Goal: Complete application form

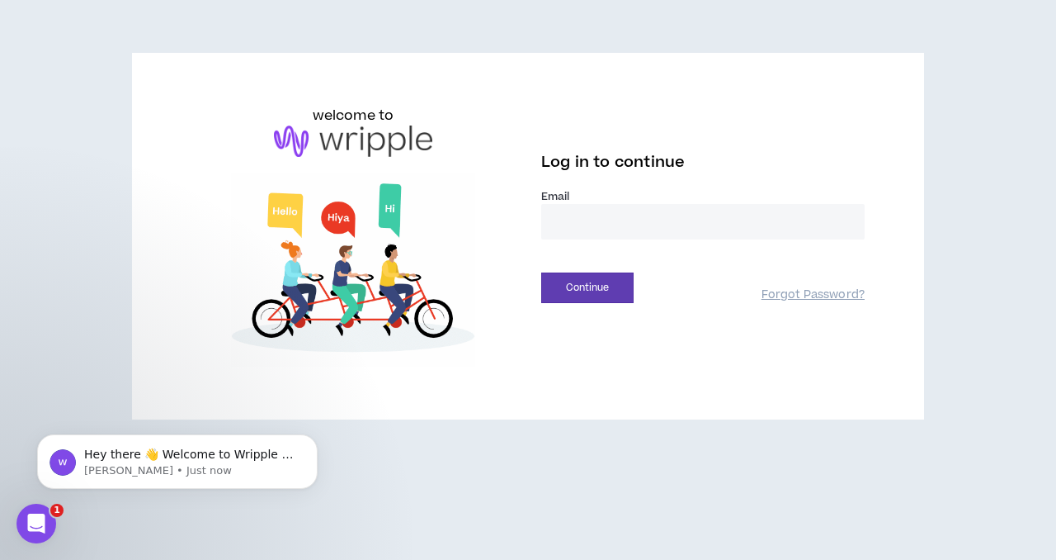
type input "**********"
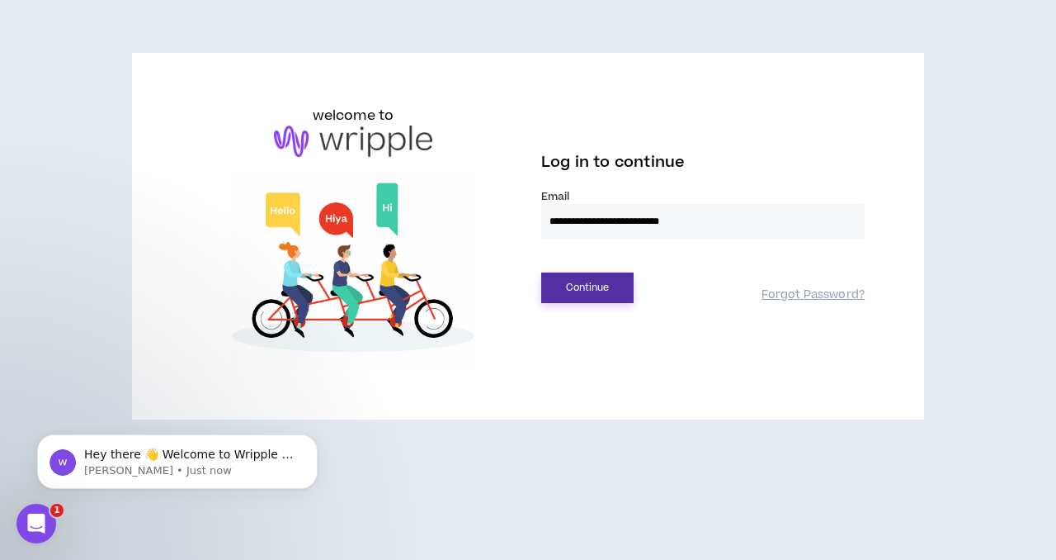
click at [583, 283] on button "Continue" at bounding box center [587, 287] width 92 height 31
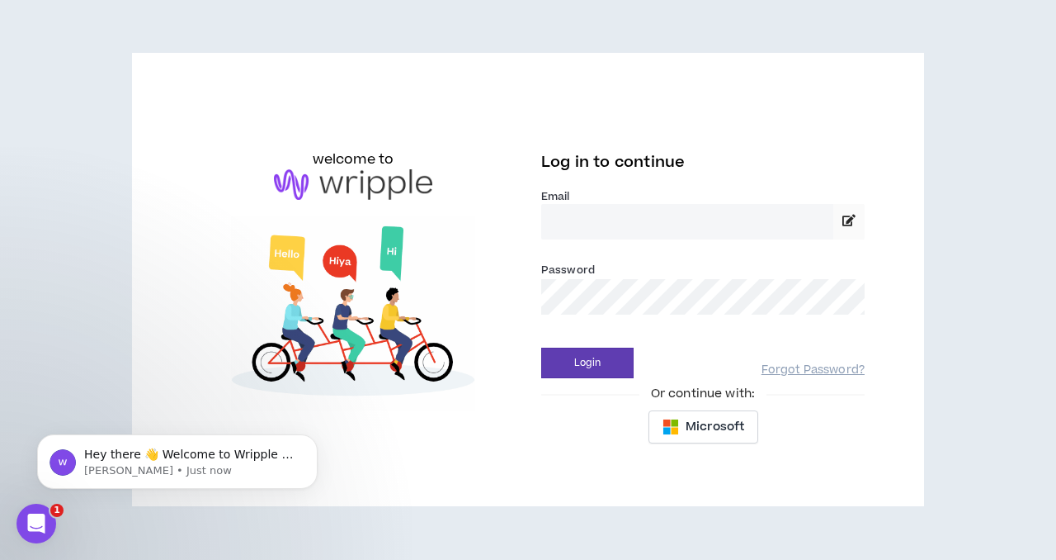
type input "**********"
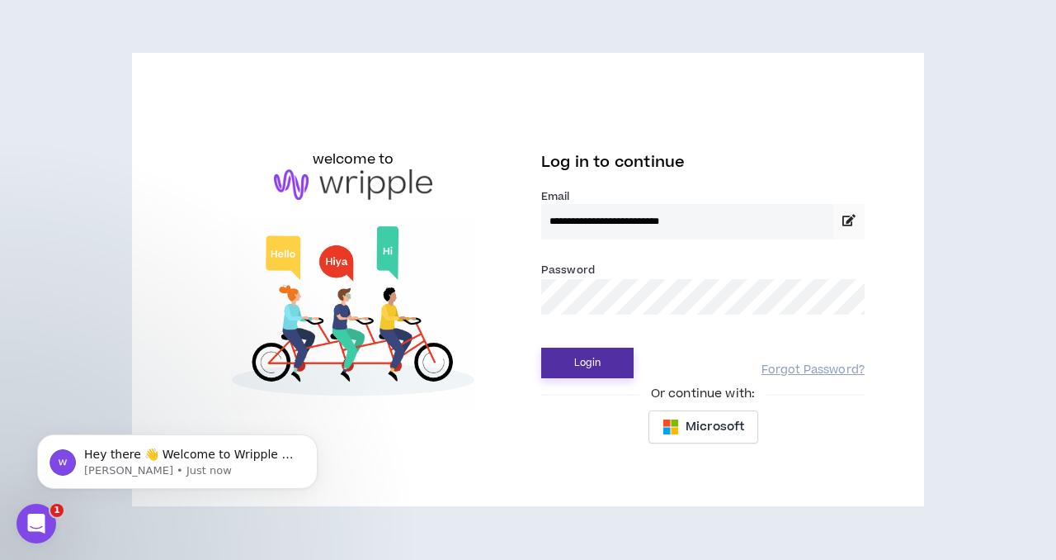
click at [593, 367] on button "Login" at bounding box center [587, 362] width 92 height 31
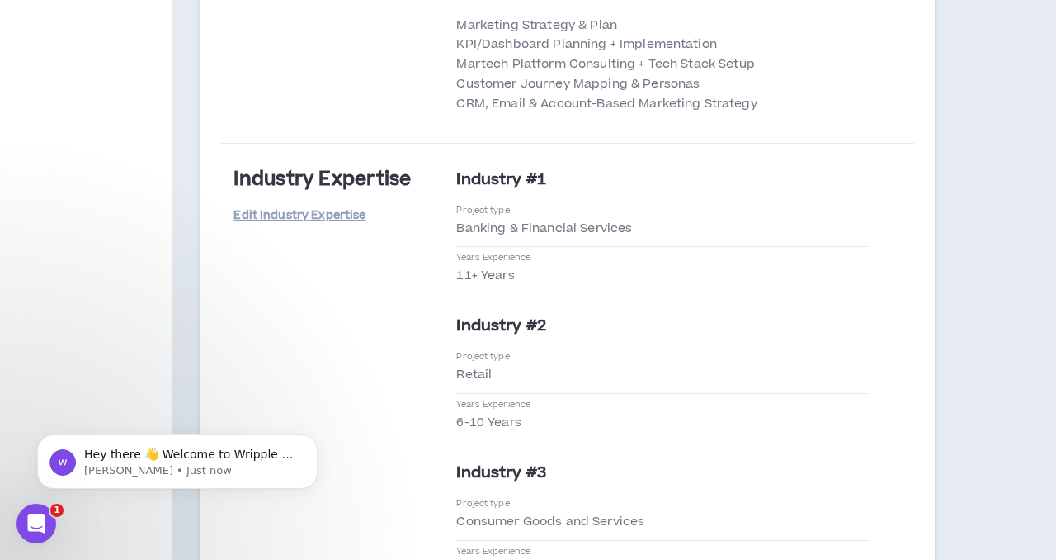
scroll to position [4678, 0]
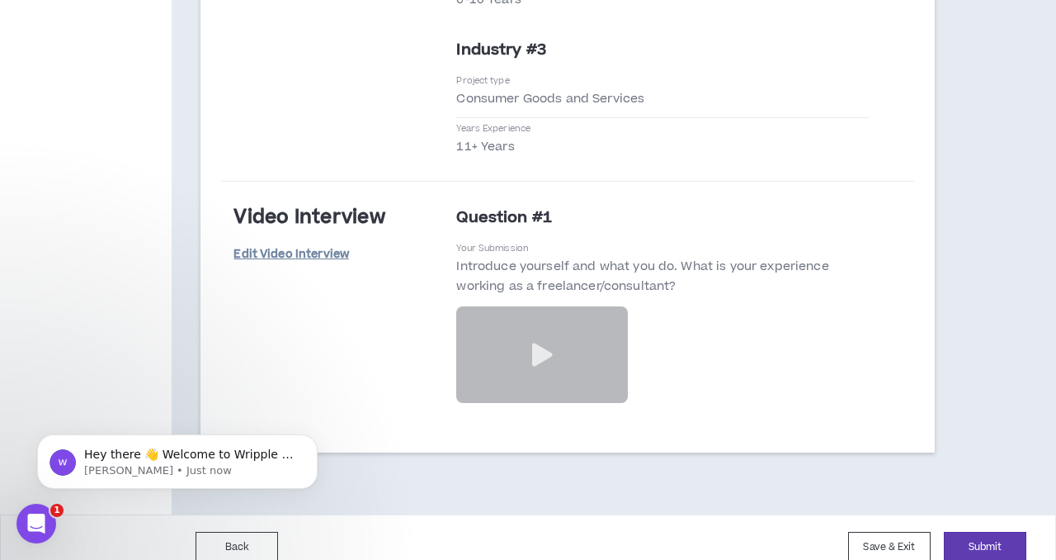
click at [281, 240] on link "Edit Video Interview" at bounding box center [292, 254] width 116 height 29
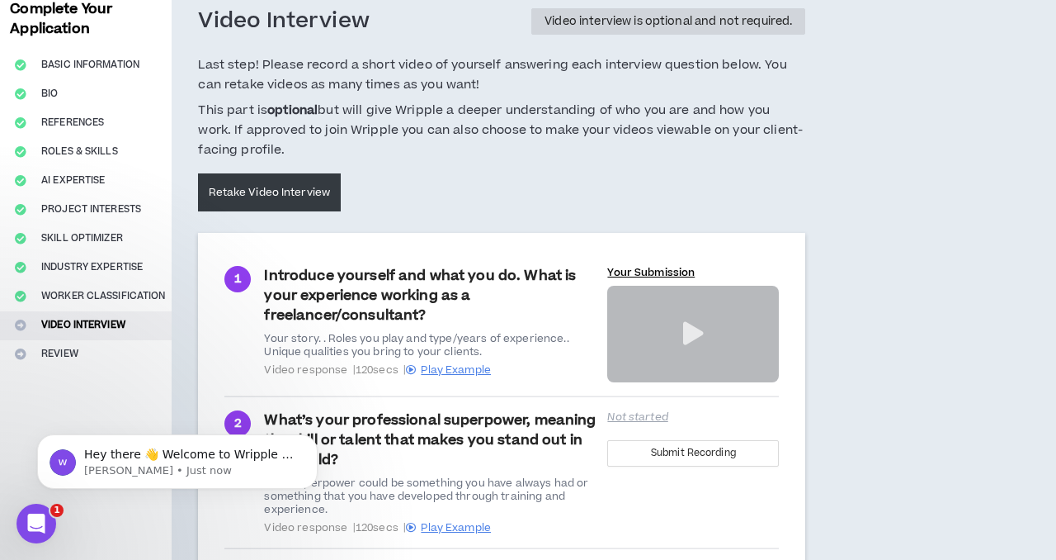
scroll to position [94, 0]
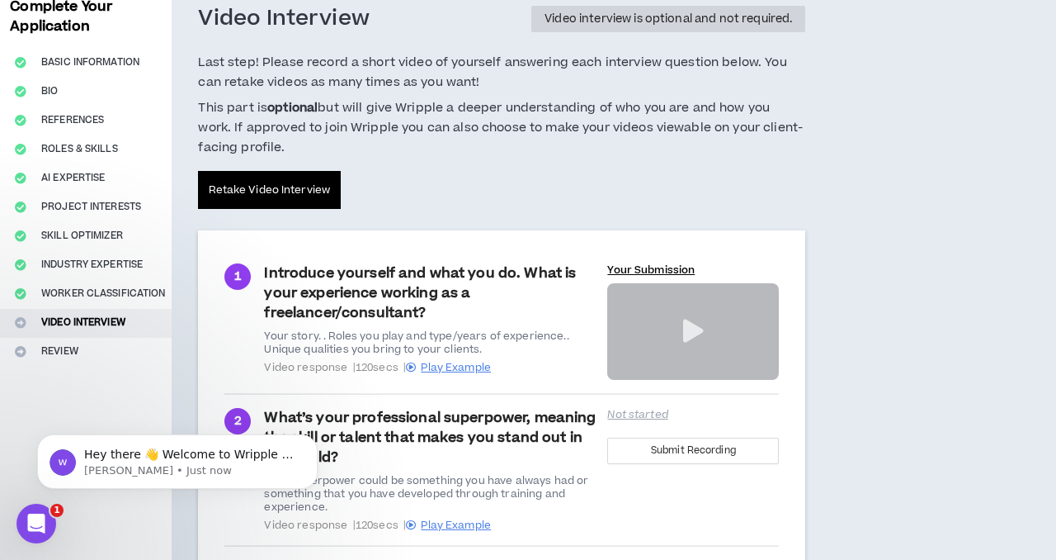
click at [234, 196] on link "Retake Video Interview" at bounding box center [269, 190] width 143 height 38
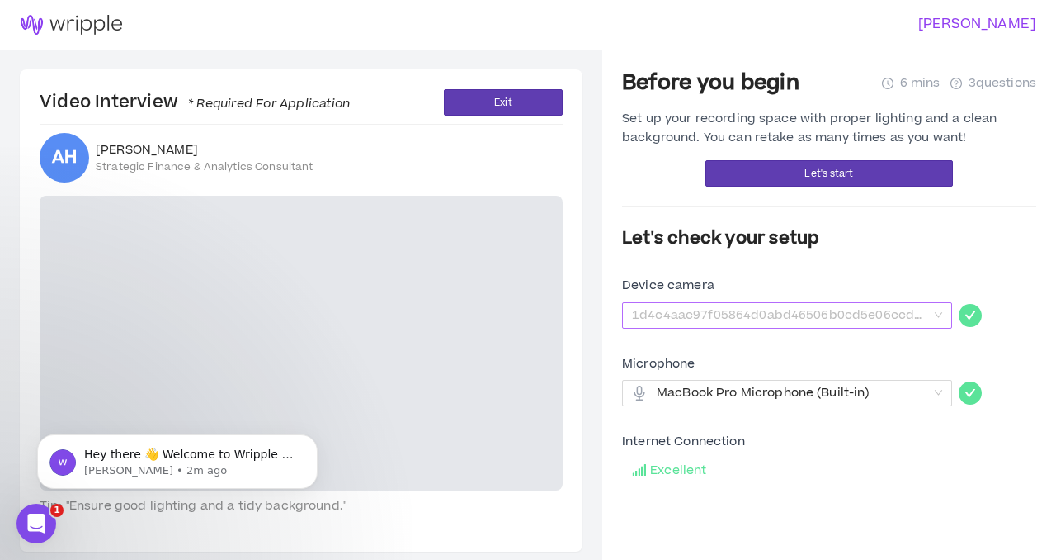
click at [938, 317] on span "1d4c4aac97f05864d0abd46506b0cd5e06ccdc5cd40ad01b35fed95c2cef519f" at bounding box center [787, 315] width 310 height 25
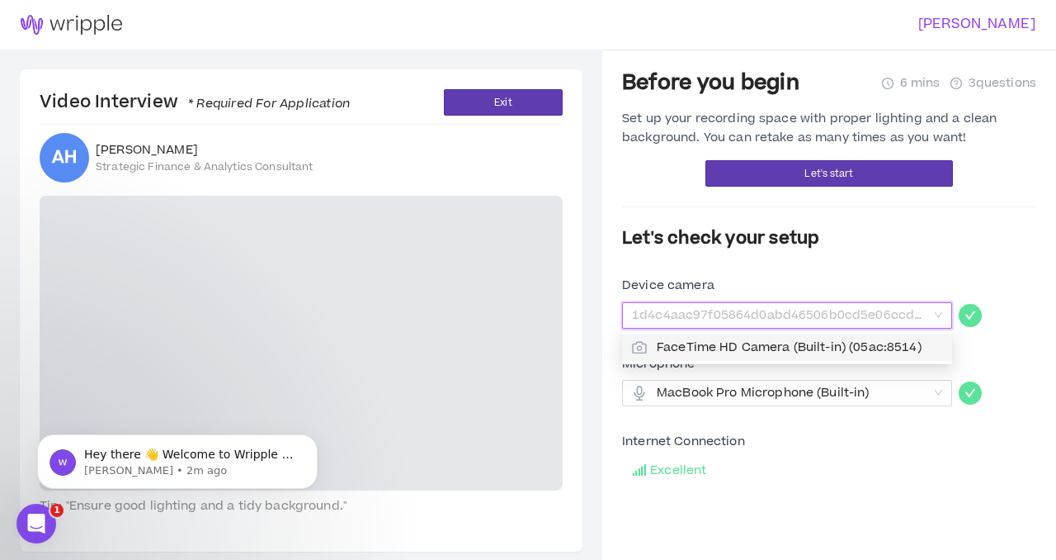
click at [937, 272] on div "Before you begin 6 mins 3 questions Set up your recording space with proper lig…" at bounding box center [829, 329] width 414 height 519
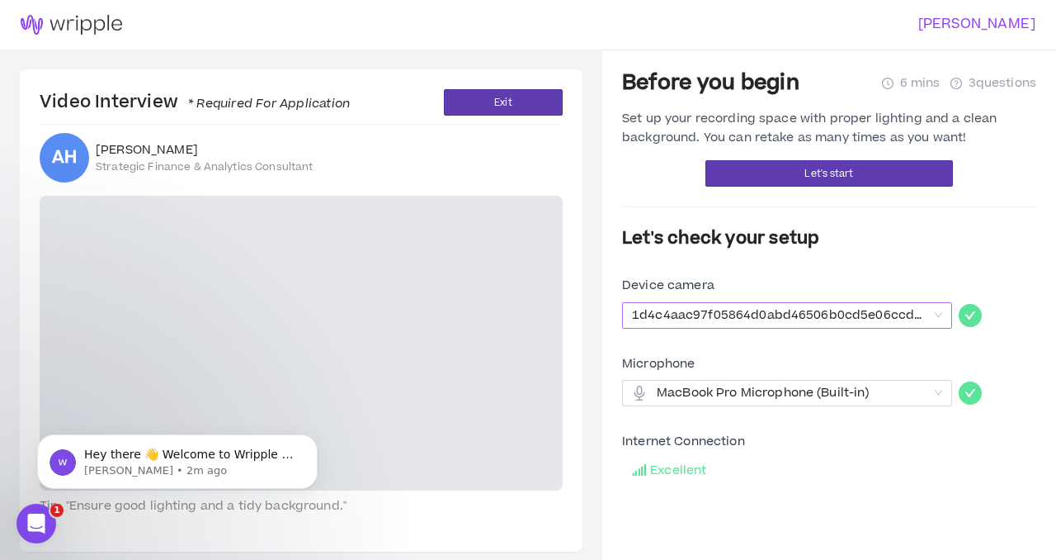
click at [931, 322] on span "1d4c4aac97f05864d0abd46506b0cd5e06ccdc5cd40ad01b35fed95c2cef519f" at bounding box center [787, 315] width 310 height 25
click at [937, 396] on span "MacBook Pro Microphone (Built-in)" at bounding box center [787, 392] width 310 height 25
click at [932, 317] on span "1d4c4aac97f05864d0abd46506b0cd5e06ccdc5cd40ad01b35fed95c2cef519f" at bounding box center [787, 315] width 310 height 25
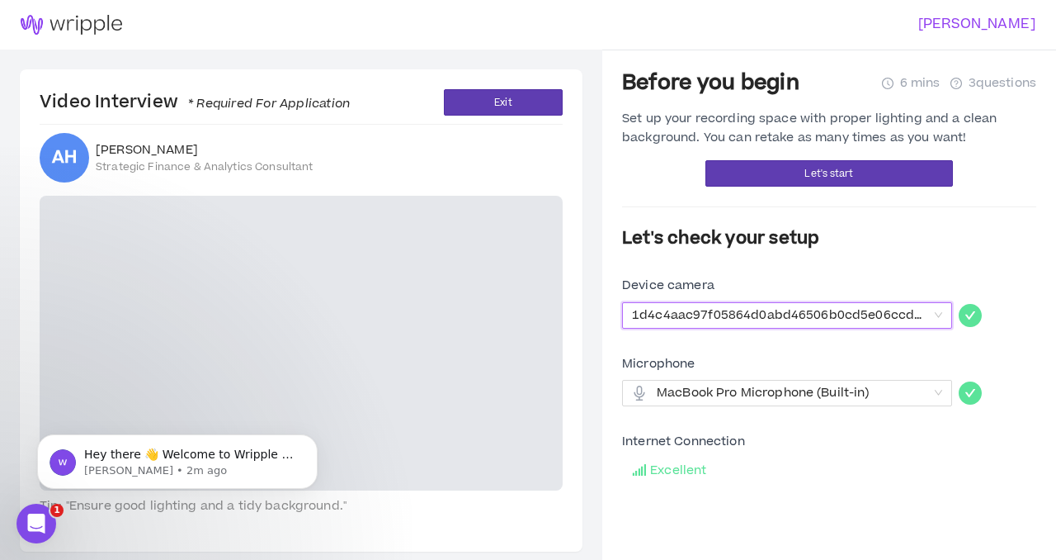
click at [932, 317] on span "1d4c4aac97f05864d0abd46506b0cd5e06ccdc5cd40ad01b35fed95c2cef519f" at bounding box center [787, 315] width 310 height 25
click at [942, 316] on div "1d4c4aac97f05864d0abd46506b0cd5e06ccdc5cd40ad01b35fed95c2cef519f" at bounding box center [787, 315] width 330 height 26
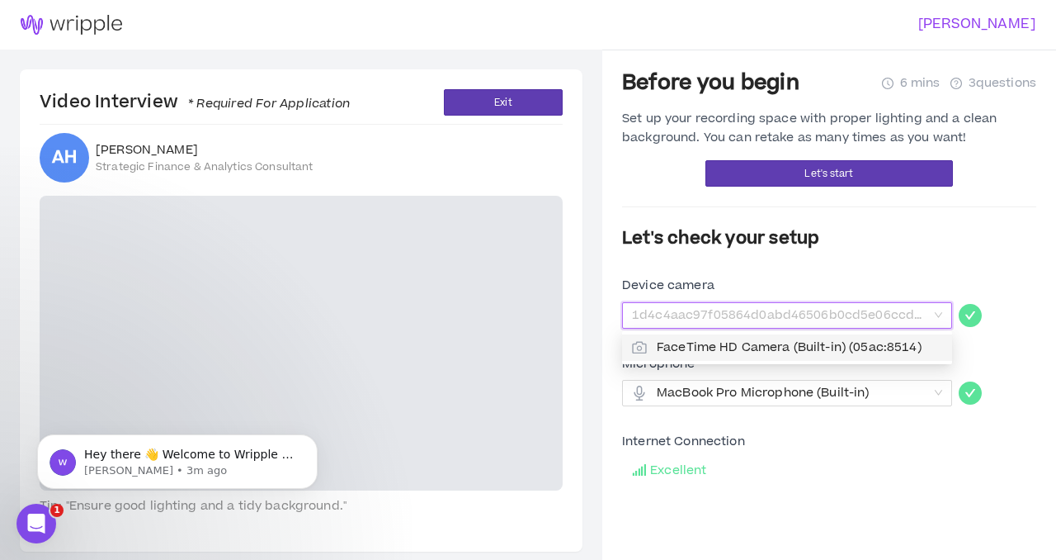
click at [854, 351] on span "FaceTime HD Camera (Built-in) (05ac:8514)" at bounding box center [800, 347] width 286 height 18
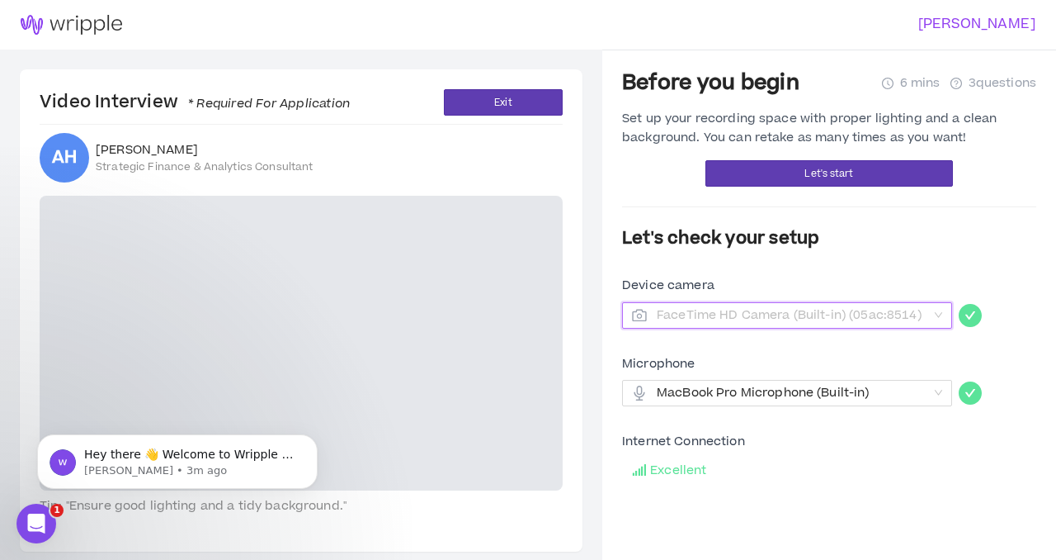
click at [857, 312] on span "FaceTime HD Camera (Built-in) (05ac:8514)" at bounding box center [792, 315] width 271 height 25
click at [937, 318] on span "FaceTime HD Camera (Built-in) (05ac:8514)" at bounding box center [787, 315] width 310 height 25
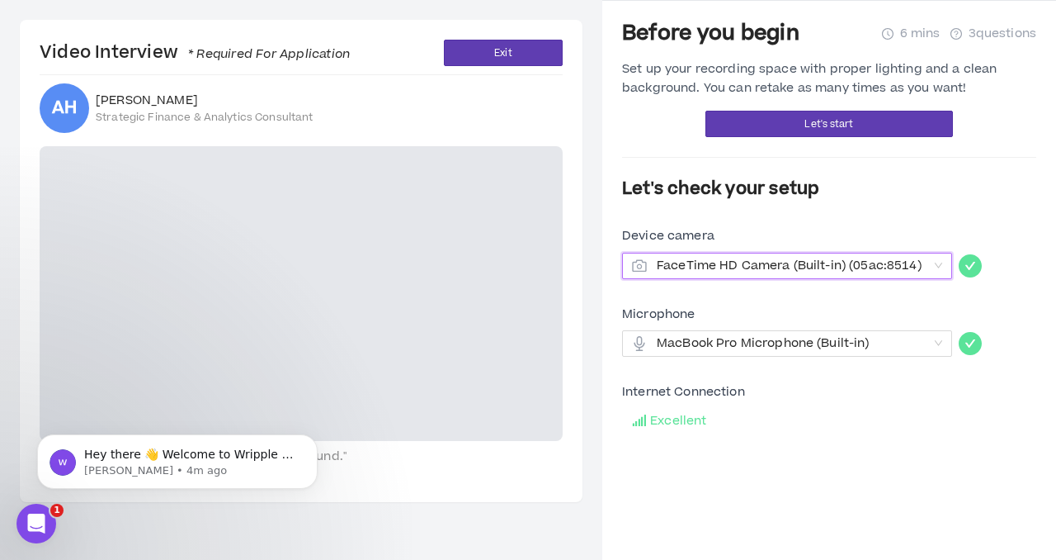
click at [934, 265] on span "FaceTime HD Camera (Built-in) (05ac:8514)" at bounding box center [787, 265] width 310 height 25
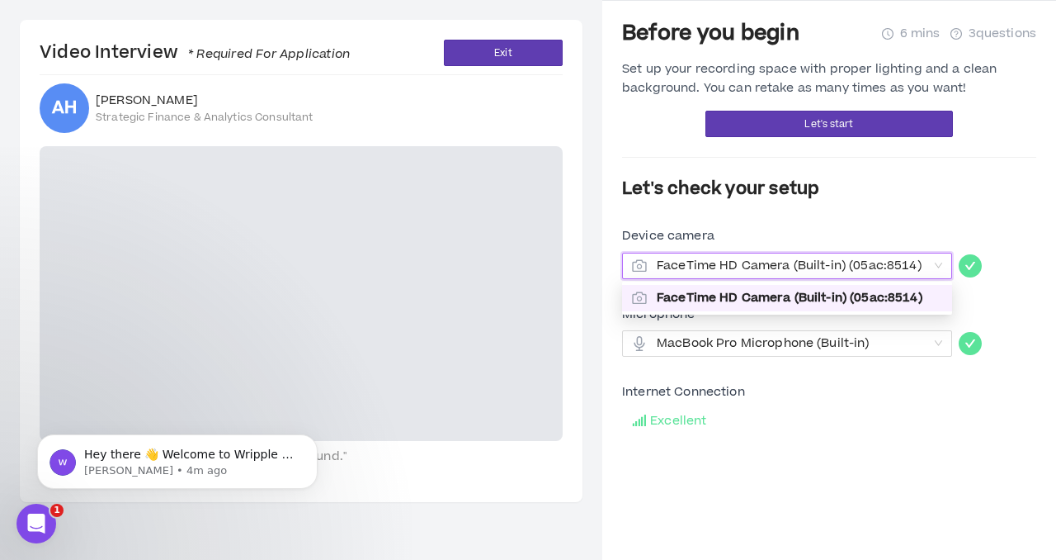
click at [934, 265] on span "FaceTime HD Camera (Built-in) (05ac:8514)" at bounding box center [787, 265] width 310 height 25
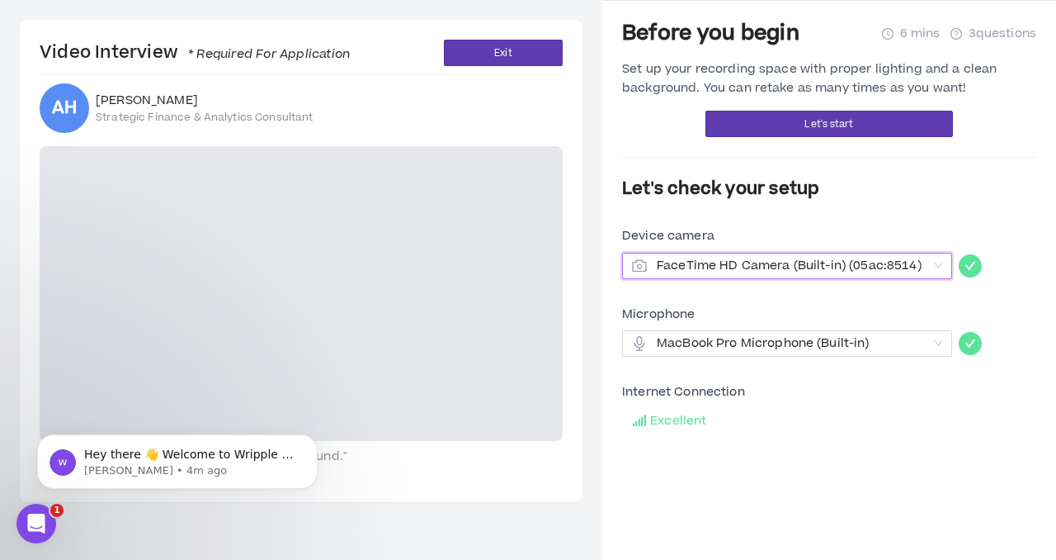
click at [968, 271] on icon "check-circle" at bounding box center [970, 265] width 23 height 23
click at [929, 270] on span "FaceTime HD Camera (Built-in) (05ac:8514)" at bounding box center [787, 265] width 310 height 25
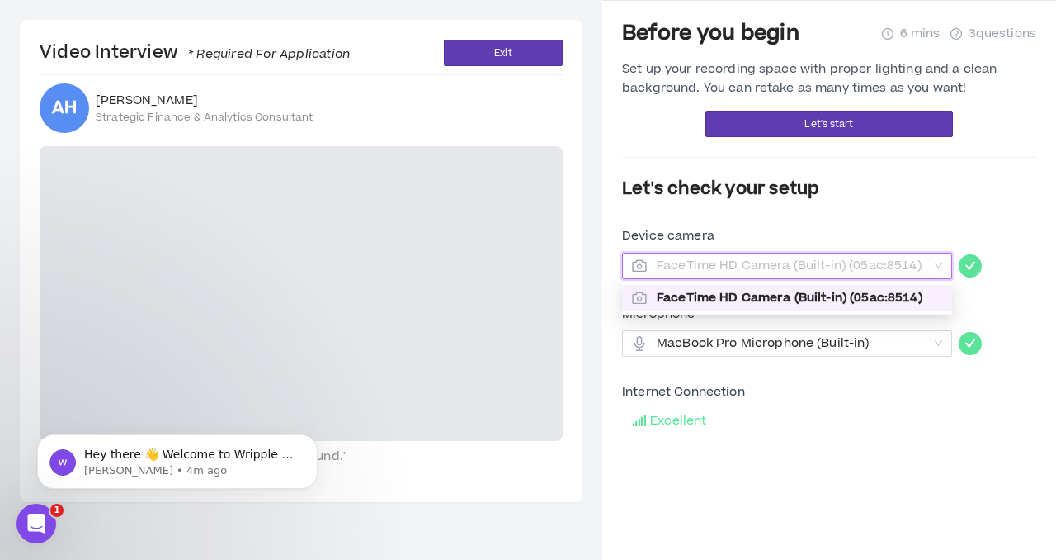
click at [929, 270] on span "FaceTime HD Camera (Built-in) (05ac:8514)" at bounding box center [787, 265] width 310 height 25
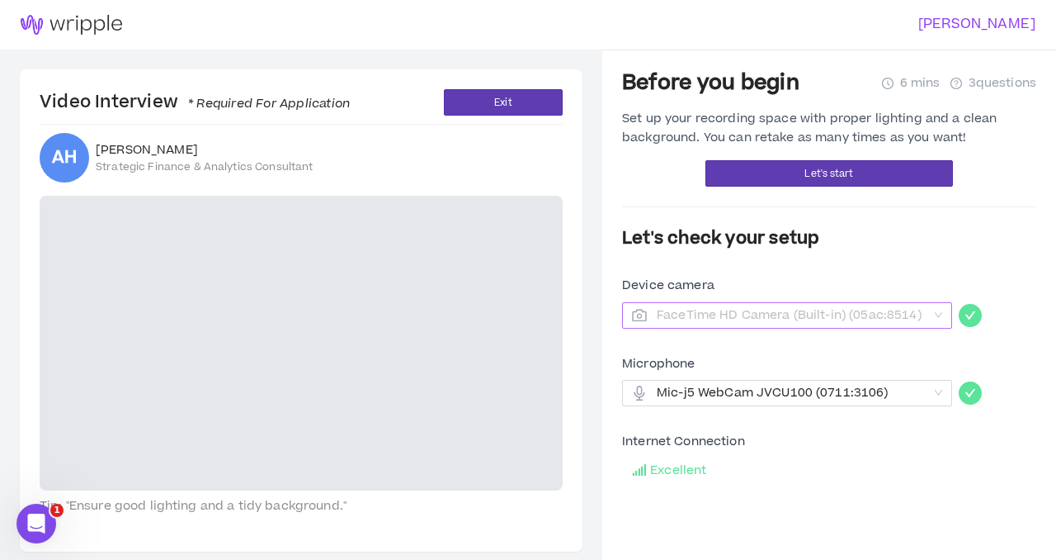
click at [939, 322] on span "FaceTime HD Camera (Built-in) (05ac:8514)" at bounding box center [787, 315] width 310 height 25
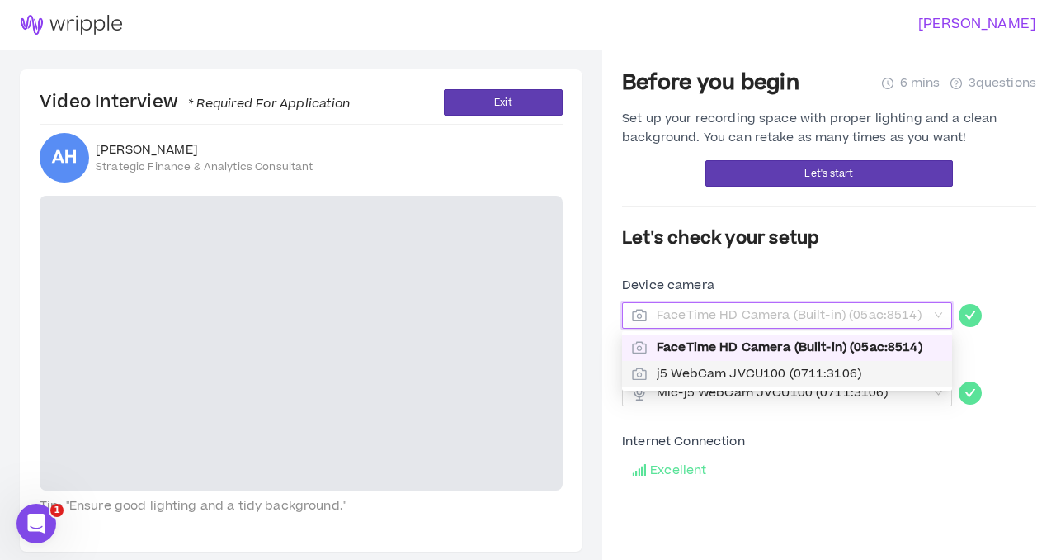
click at [846, 371] on span "j5 WebCam JVCU100 (0711:3106)" at bounding box center [800, 374] width 286 height 18
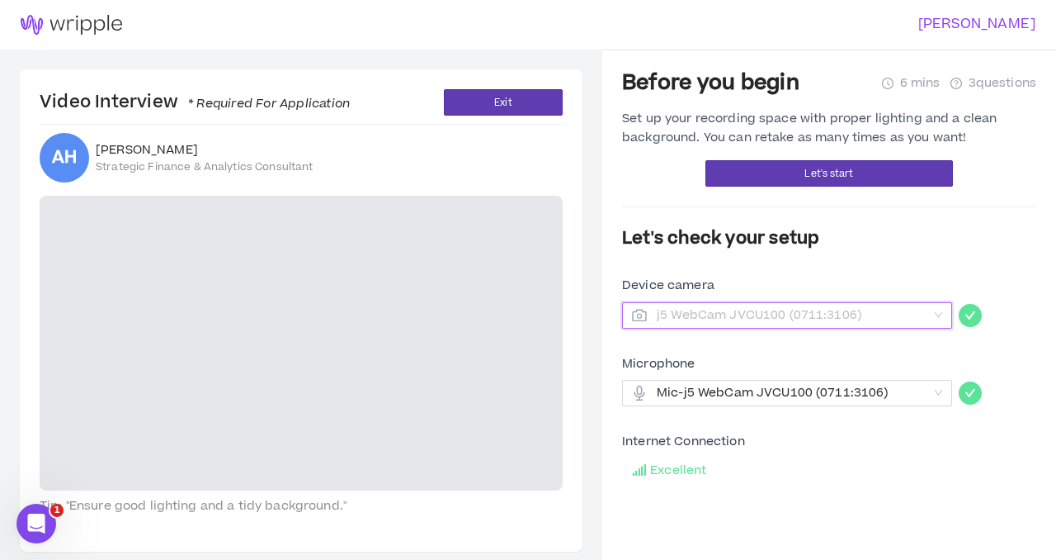
click at [933, 315] on span "j5 WebCam JVCU100 (0711:3106)" at bounding box center [787, 315] width 310 height 25
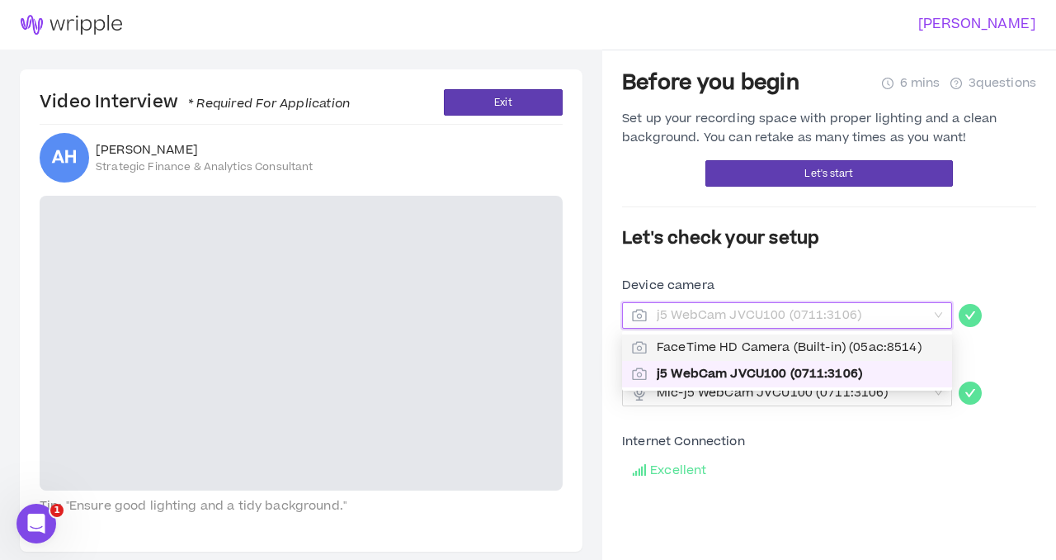
click at [869, 348] on span "FaceTime HD Camera (Built-in) (05ac:8514)" at bounding box center [800, 347] width 286 height 18
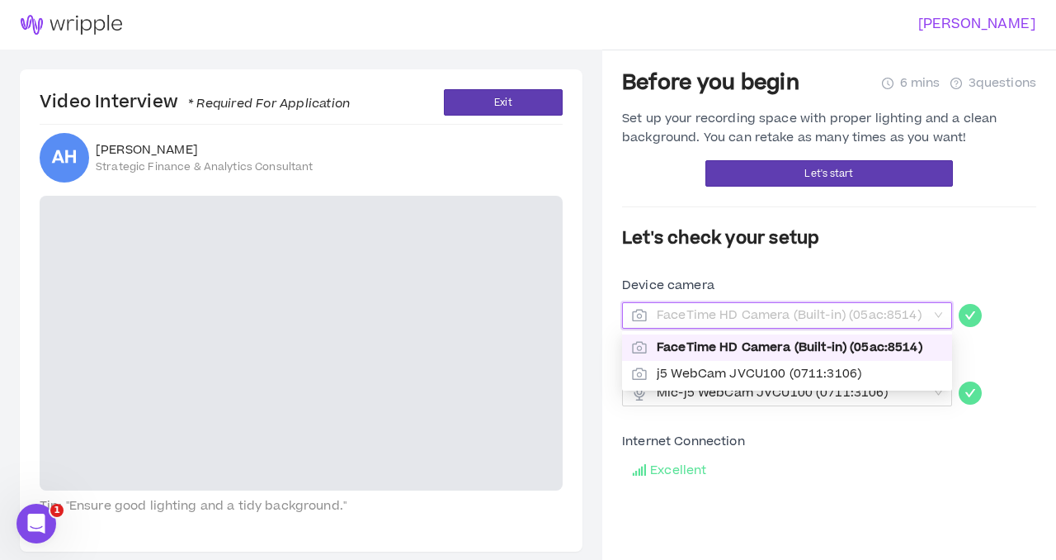
click at [904, 317] on span "FaceTime HD Camera (Built-in) (05ac:8514)" at bounding box center [792, 315] width 271 height 25
click at [881, 369] on span "j5 WebCam JVCU100 (0711:3106)" at bounding box center [800, 374] width 286 height 18
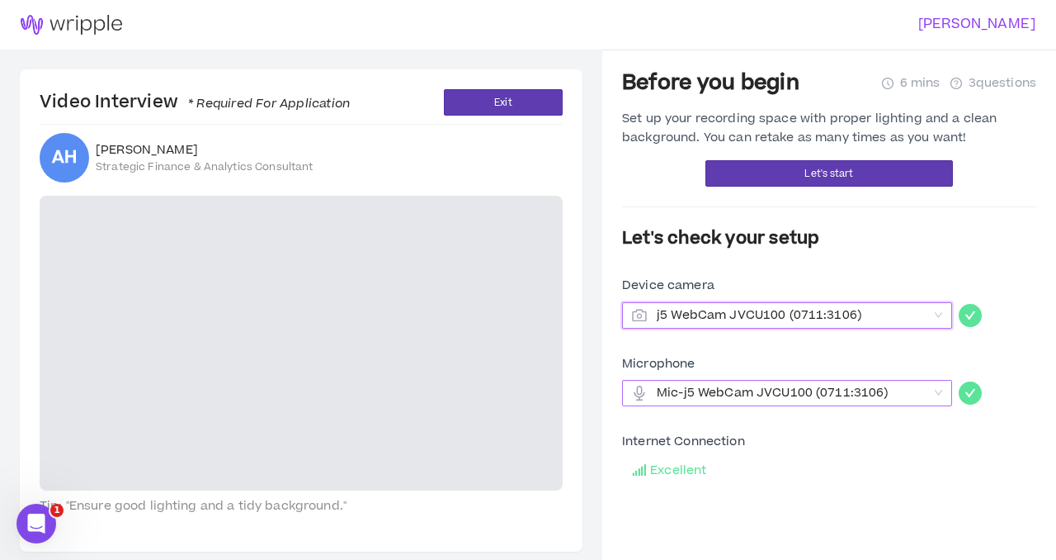
click at [923, 393] on span "Mic-j5 WebCam JVCU100 (0711:3106)" at bounding box center [792, 392] width 271 height 25
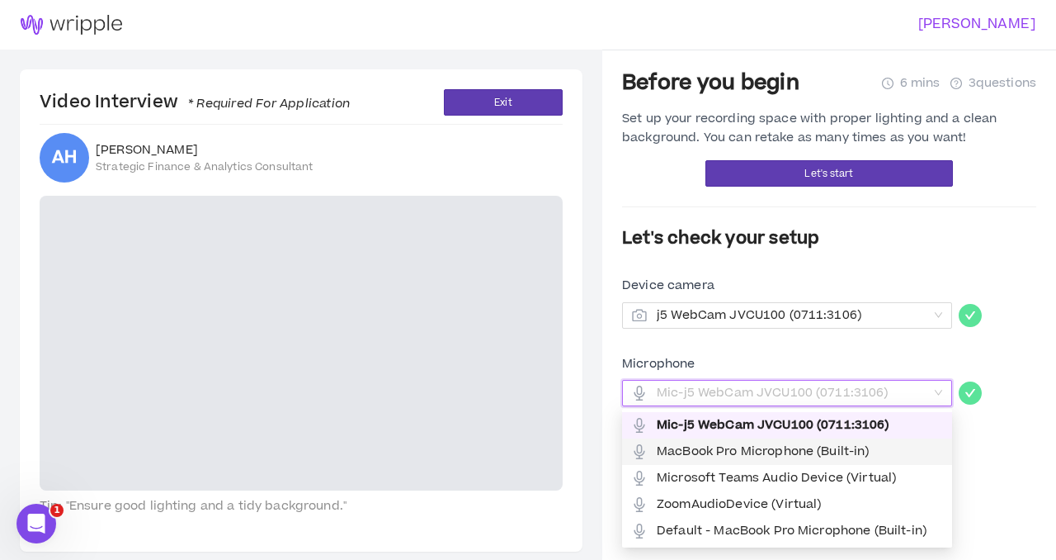
click at [883, 454] on span "MacBook Pro Microphone (Built-in)" at bounding box center [800, 451] width 286 height 18
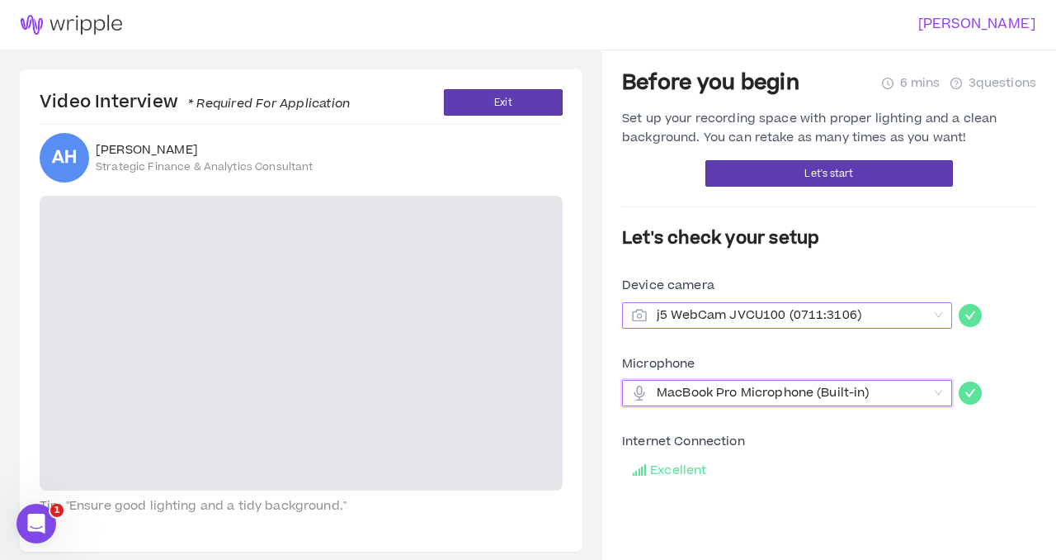
click at [931, 311] on span "j5 WebCam JVCU100 (0711:3106)" at bounding box center [787, 315] width 310 height 25
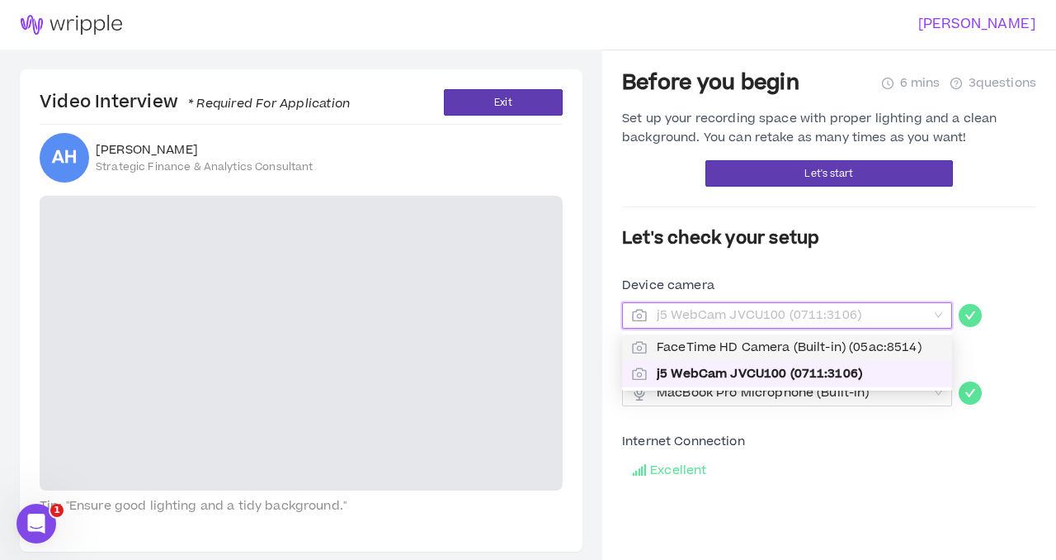
click at [919, 343] on span "FaceTime HD Camera (Built-in) (05ac:8514)" at bounding box center [800, 347] width 286 height 18
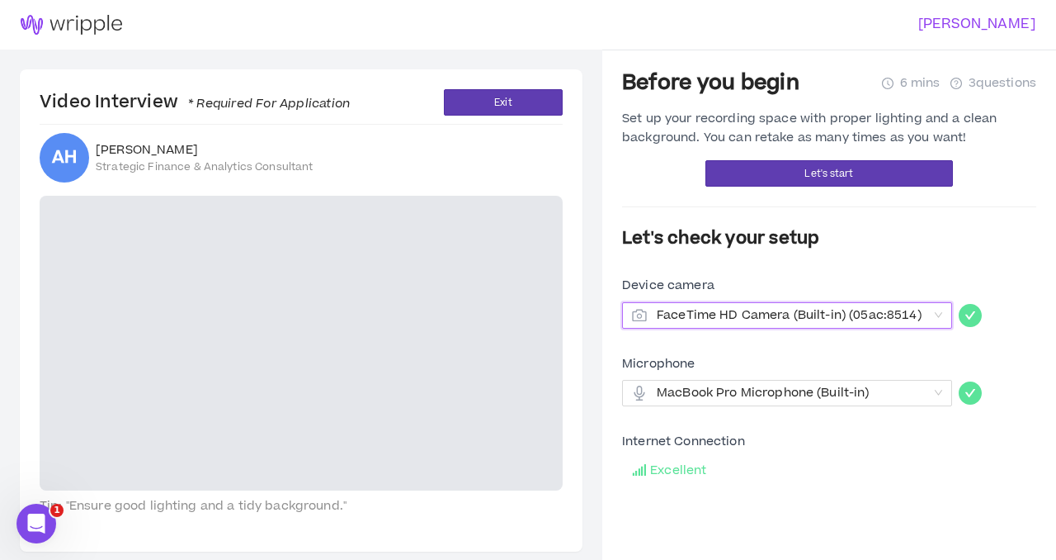
click at [930, 309] on span "FaceTime HD Camera (Built-in) (05ac:8514)" at bounding box center [787, 315] width 310 height 25
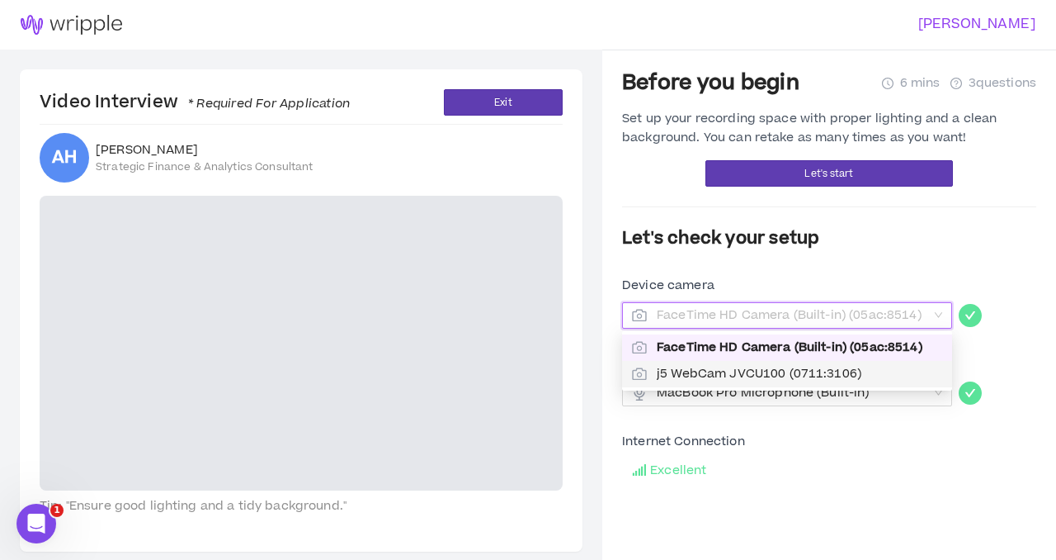
click at [904, 375] on span "j5 WebCam JVCU100 (0711:3106)" at bounding box center [800, 374] width 286 height 18
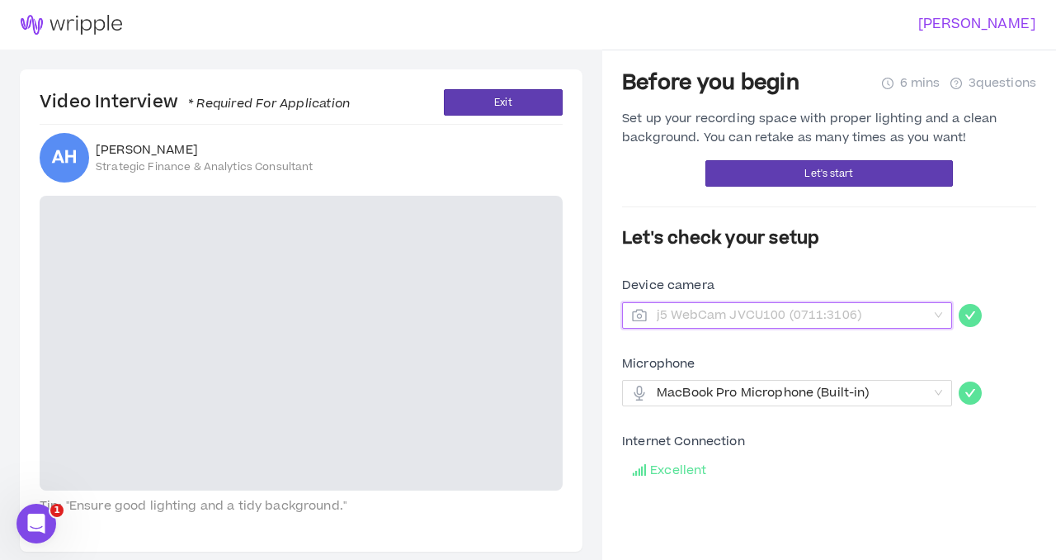
click at [911, 314] on span "j5 WebCam JVCU100 (0711:3106)" at bounding box center [792, 315] width 271 height 25
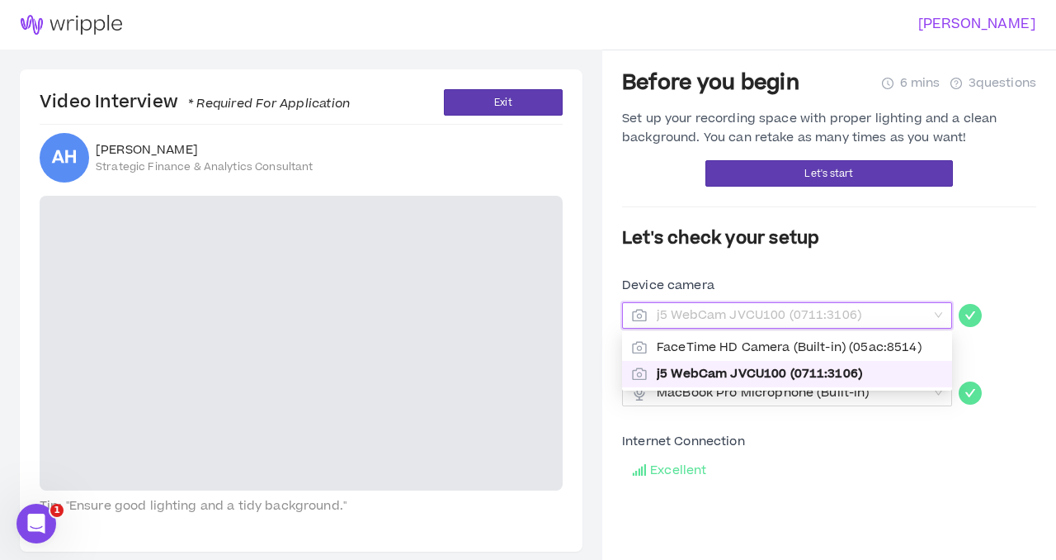
click at [909, 373] on span "j5 WebCam JVCU100 (0711:3106)" at bounding box center [800, 374] width 286 height 18
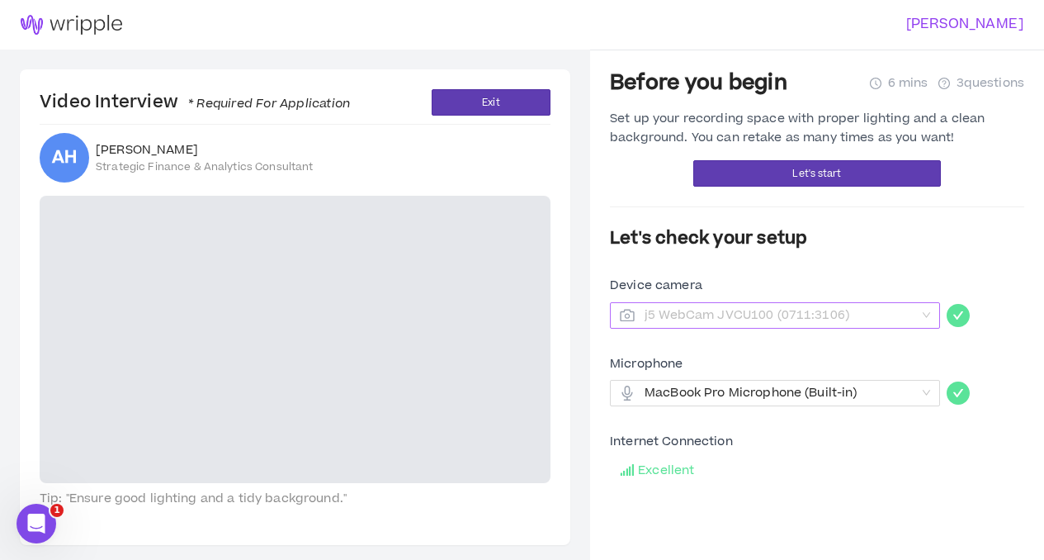
click at [921, 322] on span "j5 WebCam JVCU100 (0711:3106)" at bounding box center [775, 315] width 310 height 25
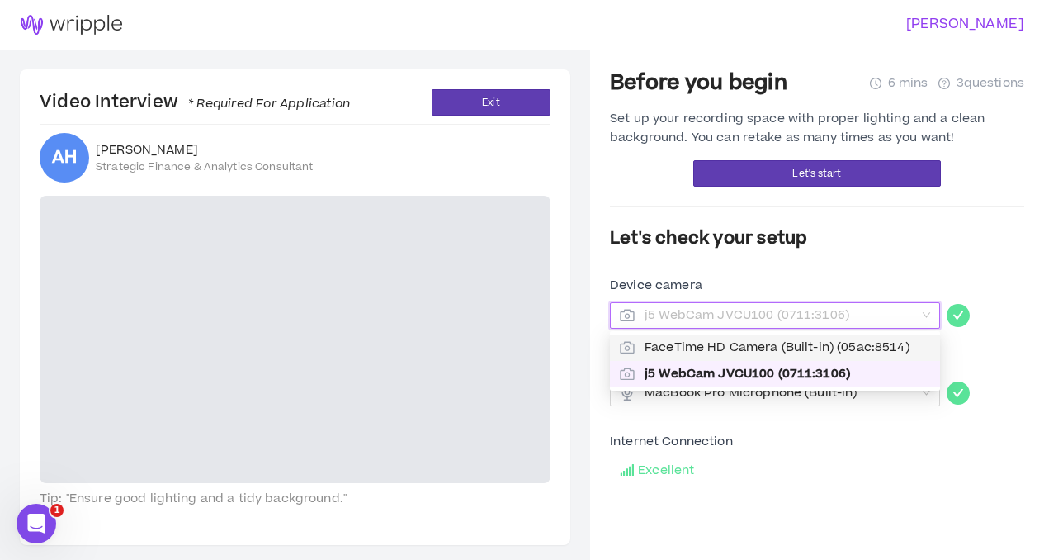
click at [862, 352] on span "FaceTime HD Camera (Built-in) (05ac:8514)" at bounding box center [788, 347] width 286 height 18
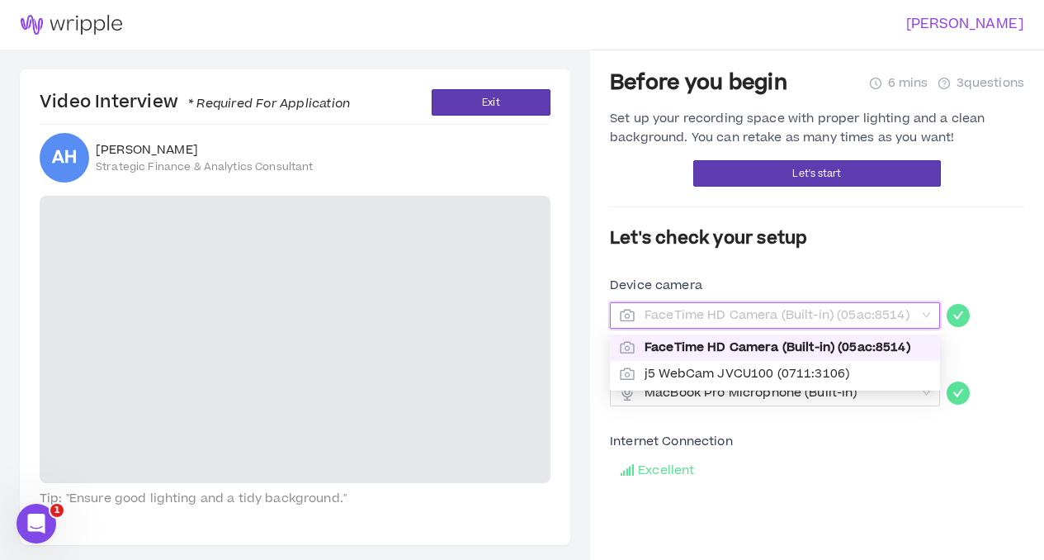
click at [879, 314] on span "FaceTime HD Camera (Built-in) (05ac:8514)" at bounding box center [780, 315] width 271 height 25
click at [868, 375] on span "j5 WebCam JVCU100 (0711:3106)" at bounding box center [788, 374] width 286 height 18
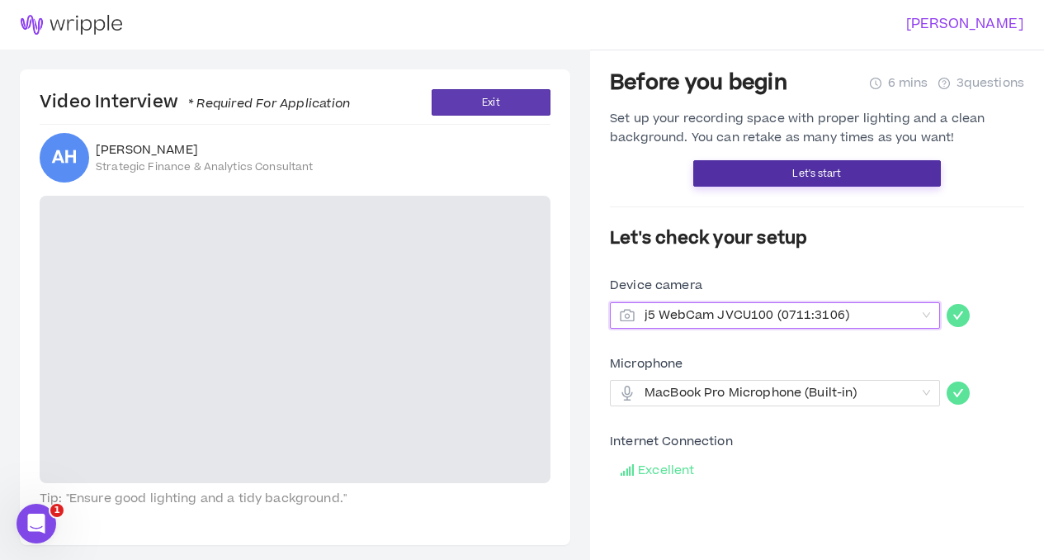
click at [819, 176] on span "Let's start" at bounding box center [816, 174] width 49 height 16
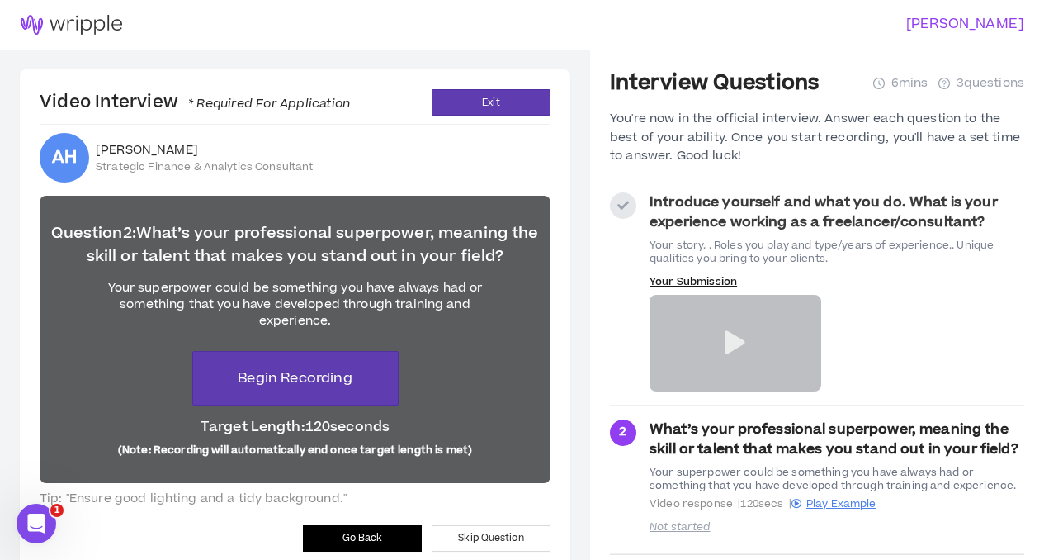
click at [343, 535] on span "Go Back" at bounding box center [362, 538] width 40 height 16
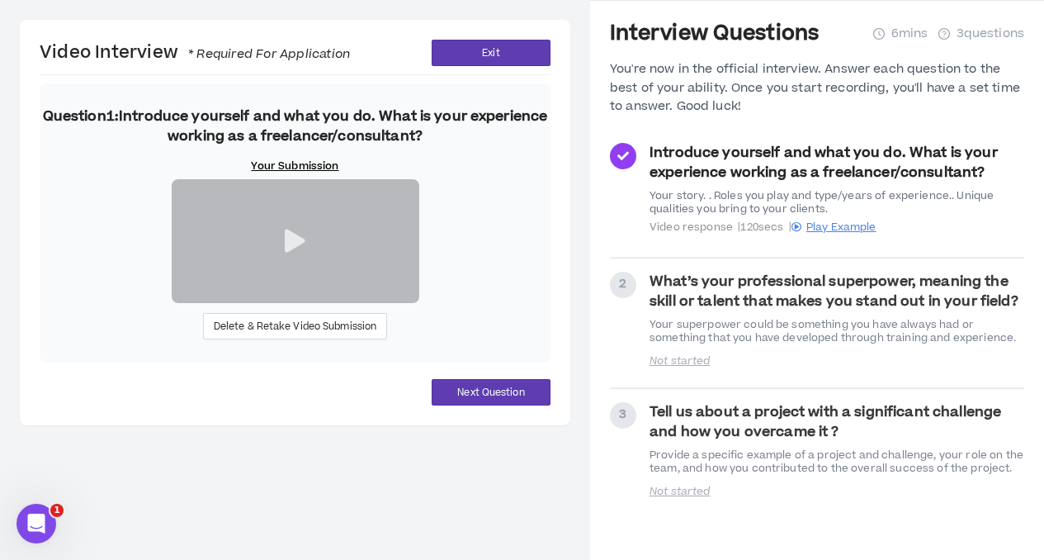
scroll to position [87, 0]
click at [298, 253] on icon at bounding box center [295, 240] width 21 height 23
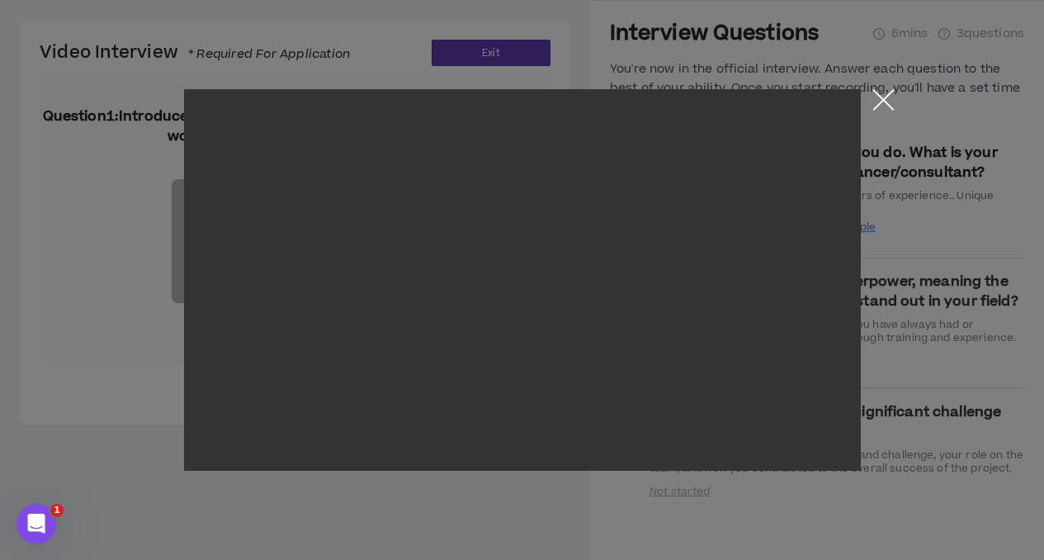
click at [877, 95] on button "Close the modal by clicking here" at bounding box center [883, 103] width 29 height 29
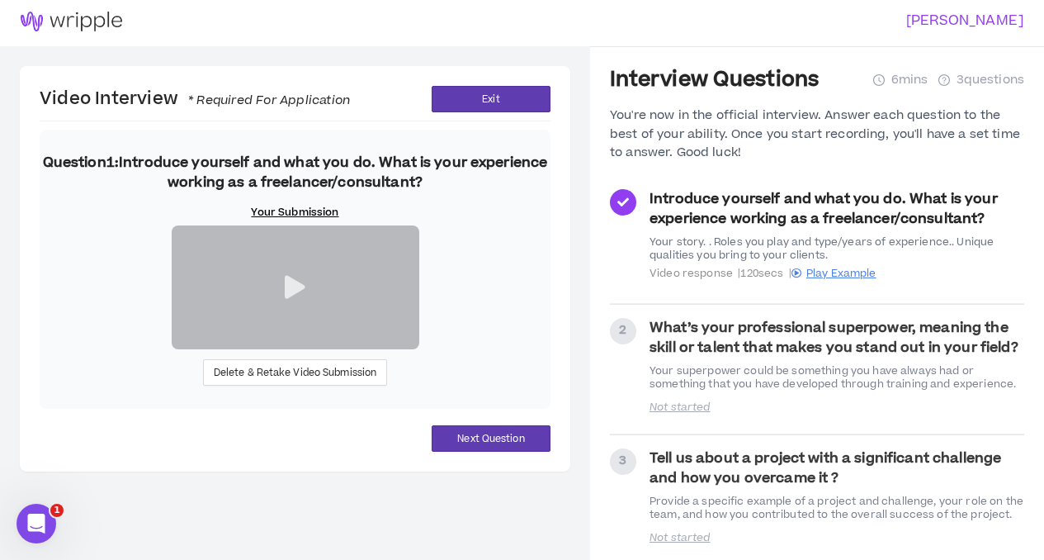
scroll to position [0, 0]
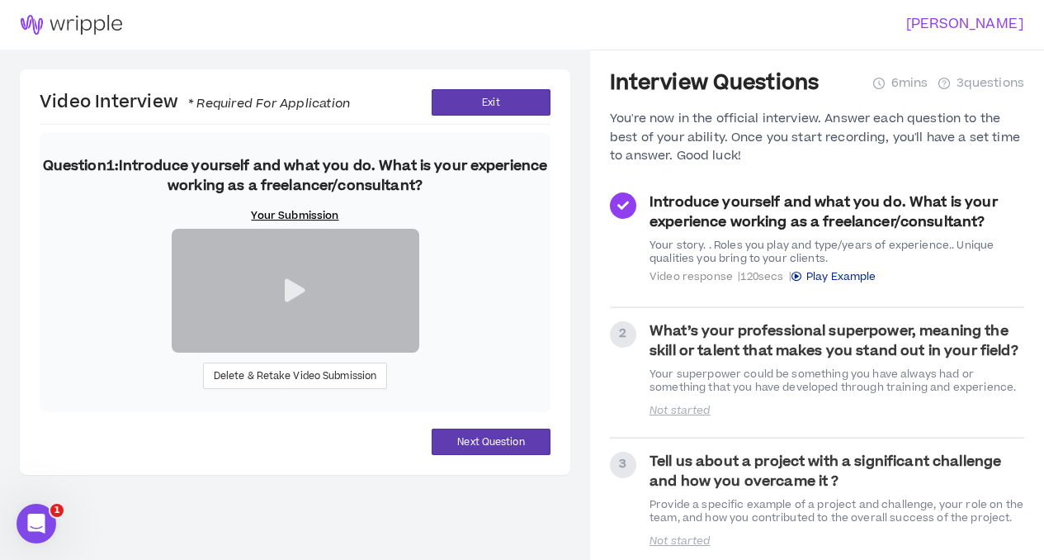
click at [846, 276] on span "Play Example" at bounding box center [841, 276] width 70 height 15
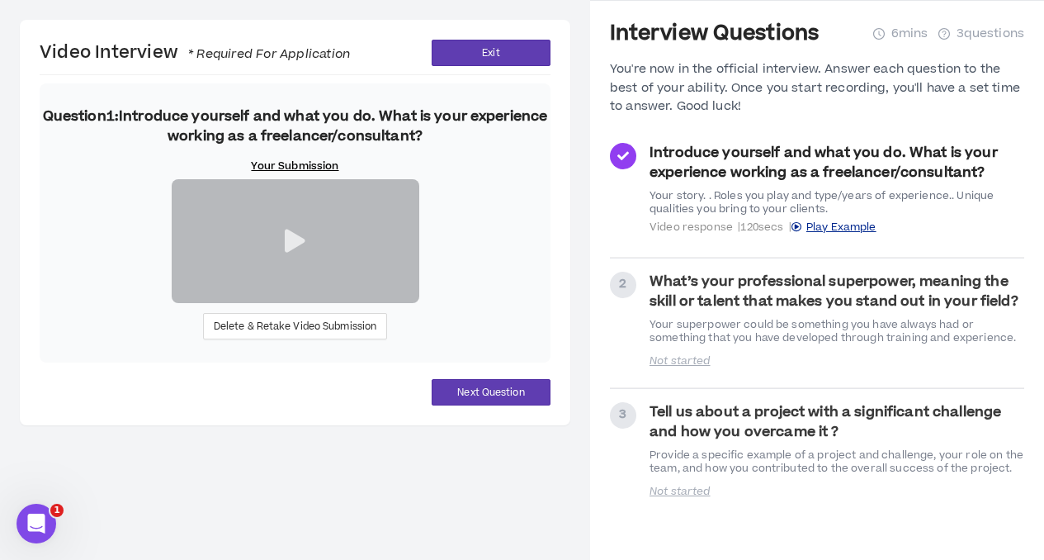
scroll to position [194, 0]
click at [286, 334] on span "Delete & Retake Video Submission" at bounding box center [295, 327] width 163 height 16
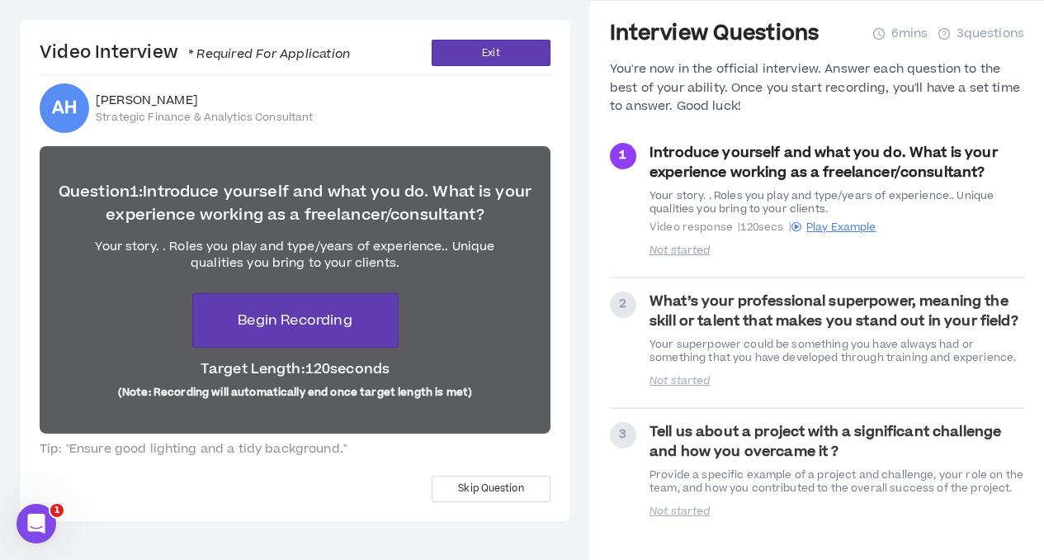
scroll to position [31, 0]
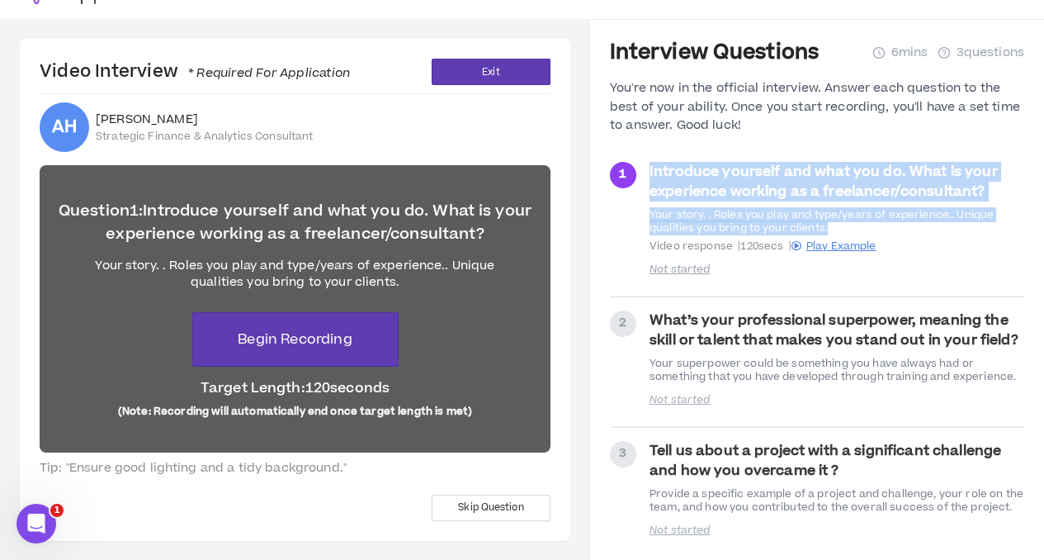
drag, startPoint x: 828, startPoint y: 224, endPoint x: 649, endPoint y: 166, distance: 188.4
click at [649, 166] on div "1 Introduce yourself and what you do. What is your experience working as a free…" at bounding box center [817, 222] width 414 height 120
copy div "Introduce yourself and what you do. What is your experience working as a freela…"
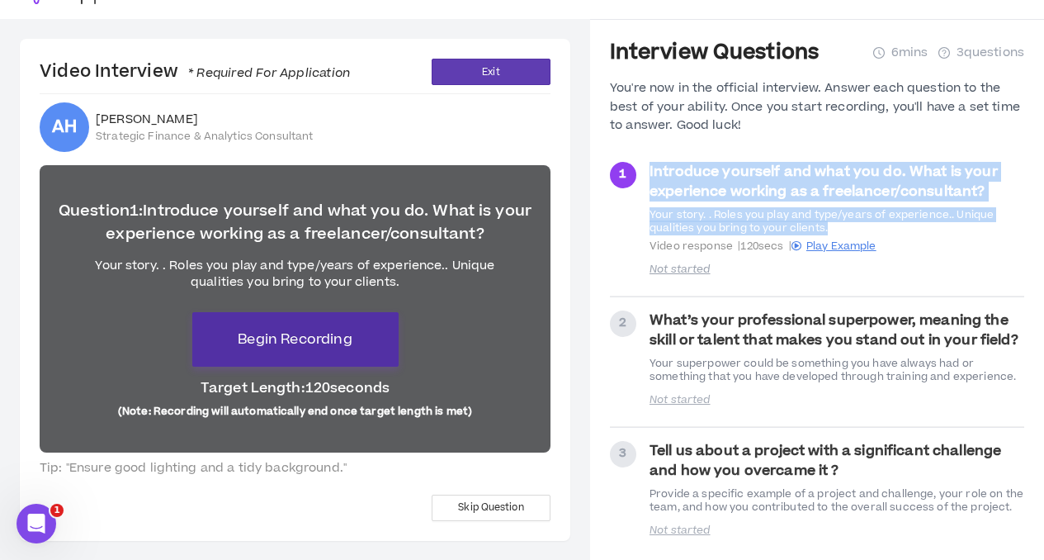
click at [300, 334] on span "Begin Recording" at bounding box center [295, 339] width 114 height 20
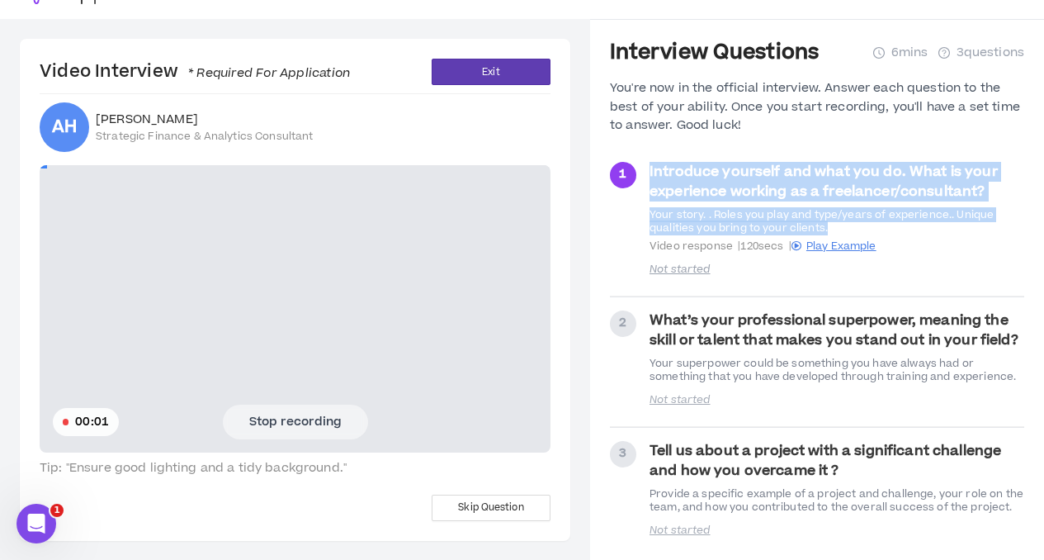
click at [269, 418] on button "Stop recording" at bounding box center [295, 421] width 145 height 35
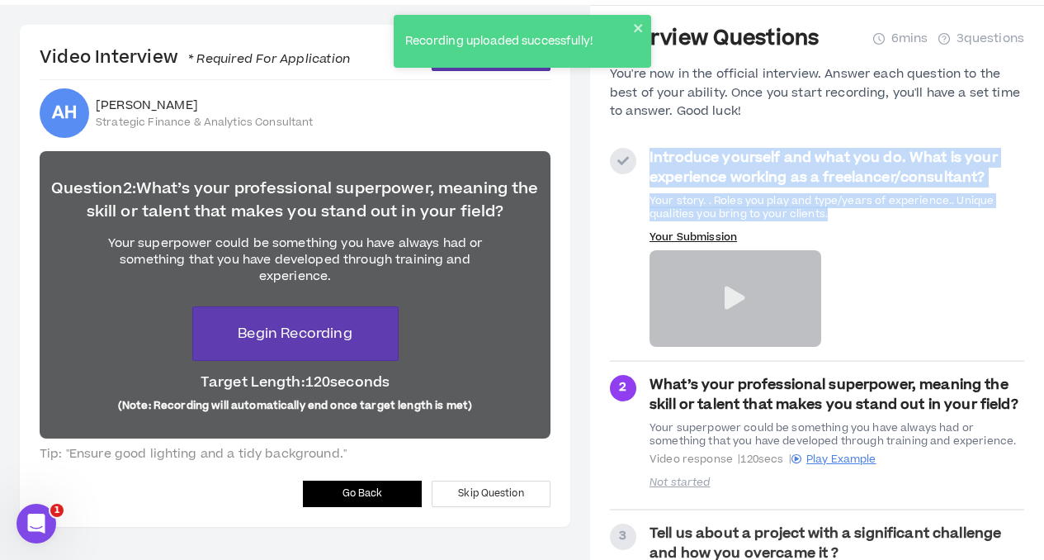
scroll to position [143, 0]
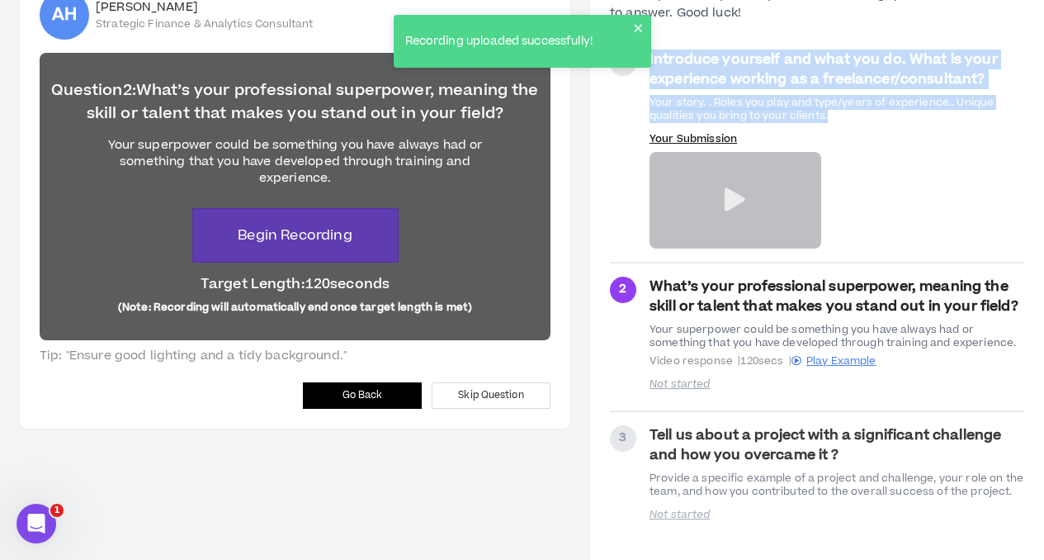
click at [334, 400] on button "Go Back" at bounding box center [362, 395] width 119 height 26
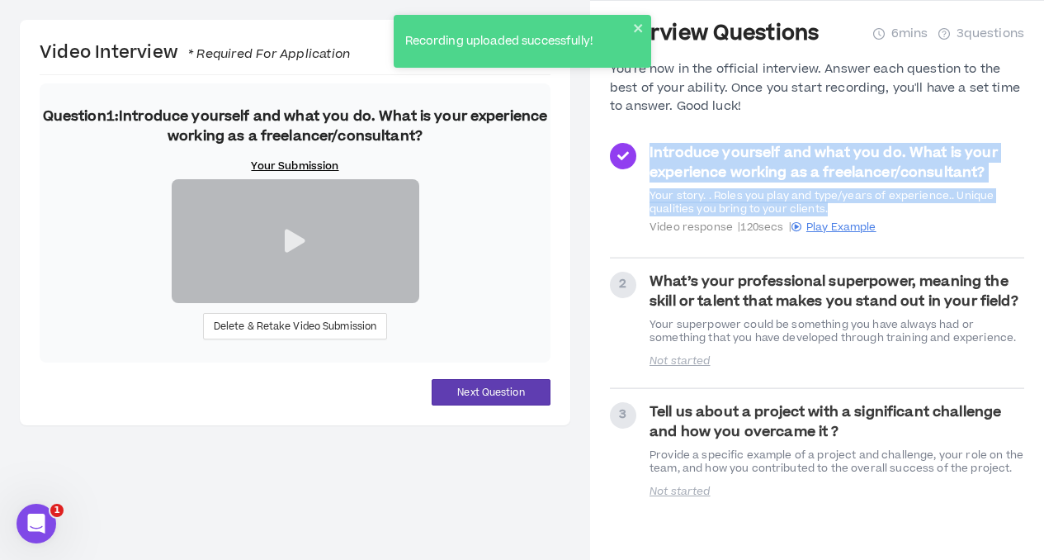
scroll to position [194, 0]
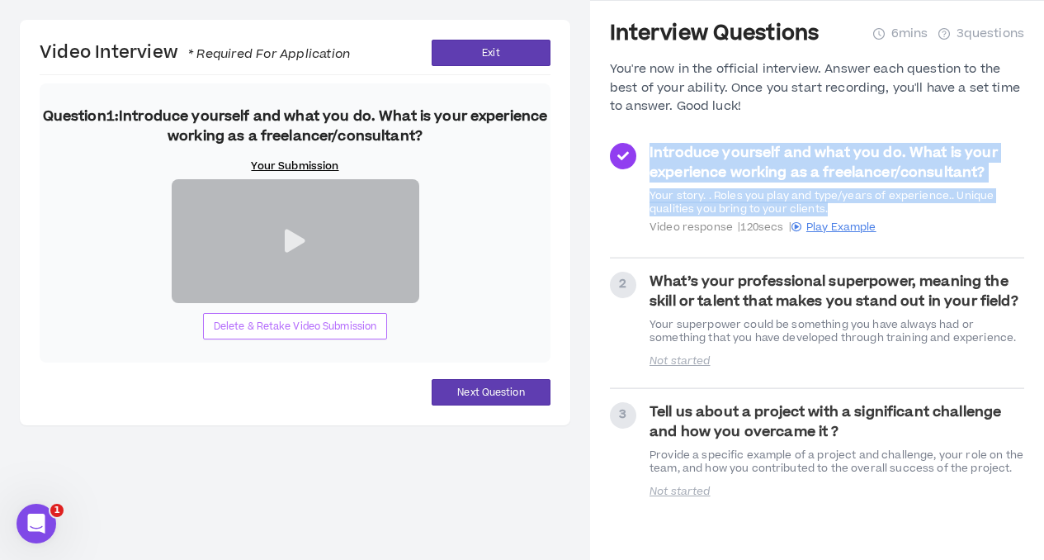
click at [276, 334] on span "Delete & Retake Video Submission" at bounding box center [295, 327] width 163 height 16
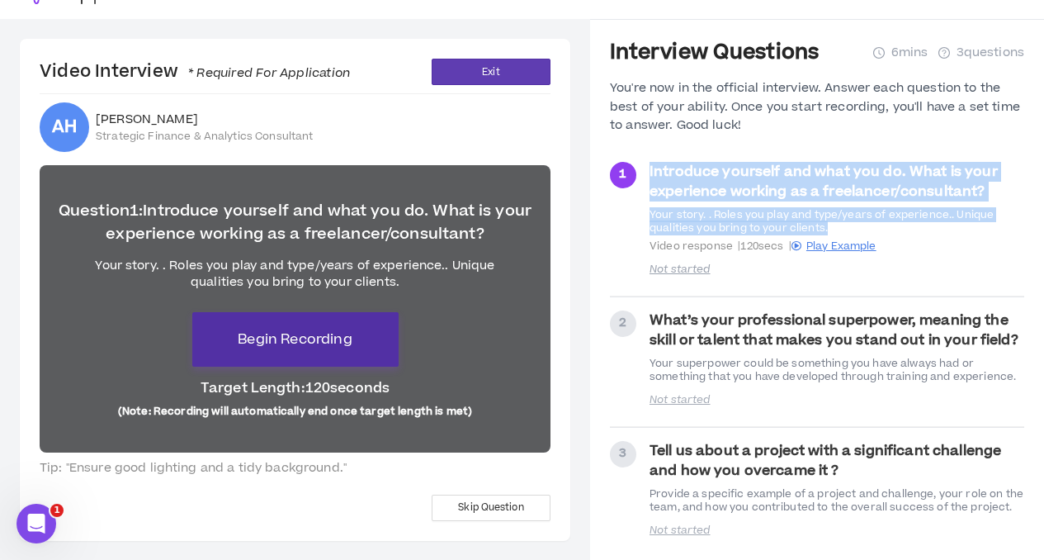
scroll to position [50, 0]
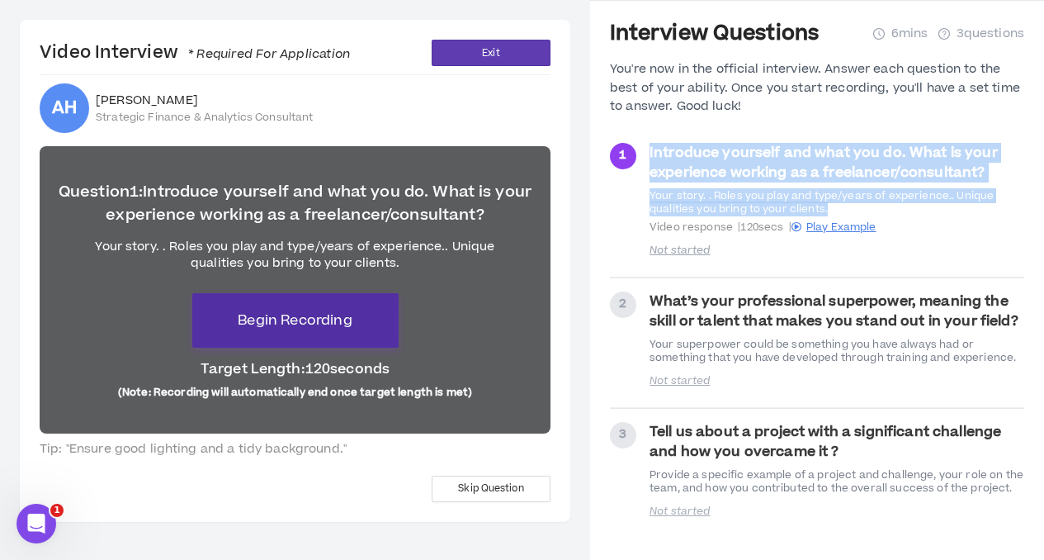
click at [287, 321] on span "Begin Recording" at bounding box center [295, 320] width 114 height 20
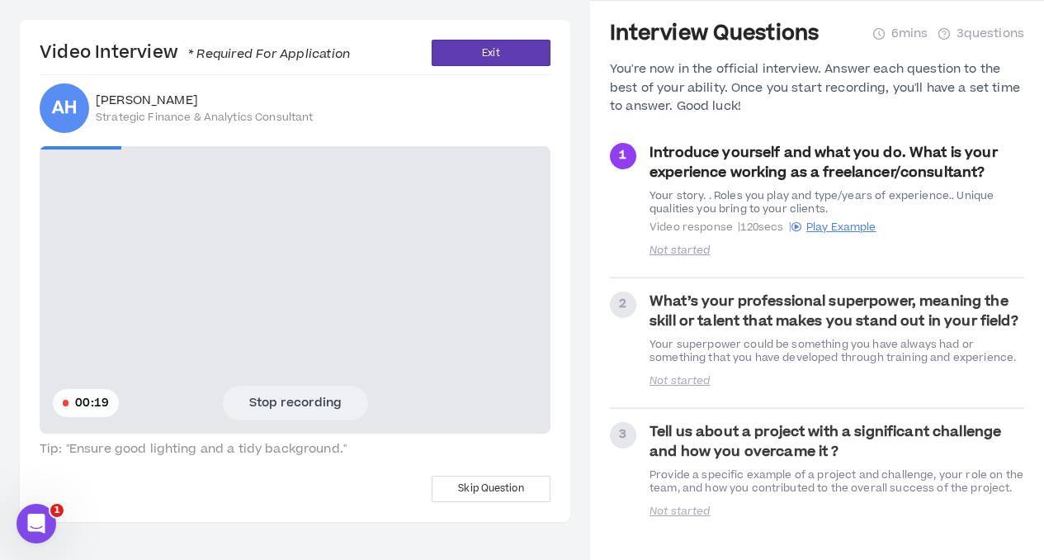
click at [87, 407] on span "00:19" at bounding box center [92, 403] width 34 height 18
click at [301, 398] on button "Stop recording" at bounding box center [295, 402] width 145 height 35
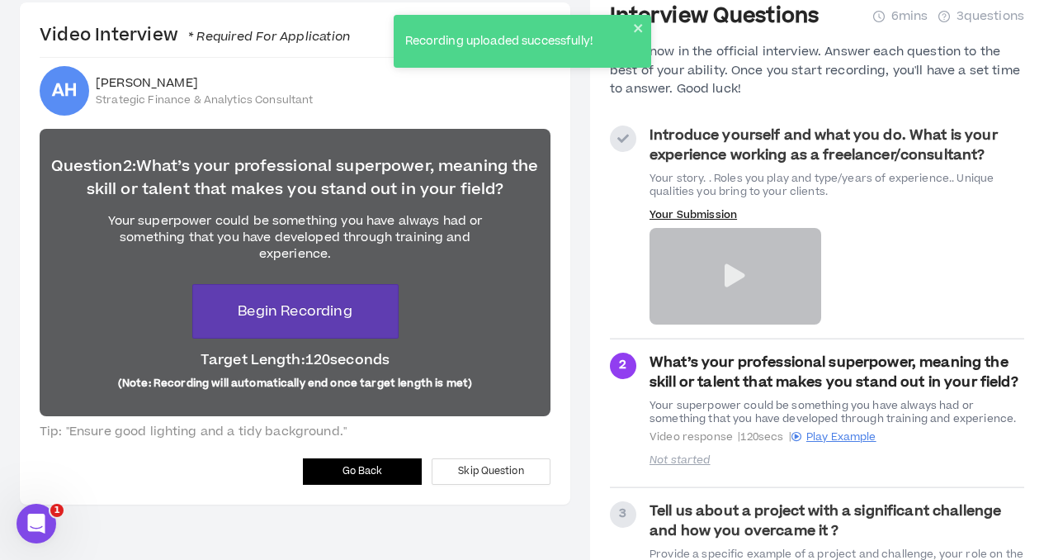
scroll to position [143, 0]
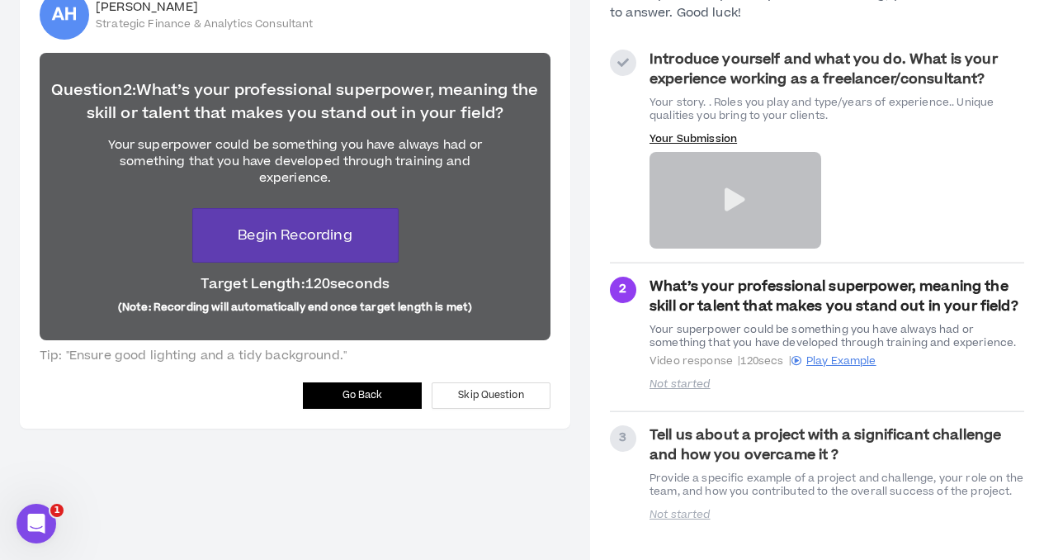
click at [355, 391] on span "Go Back" at bounding box center [362, 395] width 40 height 16
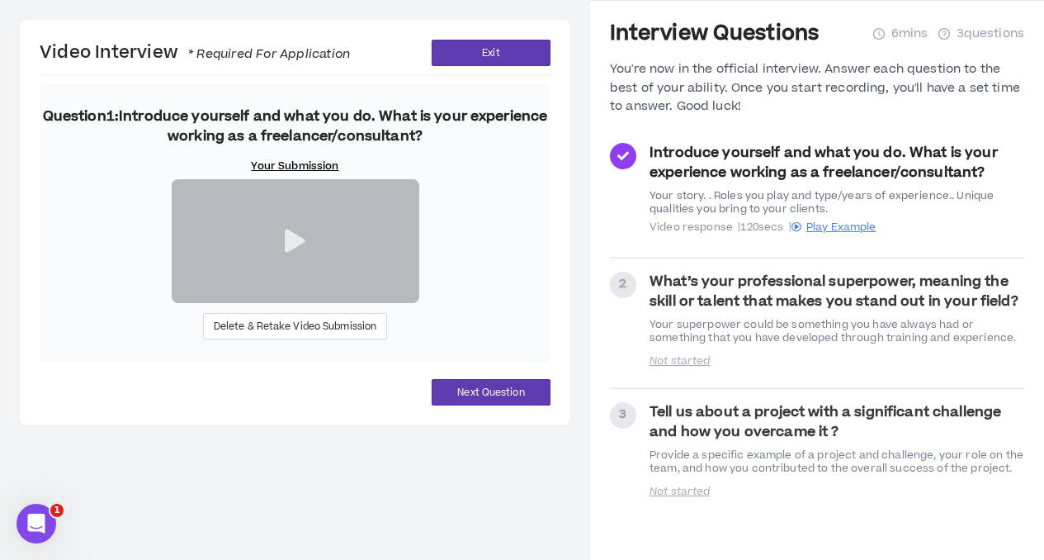
scroll to position [194, 0]
click at [264, 334] on span "Delete & Retake Video Submission" at bounding box center [295, 327] width 163 height 16
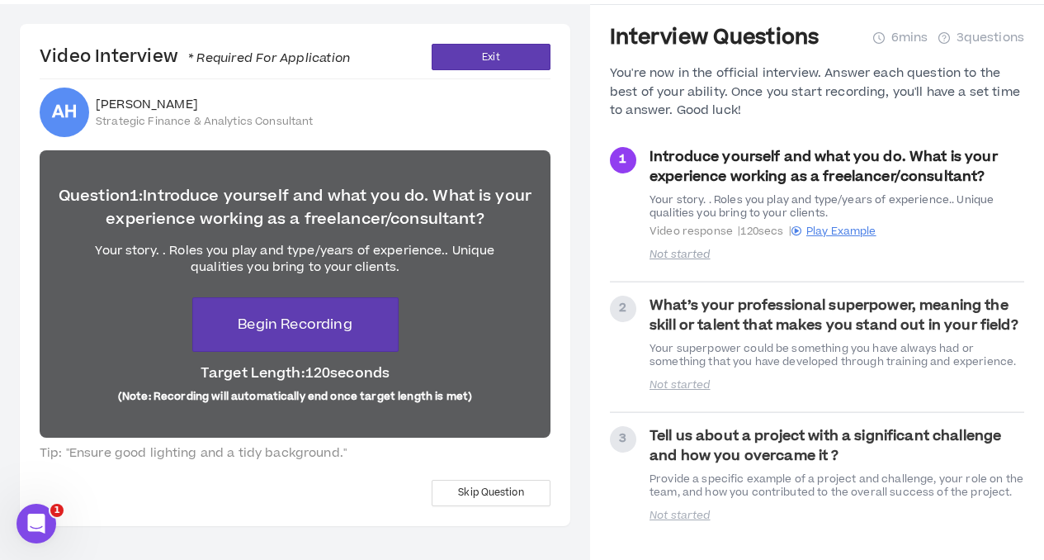
scroll to position [50, 0]
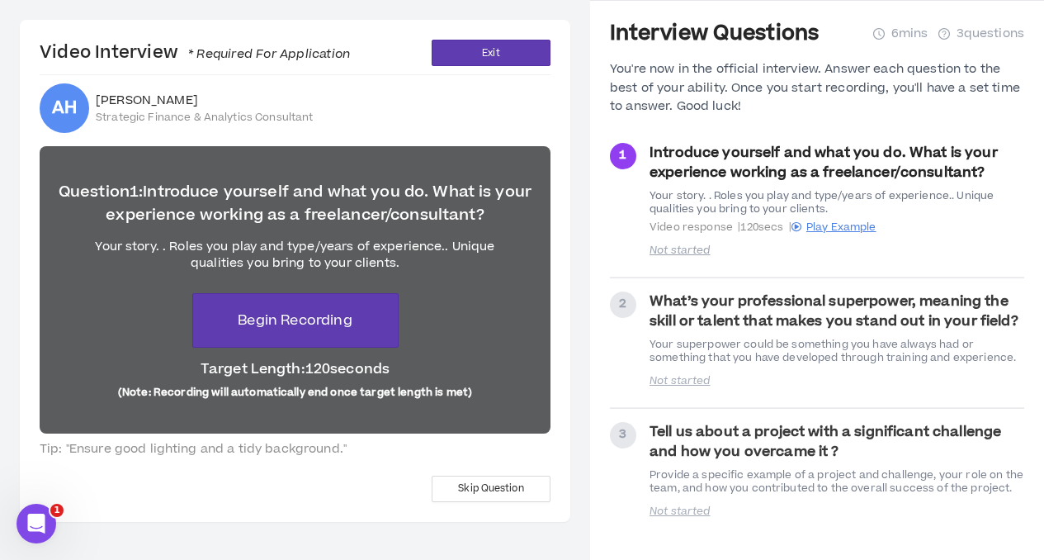
click at [747, 170] on strong "Introduce yourself and what you do. What is your experience working as a freela…" at bounding box center [823, 163] width 348 height 40
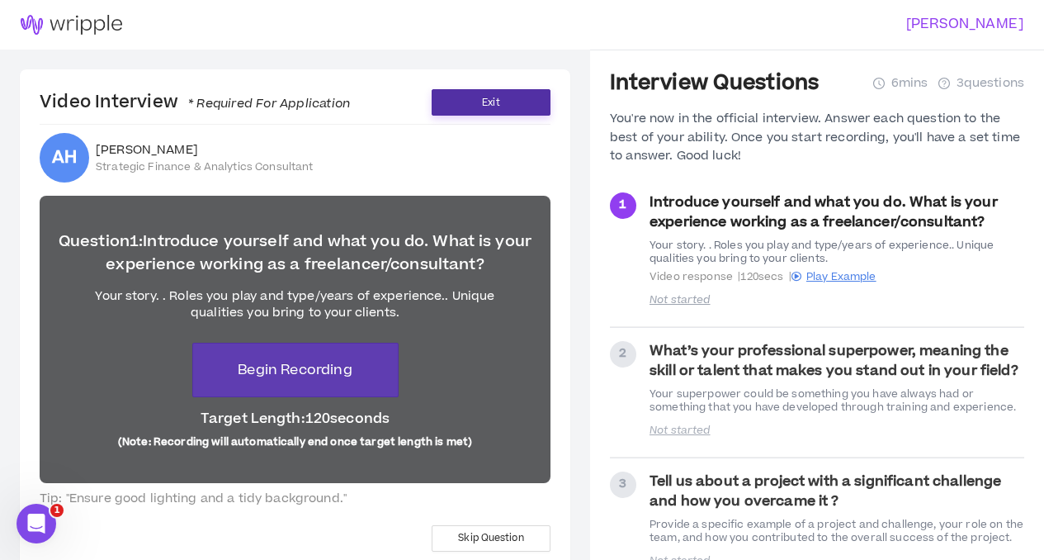
click at [512, 110] on button "Exit" at bounding box center [491, 102] width 119 height 26
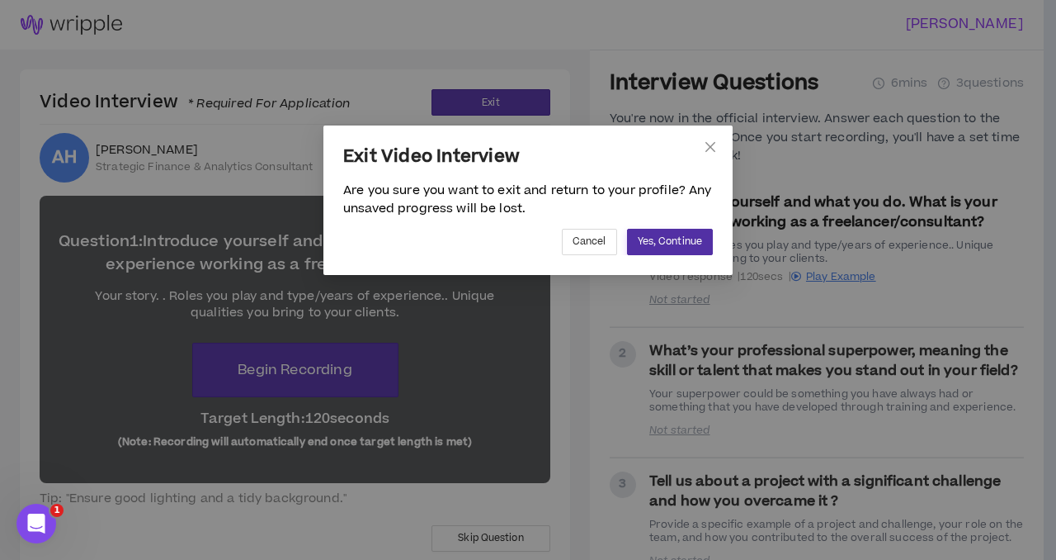
click at [680, 242] on span "Yes, Continue" at bounding box center [670, 242] width 64 height 16
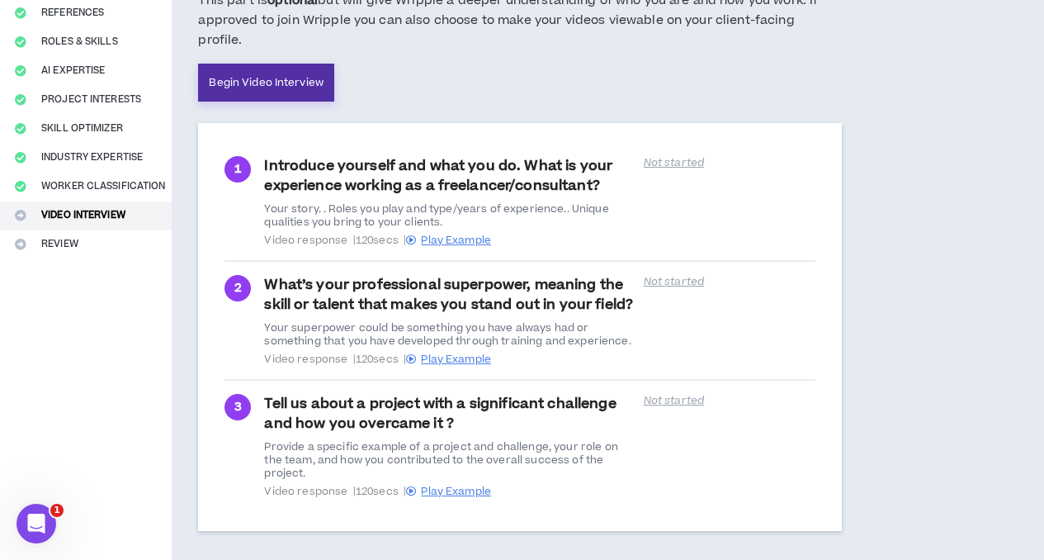
scroll to position [331, 0]
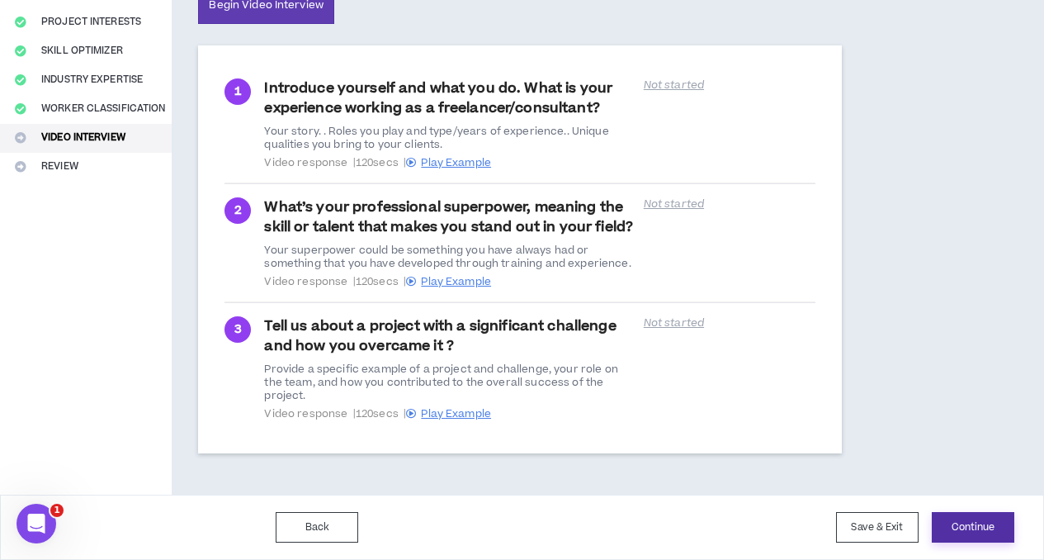
click at [993, 526] on button "Continue" at bounding box center [973, 527] width 83 height 31
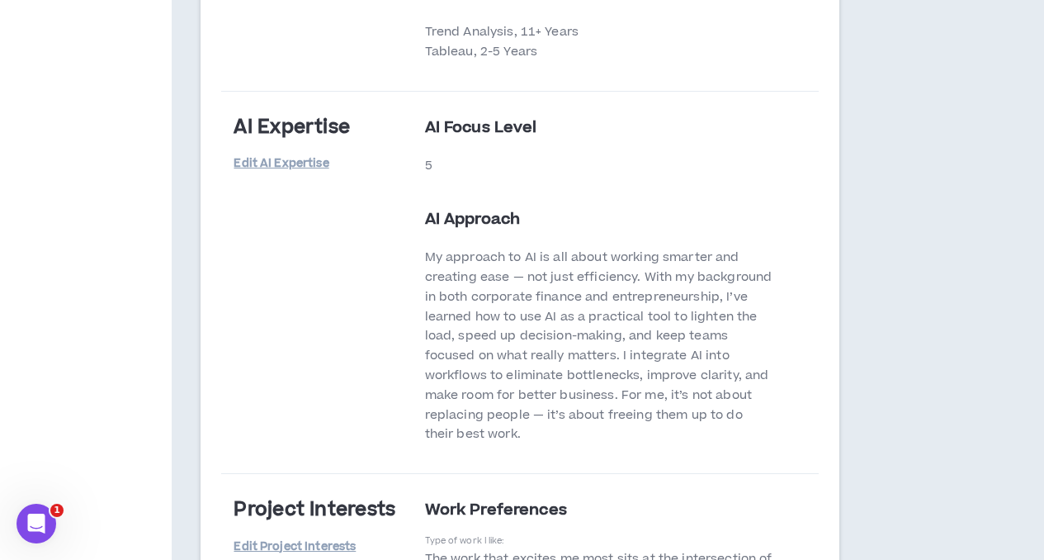
scroll to position [4585, 0]
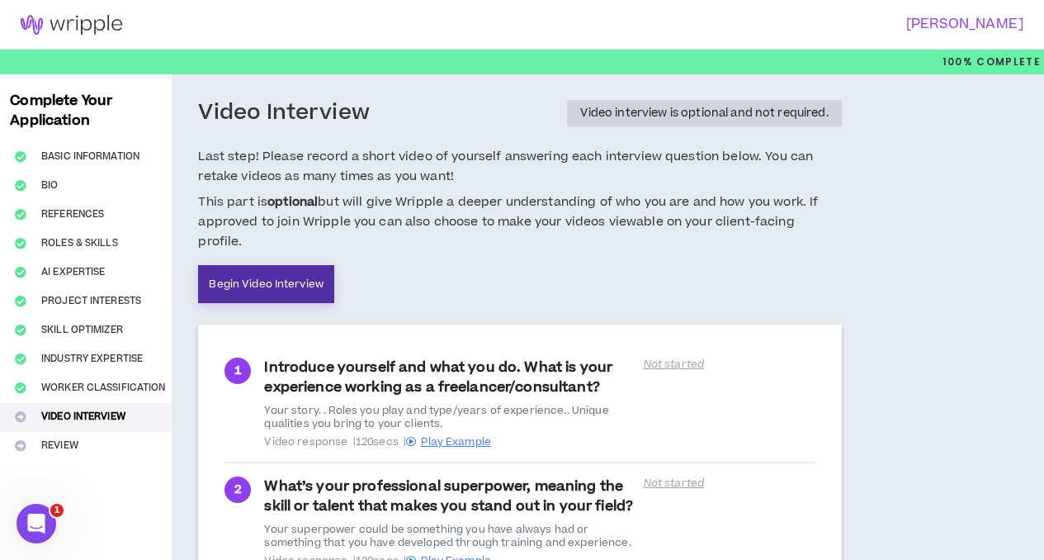
click at [270, 276] on link "Begin Video Interview" at bounding box center [266, 284] width 136 height 38
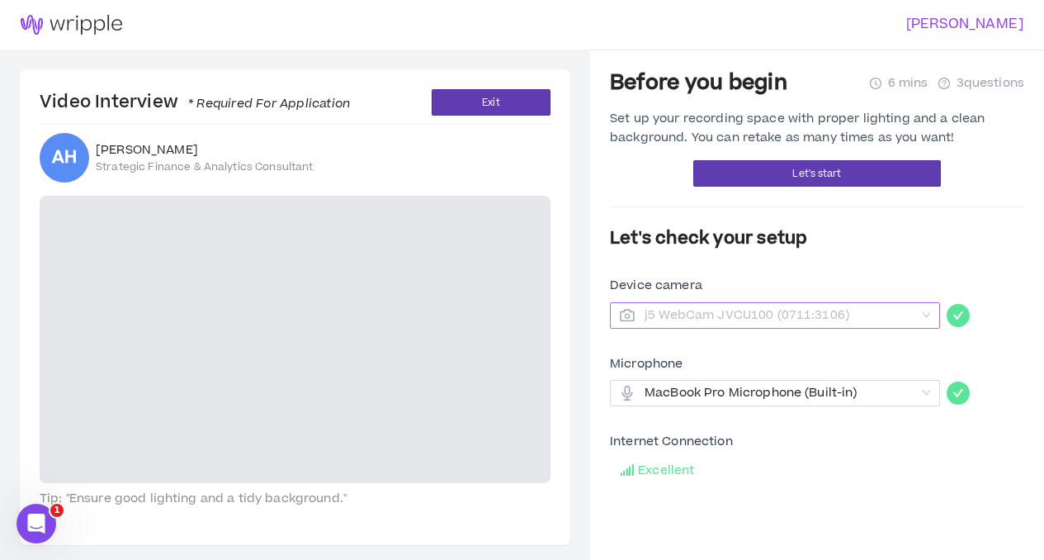
click at [748, 313] on span "j5 WebCam JVCU100 (0711:3106)" at bounding box center [780, 315] width 271 height 25
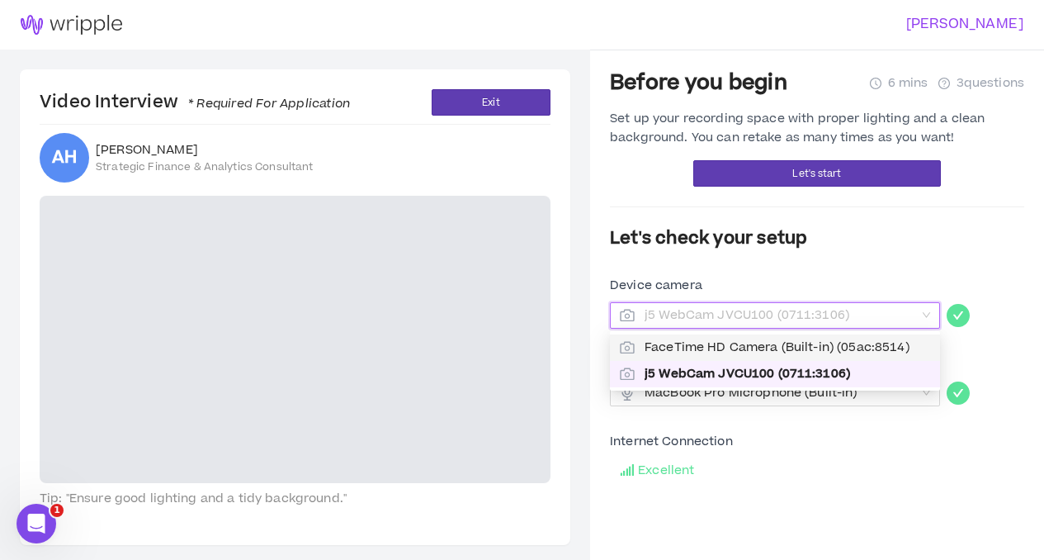
click at [741, 342] on span "FaceTime HD Camera (Built-in) (05ac:8514)" at bounding box center [788, 347] width 286 height 18
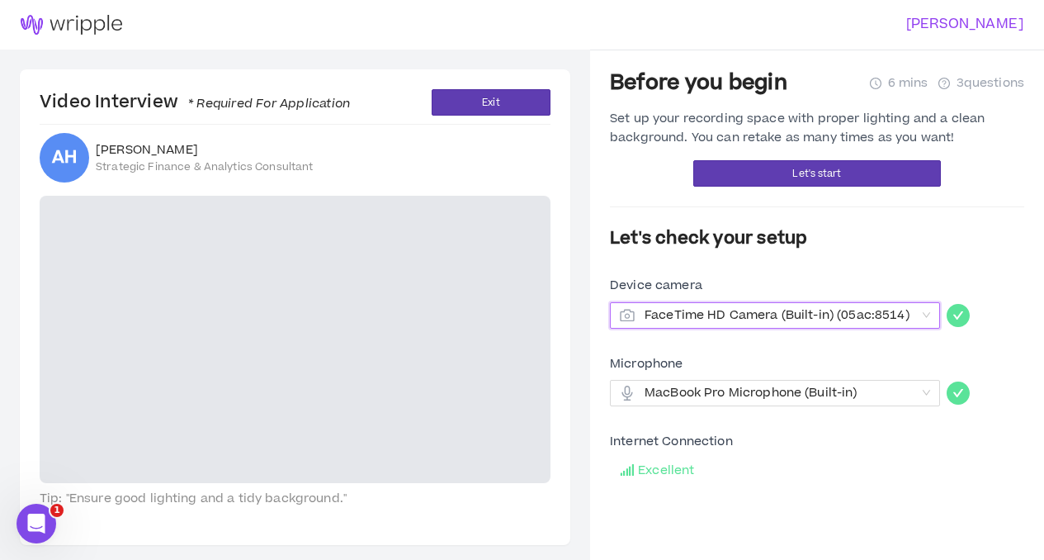
click at [739, 325] on span "FaceTime HD Camera (Built-in) (05ac:8514)" at bounding box center [780, 315] width 271 height 25
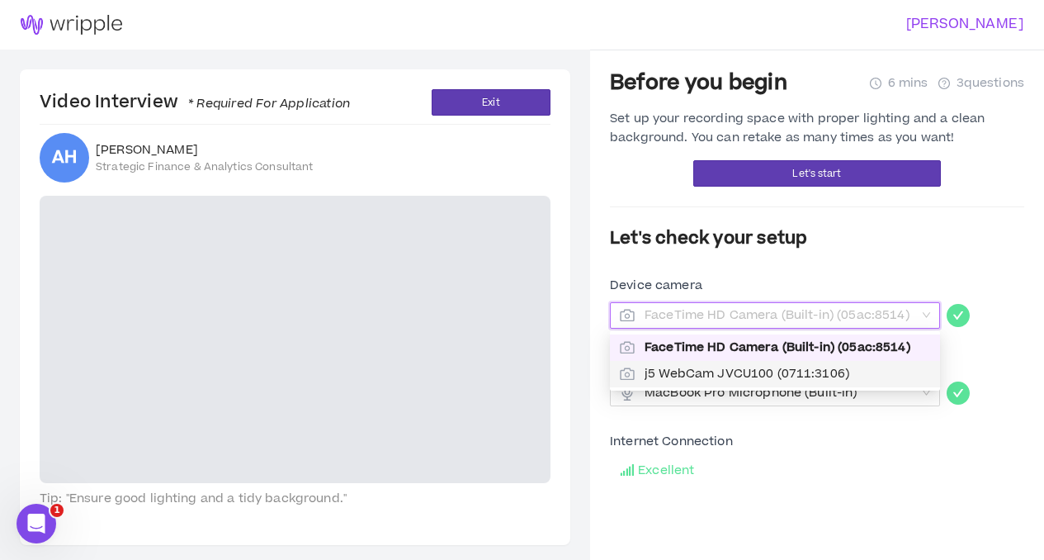
click at [737, 375] on span "j5 WebCam JVCU100 (0711:3106)" at bounding box center [788, 374] width 286 height 18
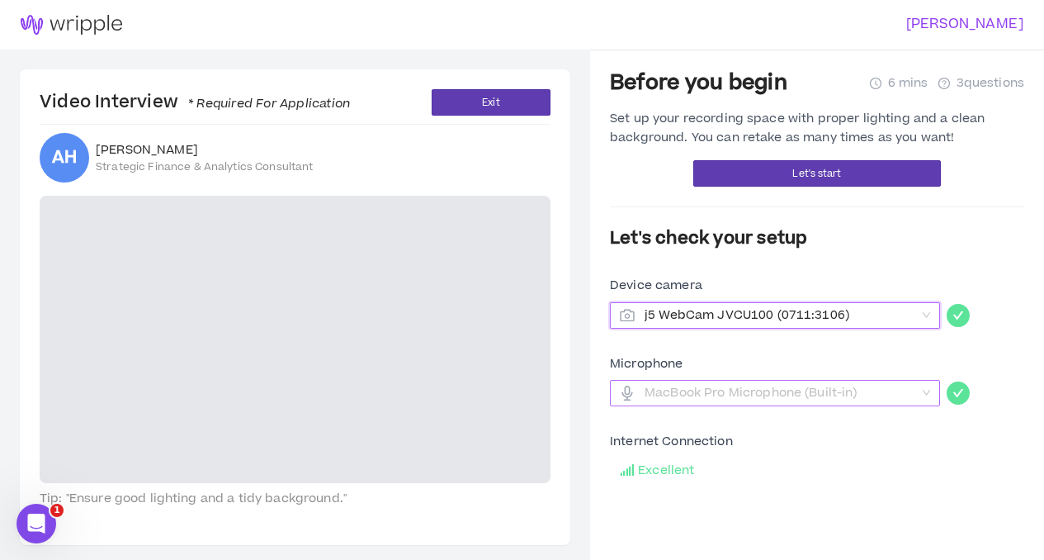
click at [917, 390] on span "MacBook Pro Microphone (Built-in)" at bounding box center [775, 392] width 310 height 25
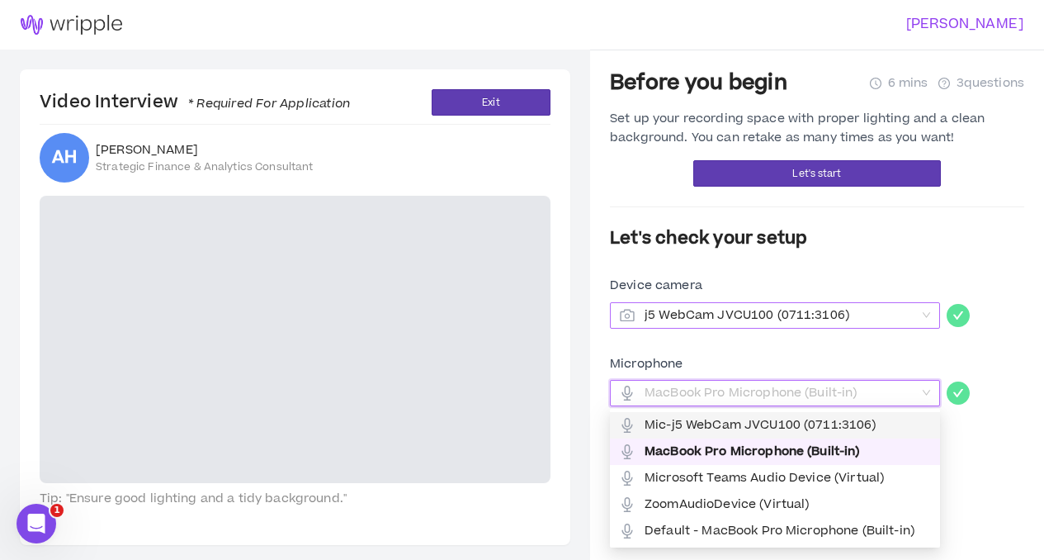
click at [843, 314] on span "j5 WebCam JVCU100 (0711:3106)" at bounding box center [780, 315] width 271 height 25
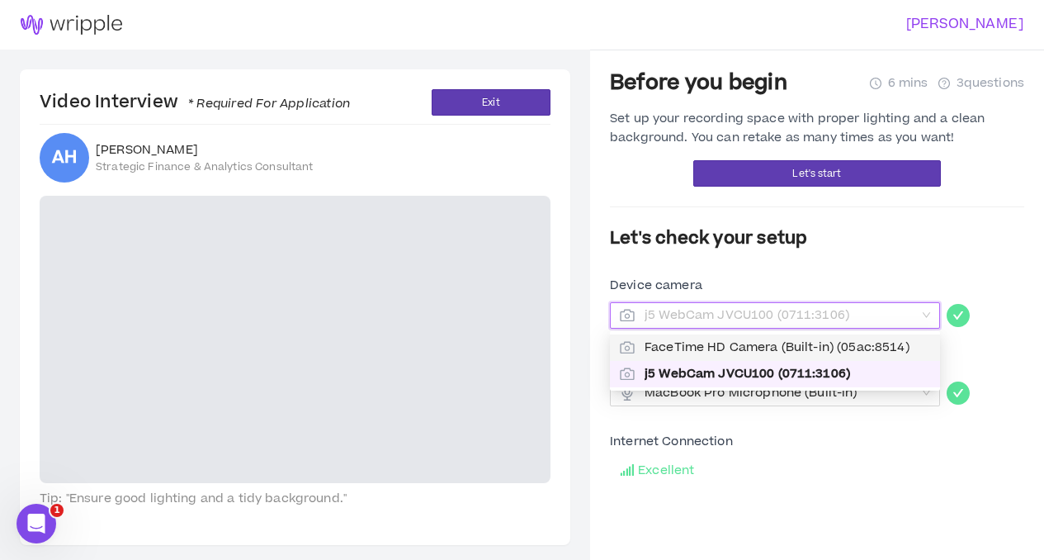
click at [827, 346] on span "FaceTime HD Camera (Built-in) (05ac:8514)" at bounding box center [788, 347] width 286 height 18
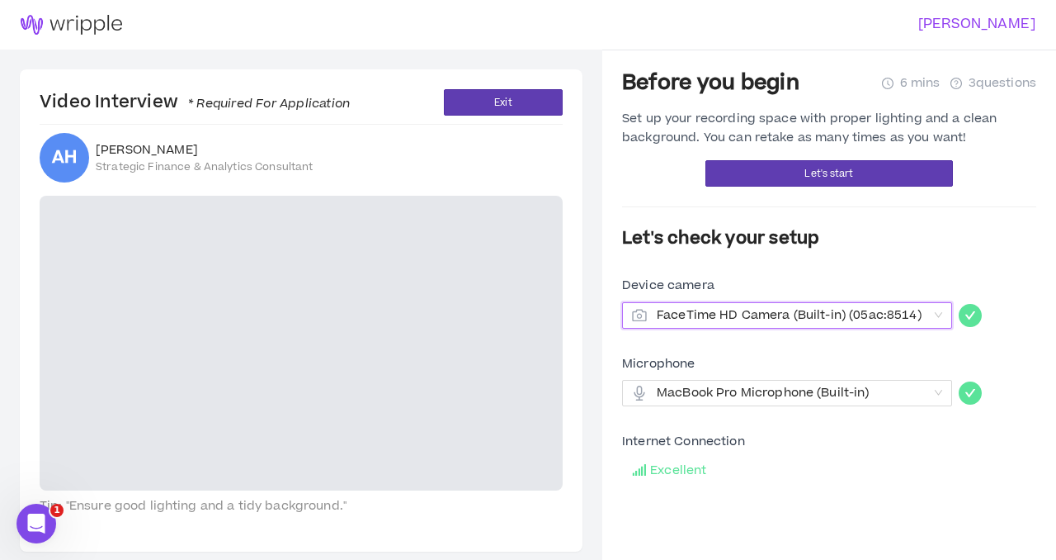
click at [848, 311] on span "FaceTime HD Camera (Built-in) (05ac:8514)" at bounding box center [792, 315] width 271 height 25
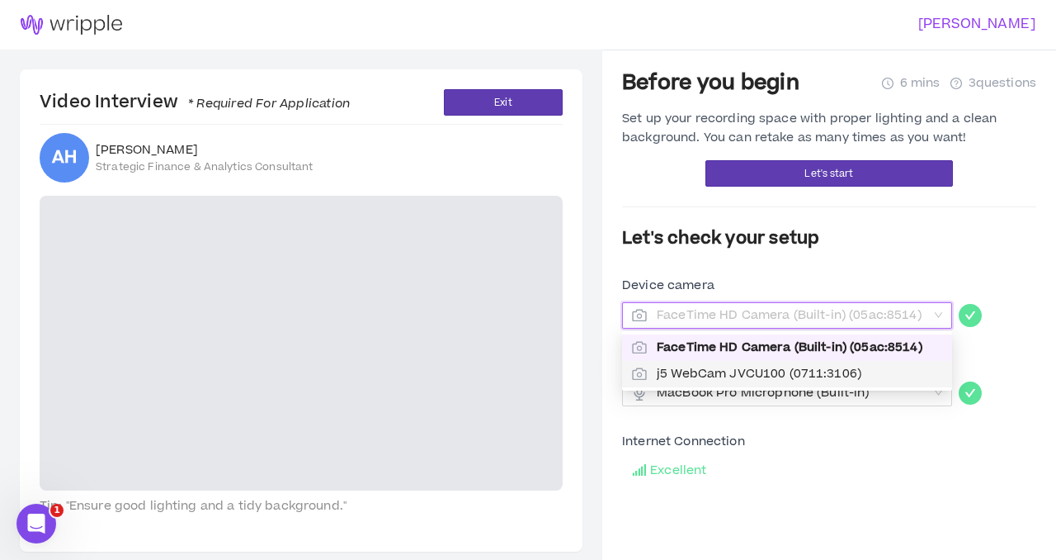
click at [786, 374] on span "j5 WebCam JVCU100 (0711:3106)" at bounding box center [800, 374] width 286 height 18
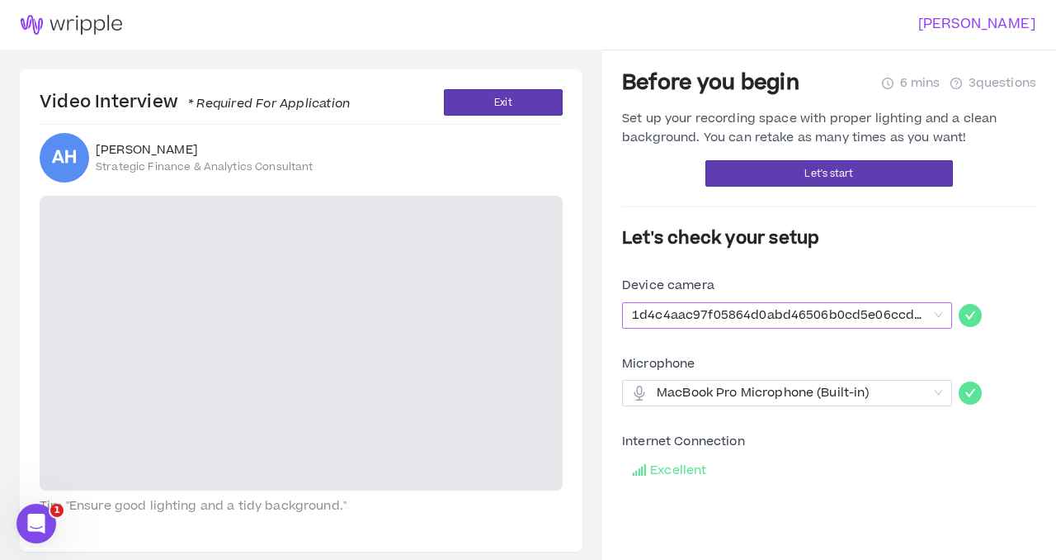
click at [947, 318] on div "1d4c4aac97f05864d0abd46506b0cd5e06ccdc5cd40ad01b35fed95c2cef519f" at bounding box center [787, 315] width 330 height 26
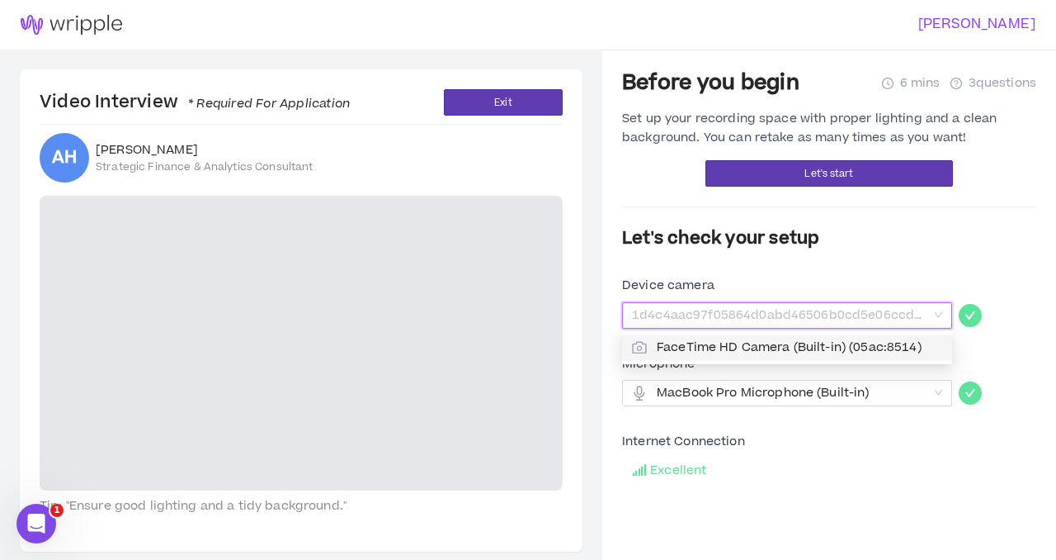
click at [947, 318] on div "1d4c4aac97f05864d0abd46506b0cd5e06ccdc5cd40ad01b35fed95c2cef519f" at bounding box center [787, 315] width 330 height 26
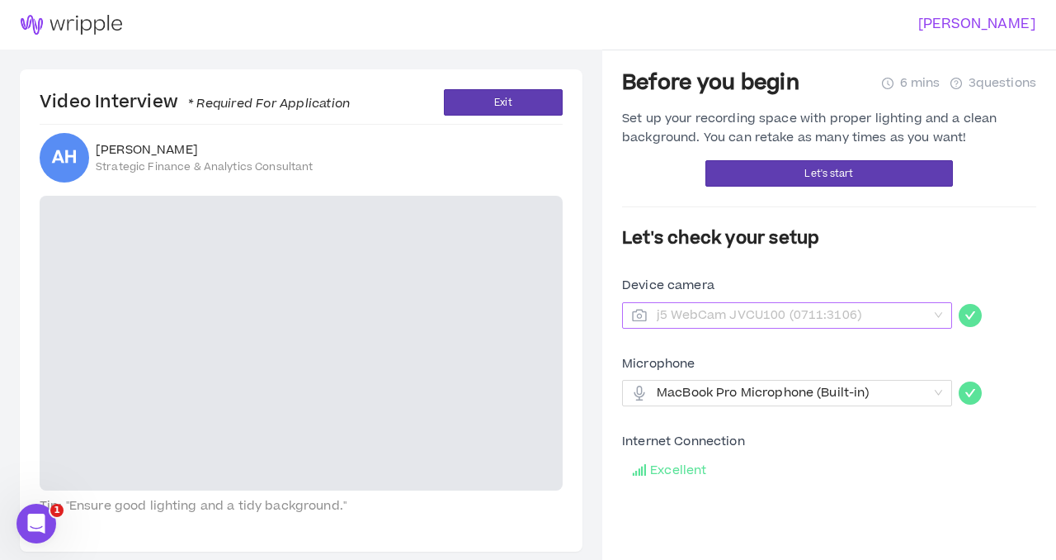
click at [759, 314] on span "j5 WebCam JVCU100 (0711:3106)" at bounding box center [792, 315] width 271 height 25
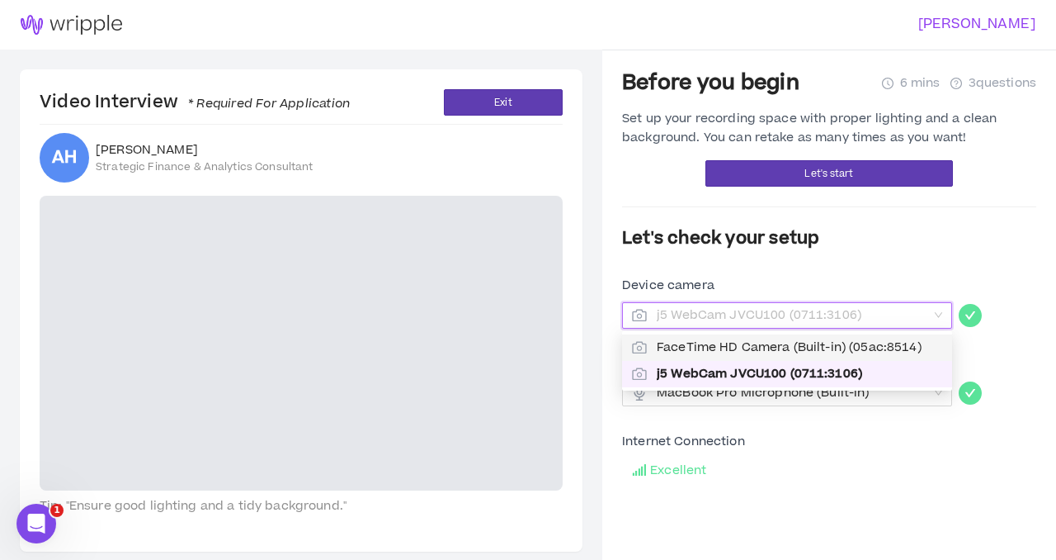
click at [749, 343] on span "FaceTime HD Camera (Built-in) (05ac:8514)" at bounding box center [800, 347] width 286 height 18
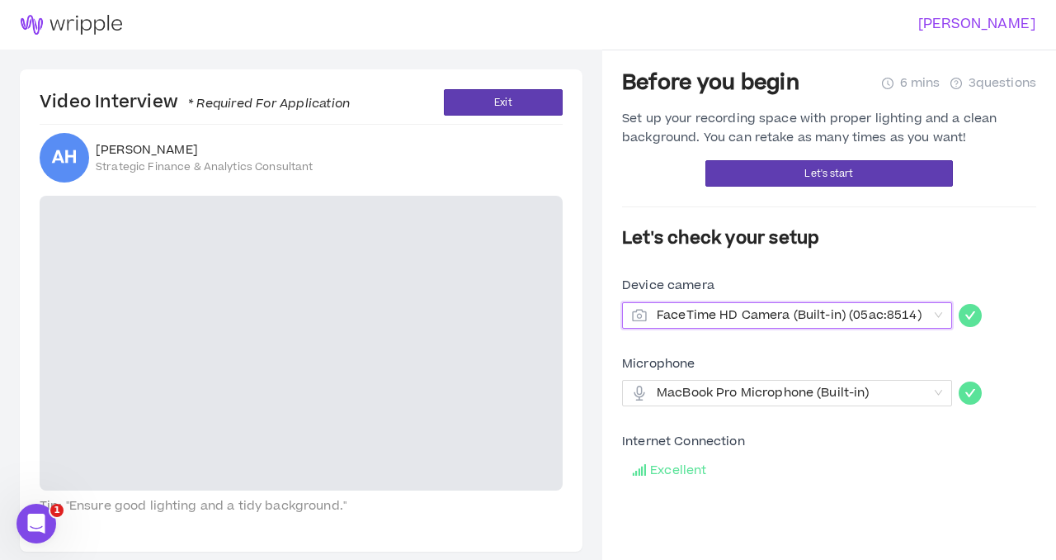
click at [797, 309] on span "FaceTime HD Camera (Built-in) (05ac:8514)" at bounding box center [792, 315] width 271 height 25
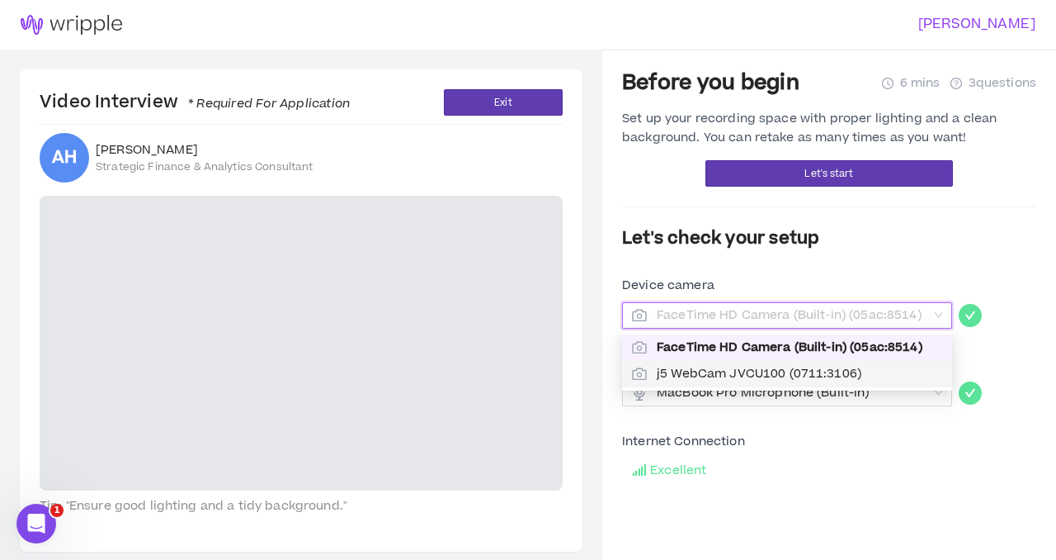
click at [768, 373] on span "j5 WebCam JVCU100 (0711:3106)" at bounding box center [800, 374] width 286 height 18
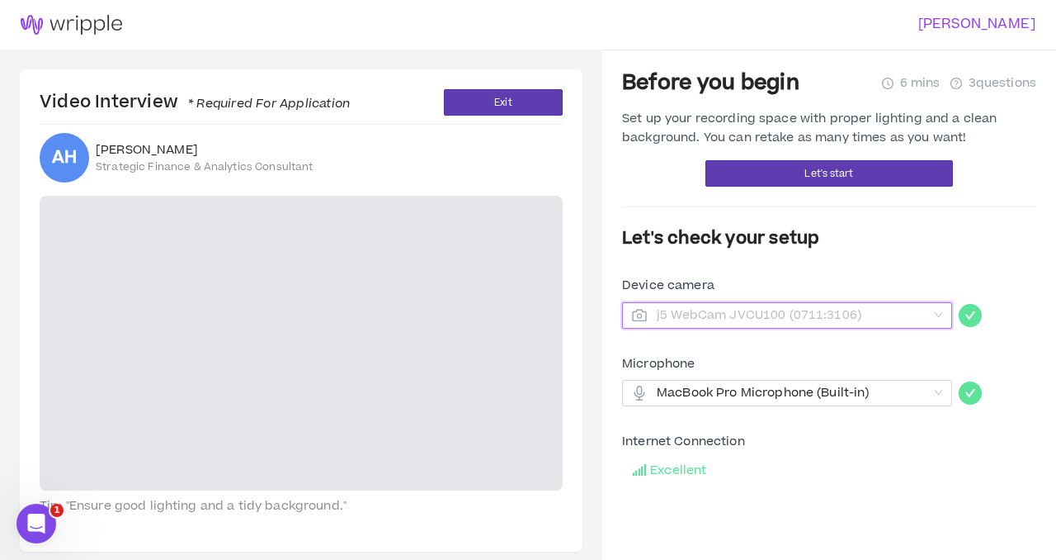
click at [770, 317] on span "j5 WebCam JVCU100 (0711:3106)" at bounding box center [792, 315] width 271 height 25
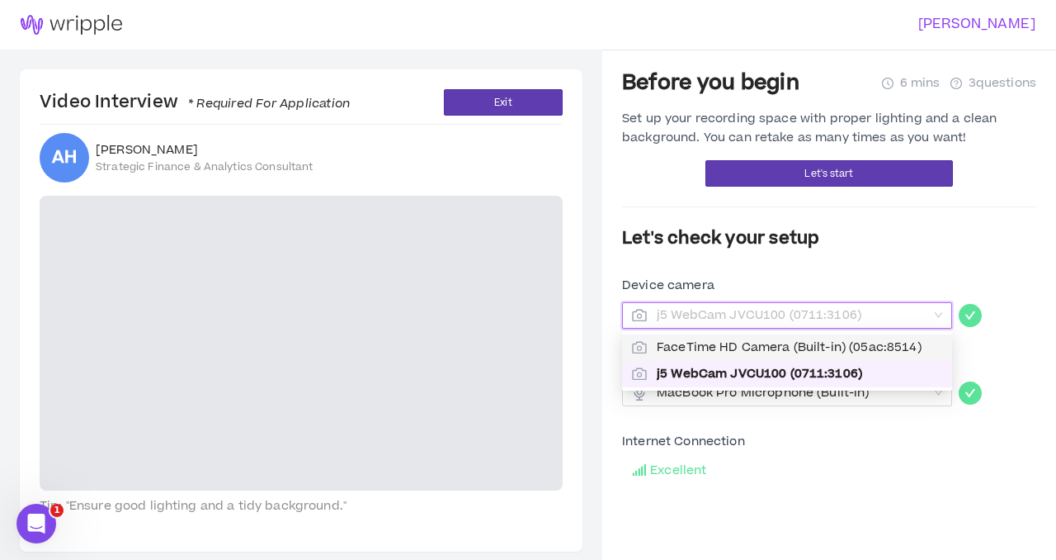
click at [770, 334] on div "FaceTime HD Camera (Built-in) (05ac:8514)" at bounding box center [787, 347] width 330 height 26
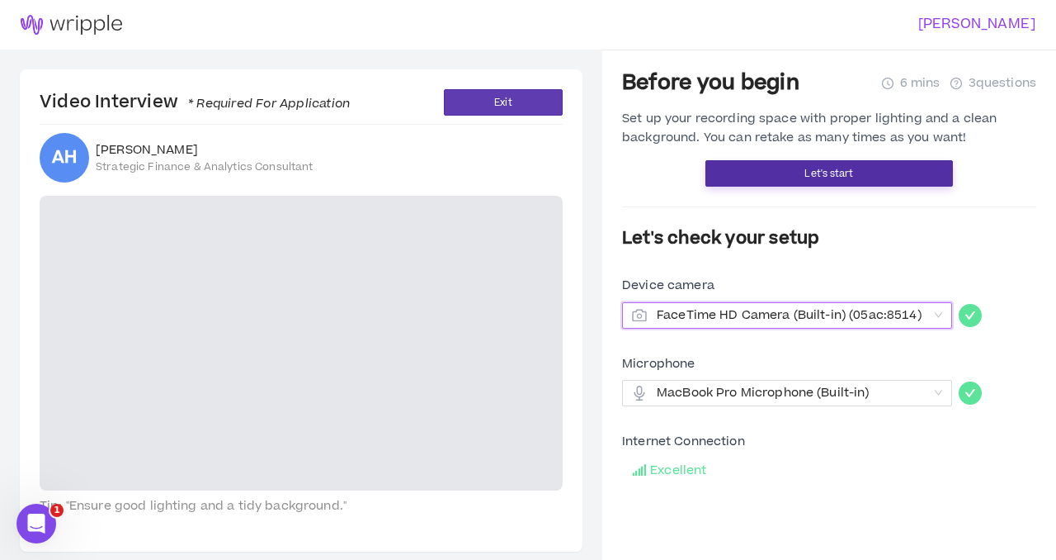
click at [826, 170] on span "Let's start" at bounding box center [829, 174] width 49 height 16
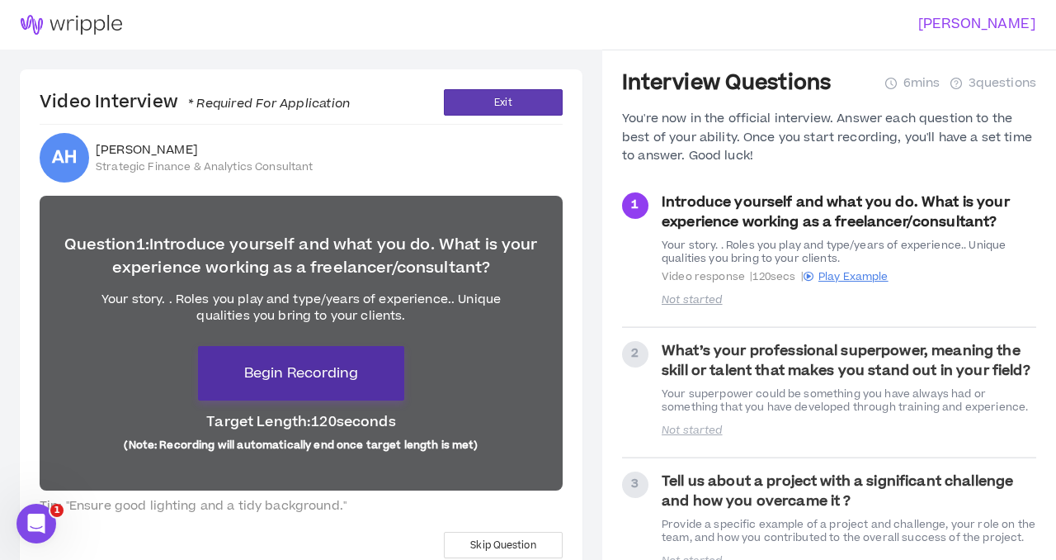
click at [300, 381] on span "Begin Recording" at bounding box center [301, 373] width 114 height 20
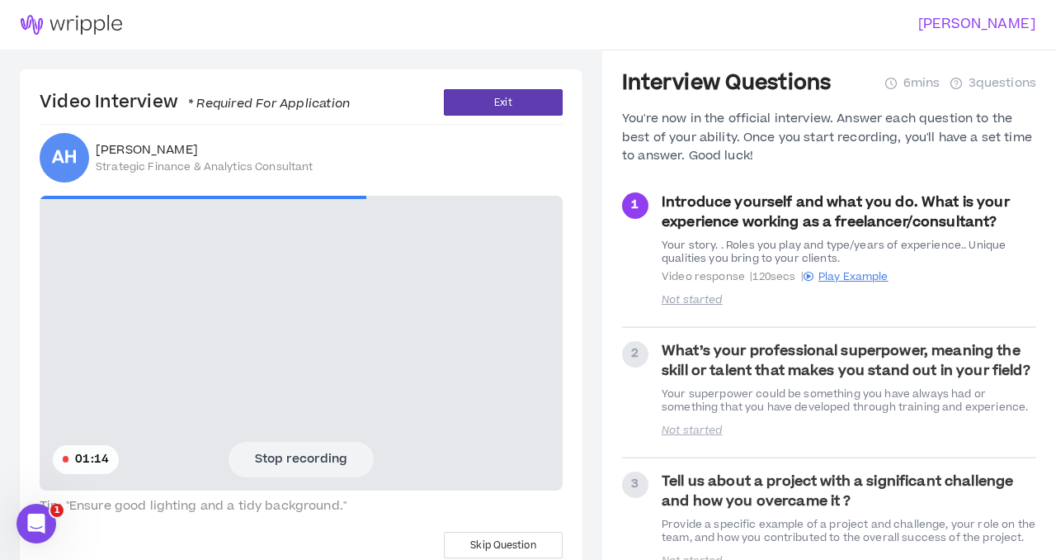
click at [294, 455] on button "Stop recording" at bounding box center [301, 459] width 145 height 35
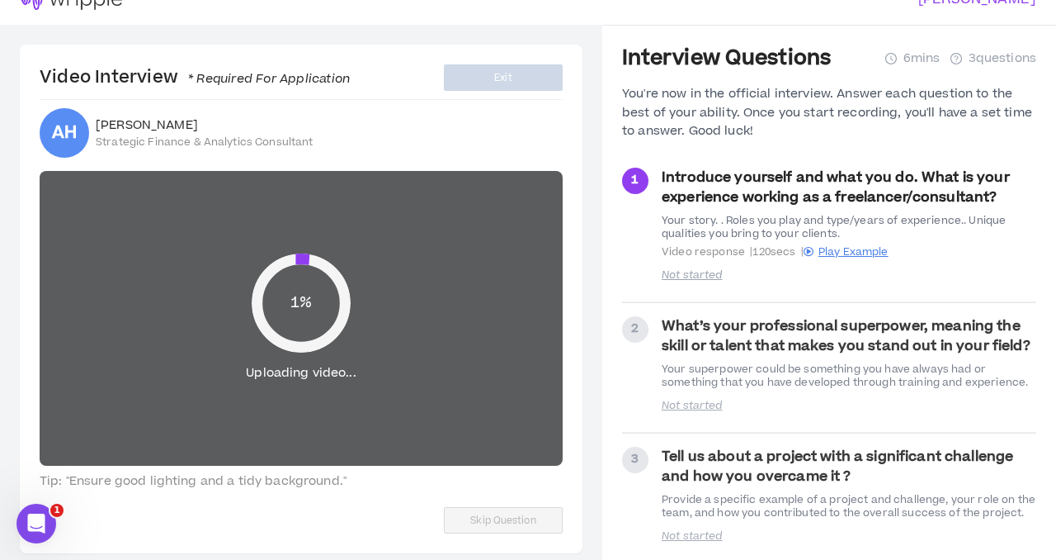
scroll to position [50, 0]
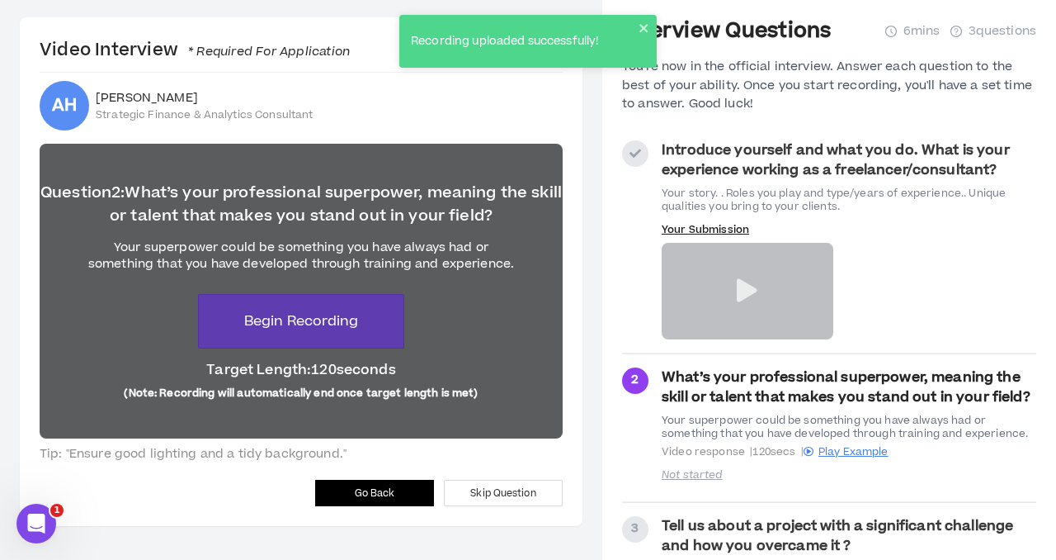
scroll to position [64, 0]
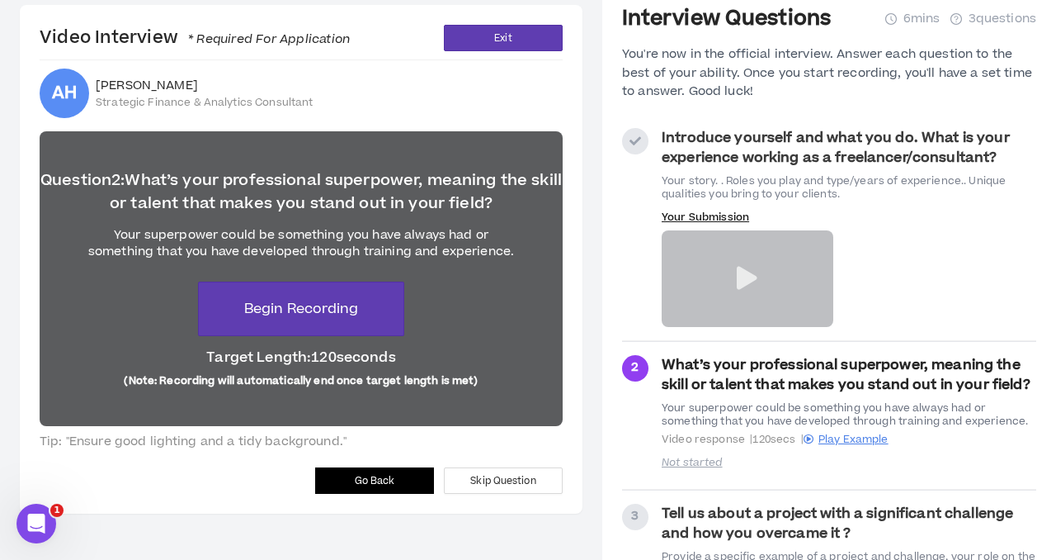
click at [750, 278] on icon at bounding box center [747, 278] width 21 height 23
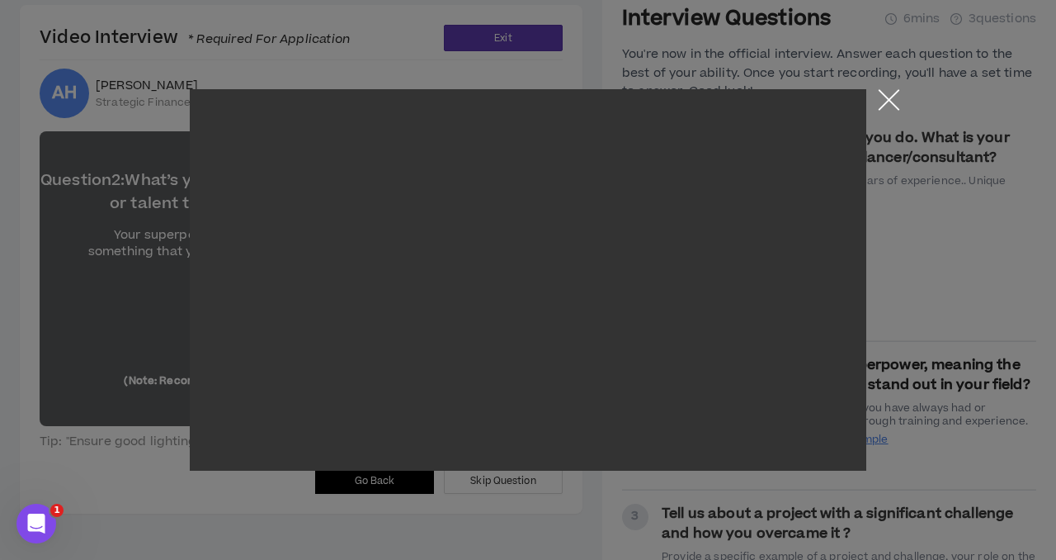
click at [890, 104] on button "Close the modal by clicking here" at bounding box center [889, 103] width 29 height 29
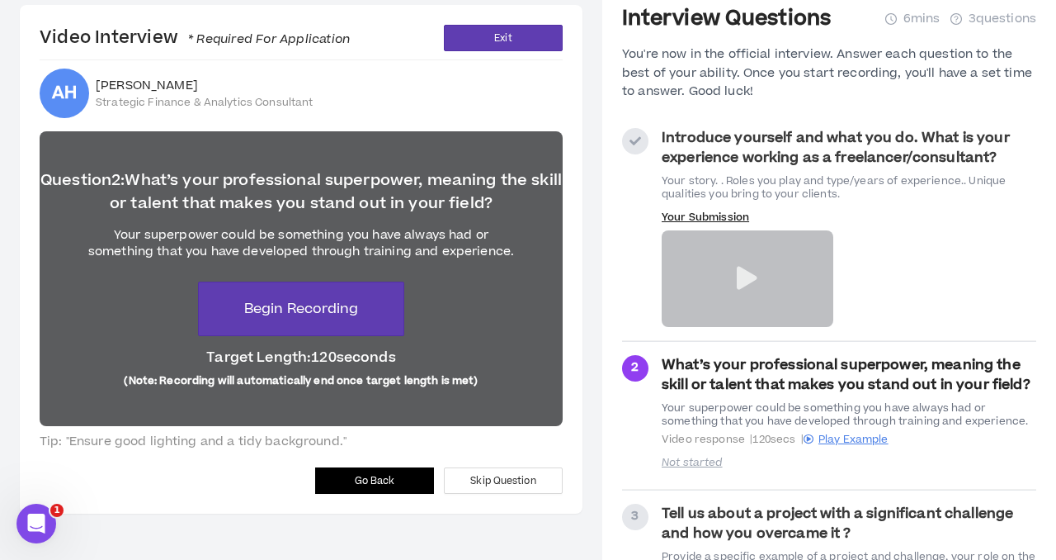
click at [367, 478] on span "Go Back" at bounding box center [375, 481] width 40 height 16
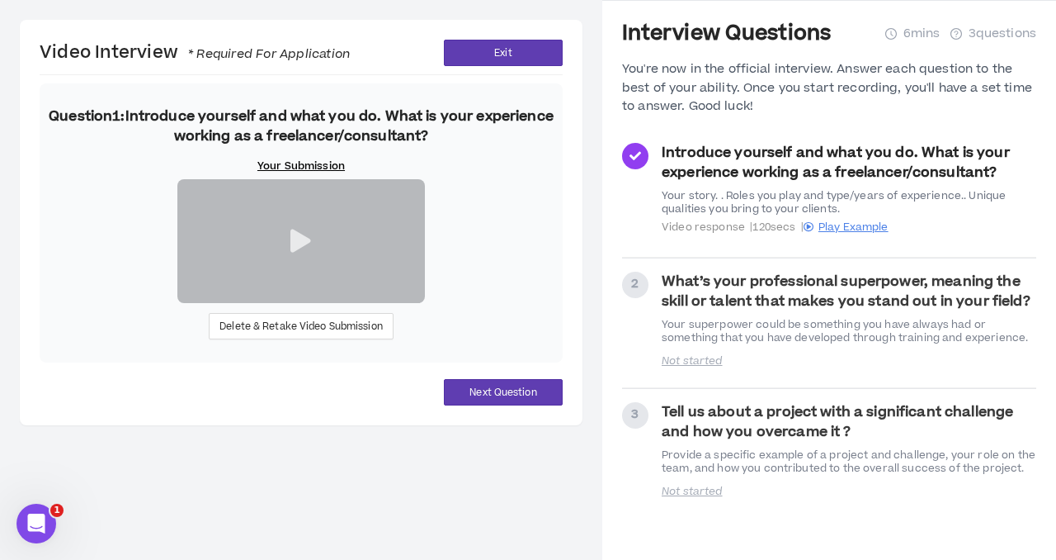
scroll to position [203, 0]
click at [281, 334] on span "Delete & Retake Video Submission" at bounding box center [301, 327] width 163 height 16
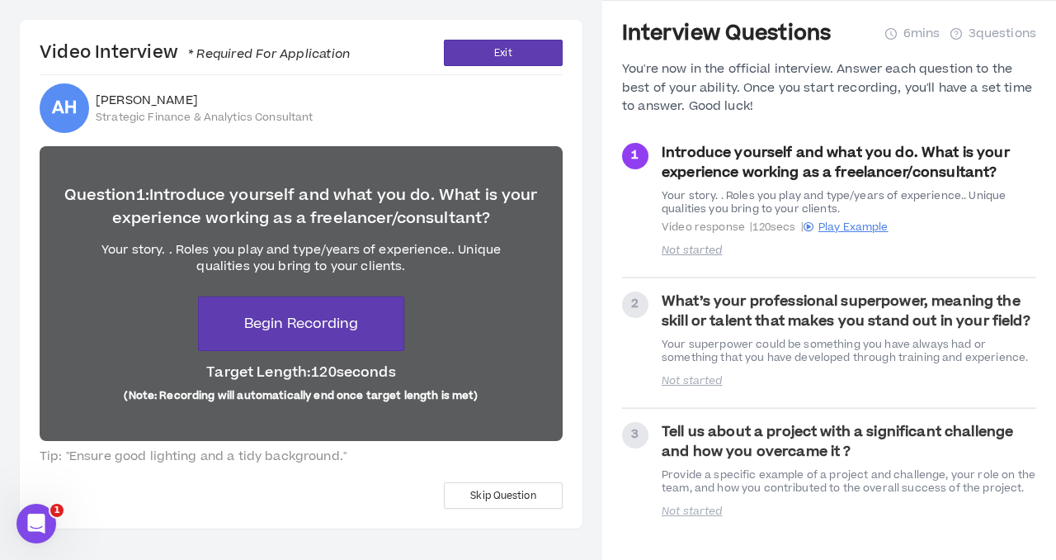
scroll to position [38, 0]
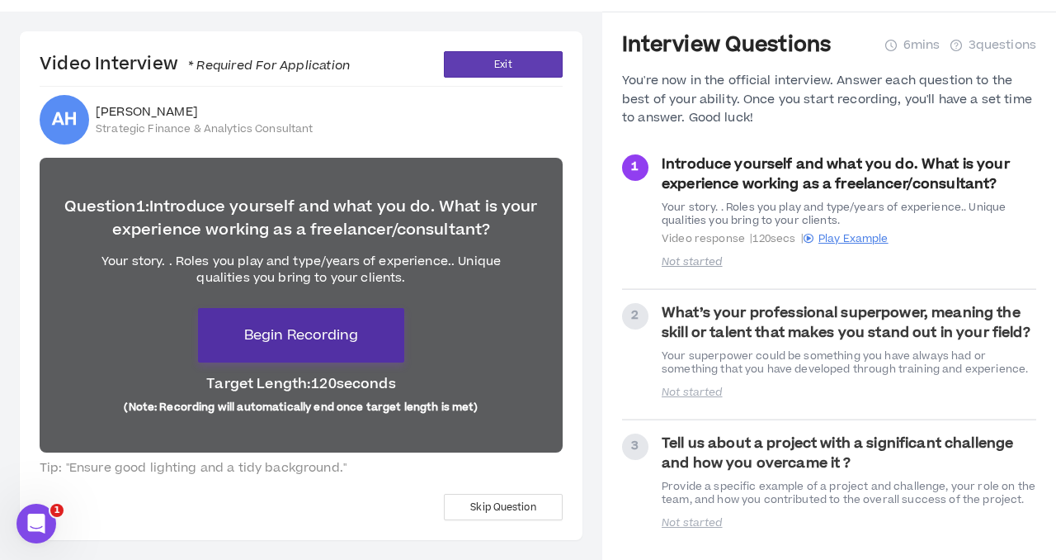
click at [300, 336] on span "Begin Recording" at bounding box center [301, 335] width 114 height 20
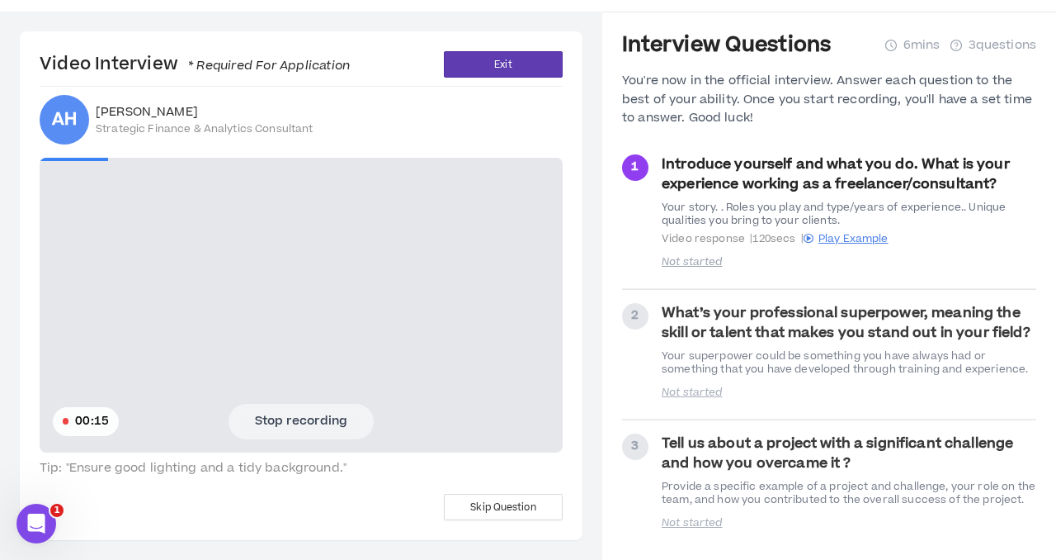
click at [331, 431] on button "Stop recording" at bounding box center [301, 421] width 145 height 35
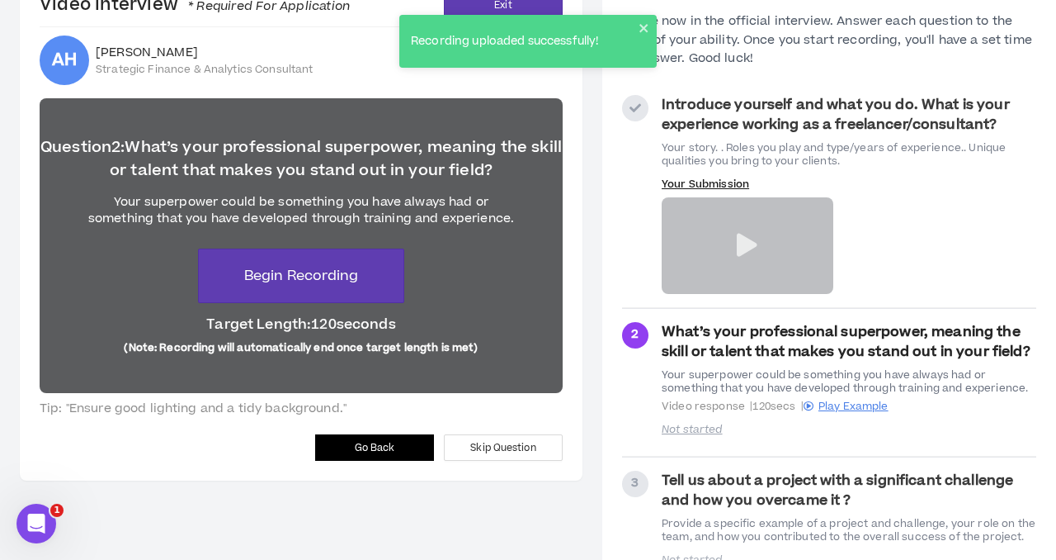
scroll to position [120, 0]
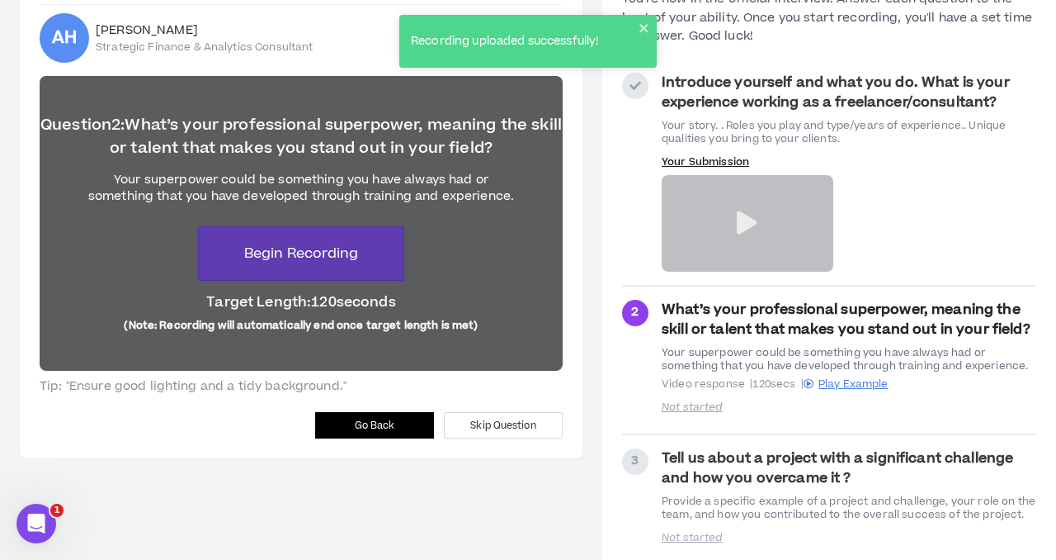
click at [362, 418] on span "Go Back" at bounding box center [375, 426] width 40 height 16
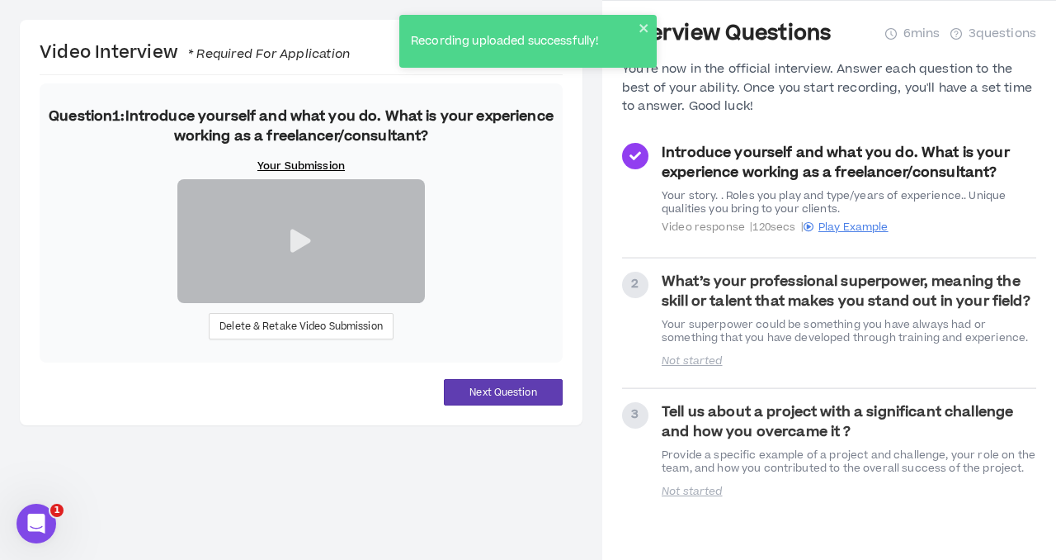
scroll to position [203, 0]
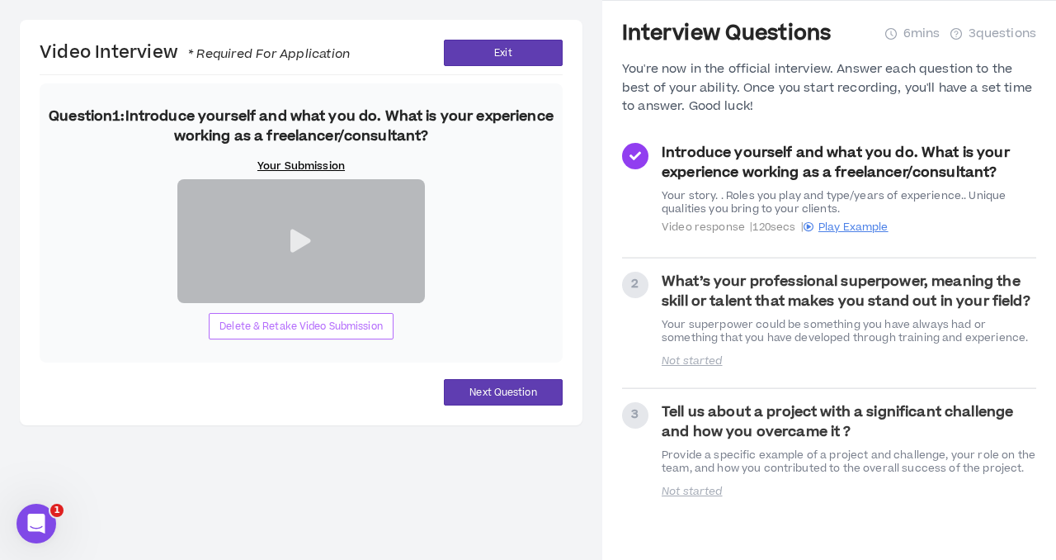
click at [305, 334] on span "Delete & Retake Video Submission" at bounding box center [301, 327] width 163 height 16
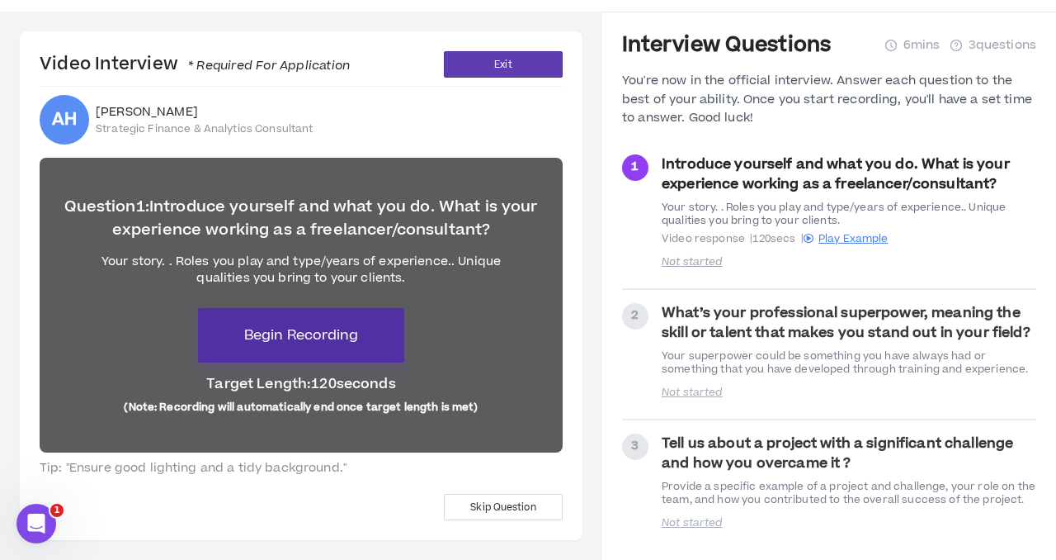
click at [272, 328] on span "Begin Recording" at bounding box center [301, 335] width 114 height 20
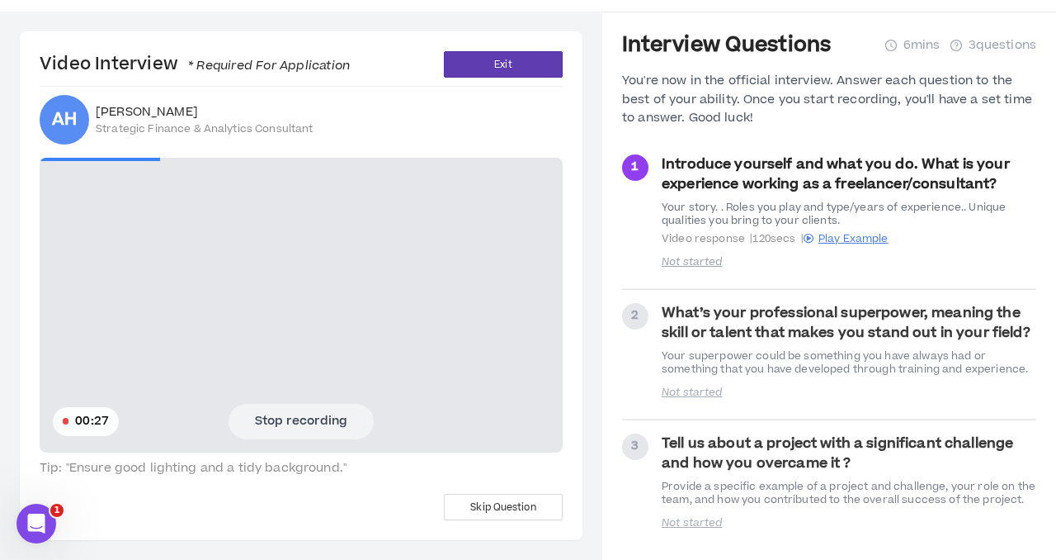
click at [284, 420] on button "Stop recording" at bounding box center [301, 421] width 145 height 35
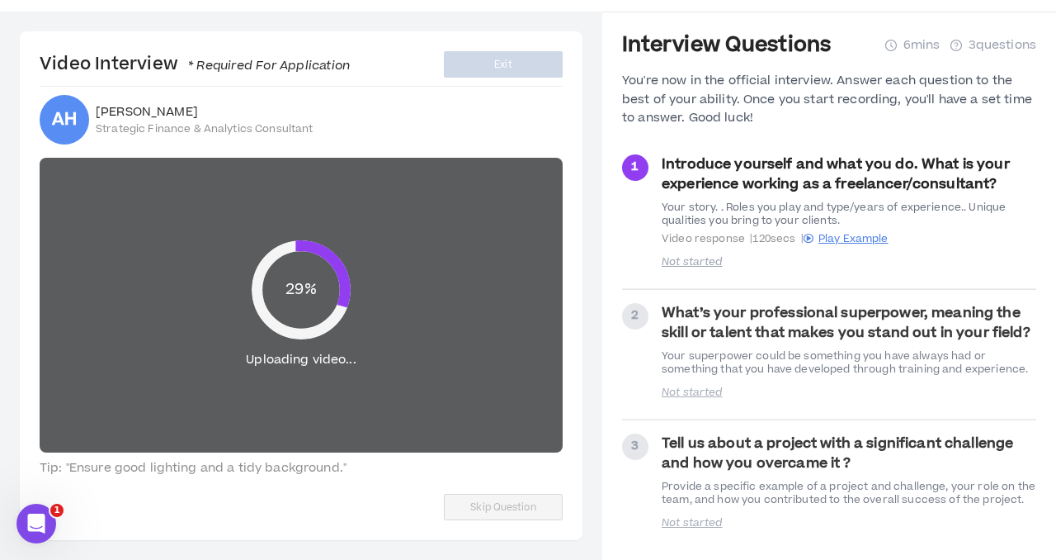
scroll to position [50, 0]
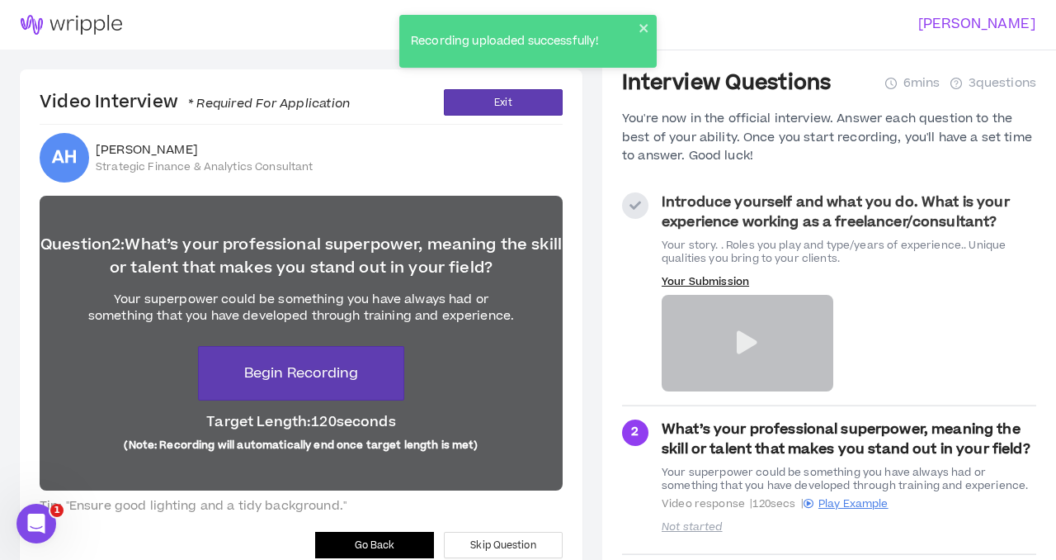
click at [352, 545] on button "Go Back" at bounding box center [374, 544] width 119 height 26
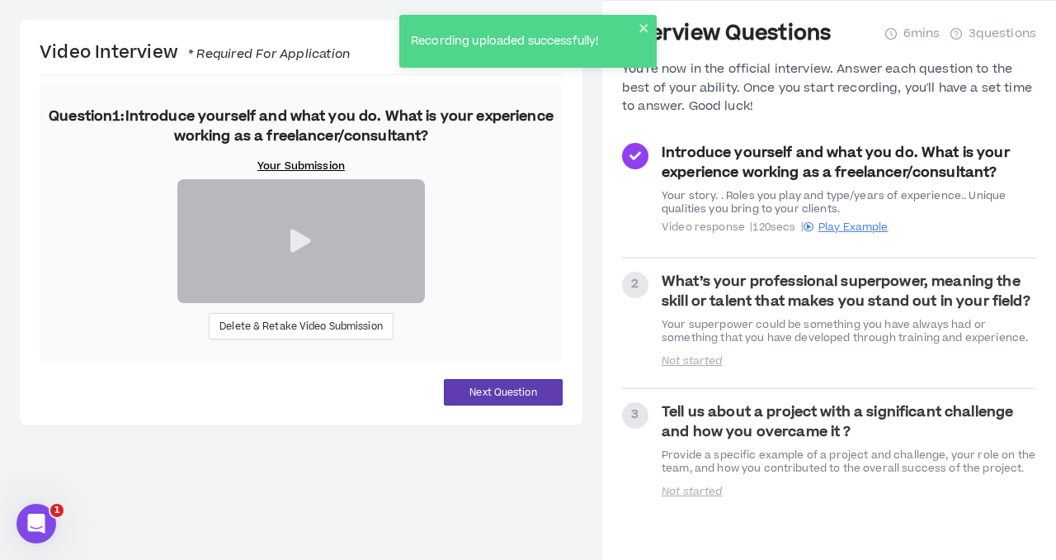
scroll to position [203, 0]
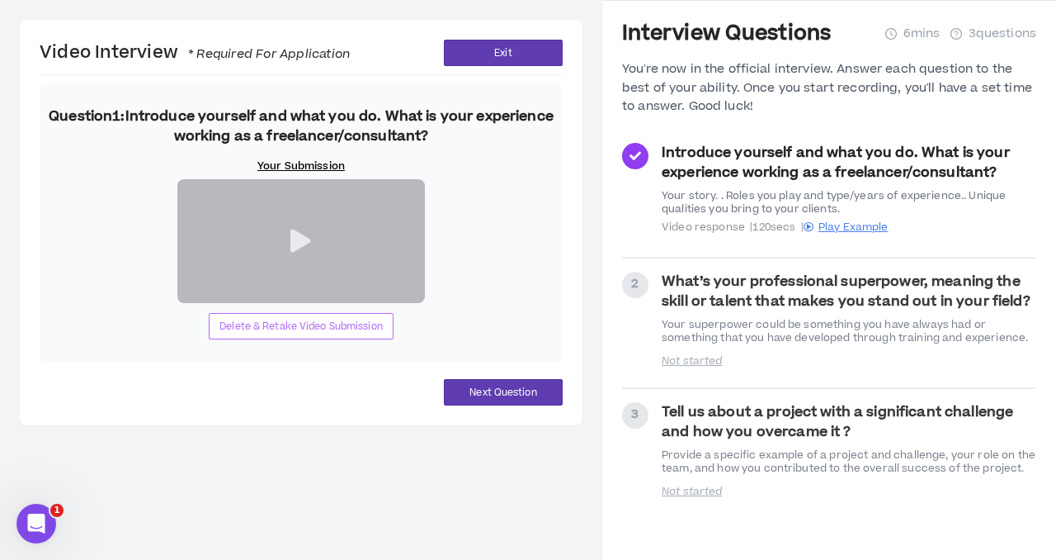
click at [298, 334] on span "Delete & Retake Video Submission" at bounding box center [301, 327] width 163 height 16
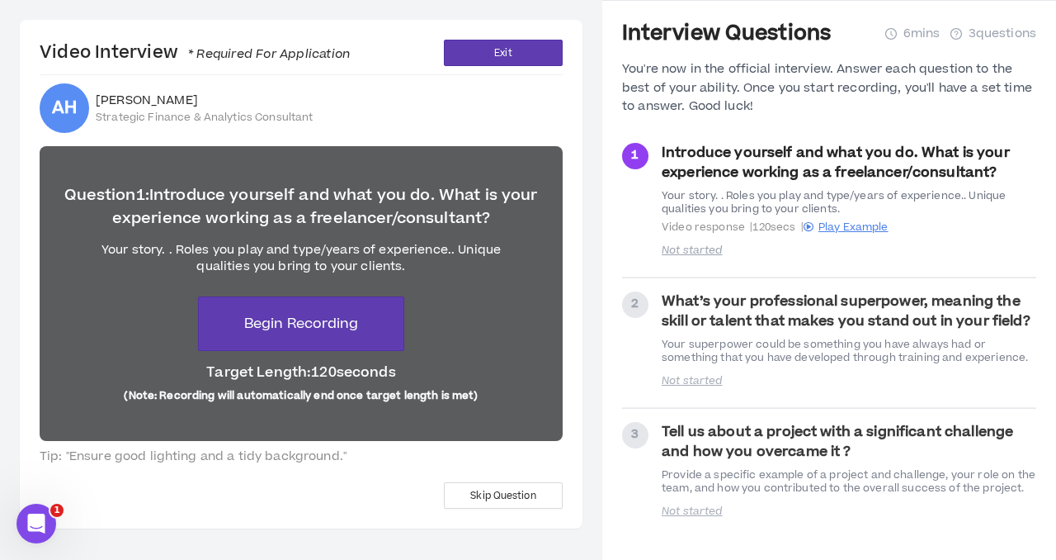
scroll to position [38, 0]
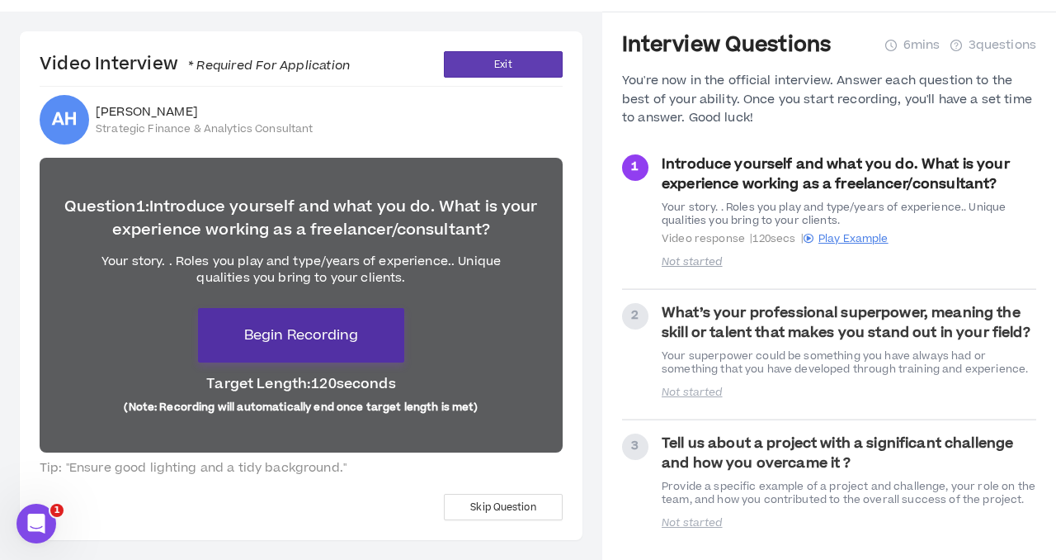
click at [296, 343] on span "Begin Recording" at bounding box center [301, 335] width 114 height 20
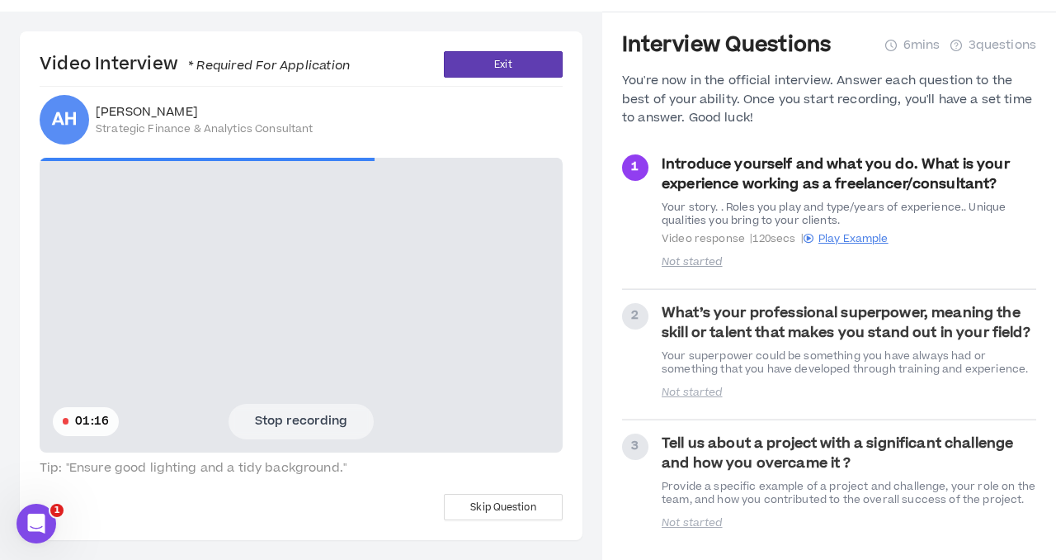
click at [283, 423] on button "Stop recording" at bounding box center [301, 421] width 145 height 35
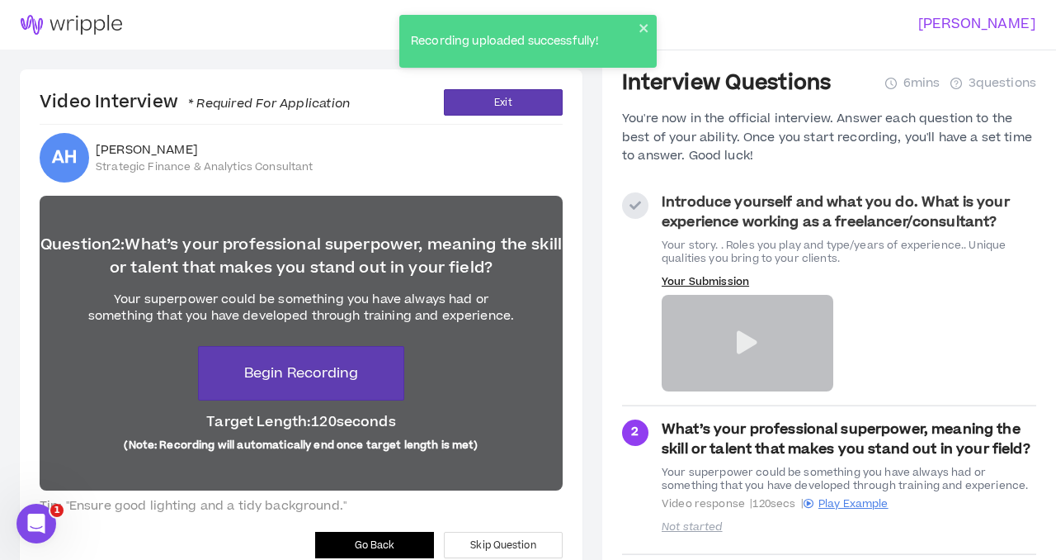
click at [744, 346] on icon at bounding box center [747, 342] width 21 height 23
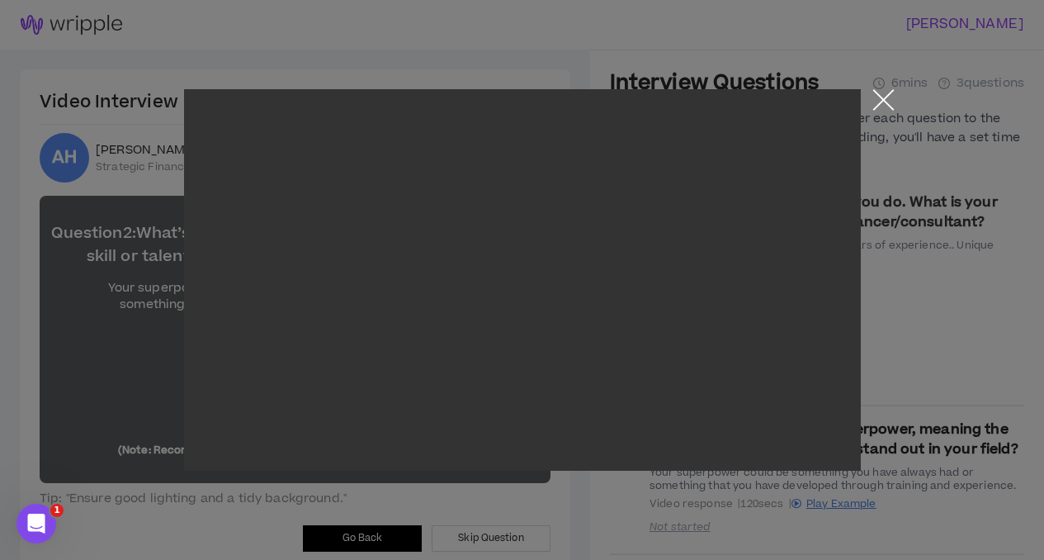
click at [885, 96] on button "Close the modal by clicking here" at bounding box center [883, 103] width 29 height 29
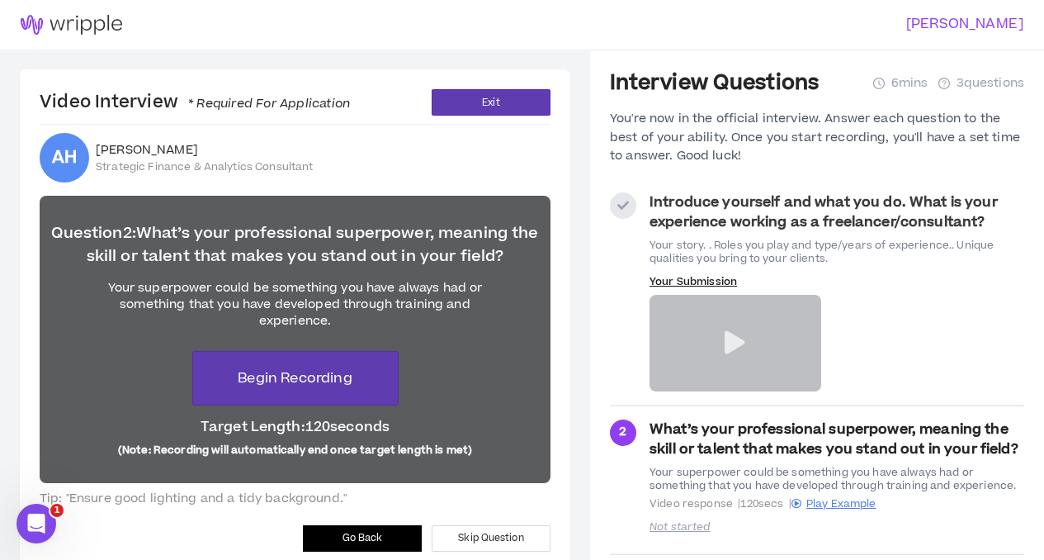
click at [355, 522] on div "Video Interview * Required For Application Exit AH [PERSON_NAME] Strategic Fina…" at bounding box center [295, 320] width 550 height 502
click at [355, 530] on span "Go Back" at bounding box center [362, 538] width 40 height 16
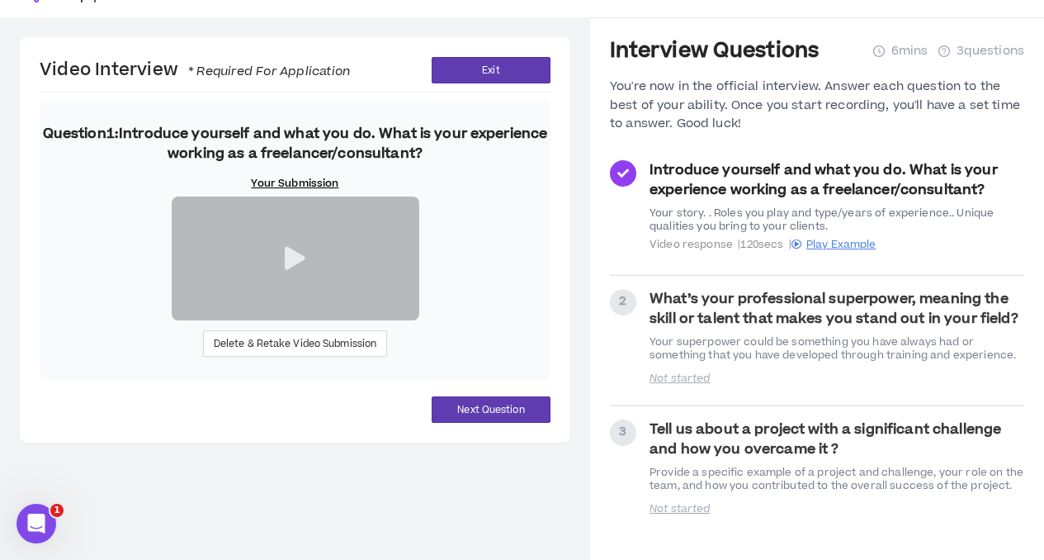
scroll to position [194, 0]
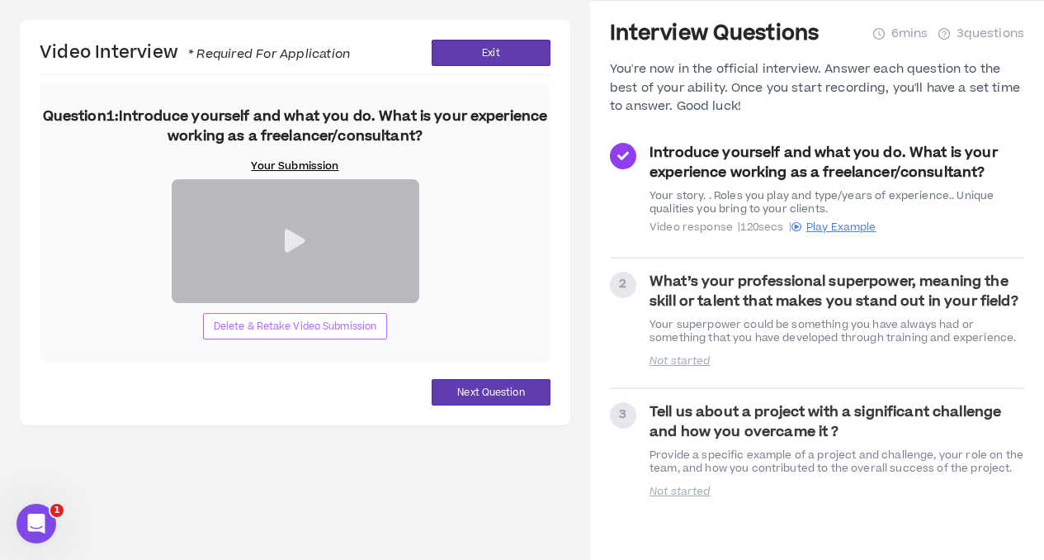
click at [260, 334] on span "Delete & Retake Video Submission" at bounding box center [295, 327] width 163 height 16
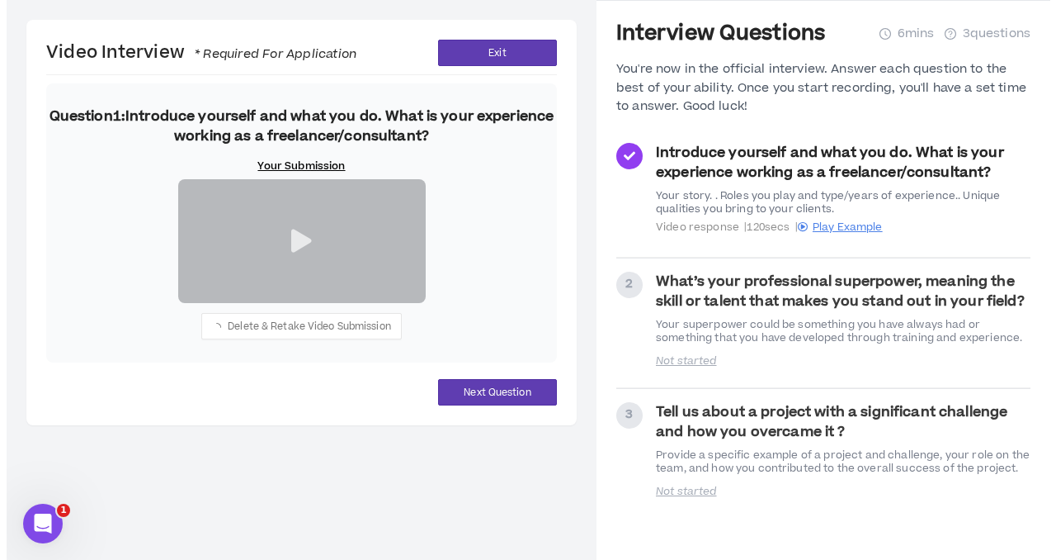
scroll to position [31, 0]
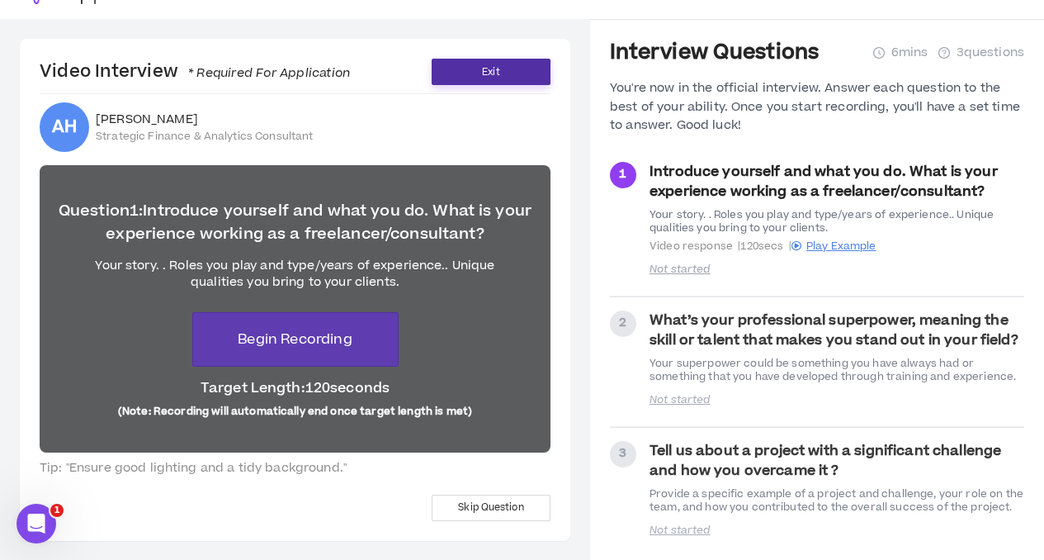
click at [498, 75] on span "Exit" at bounding box center [490, 72] width 17 height 16
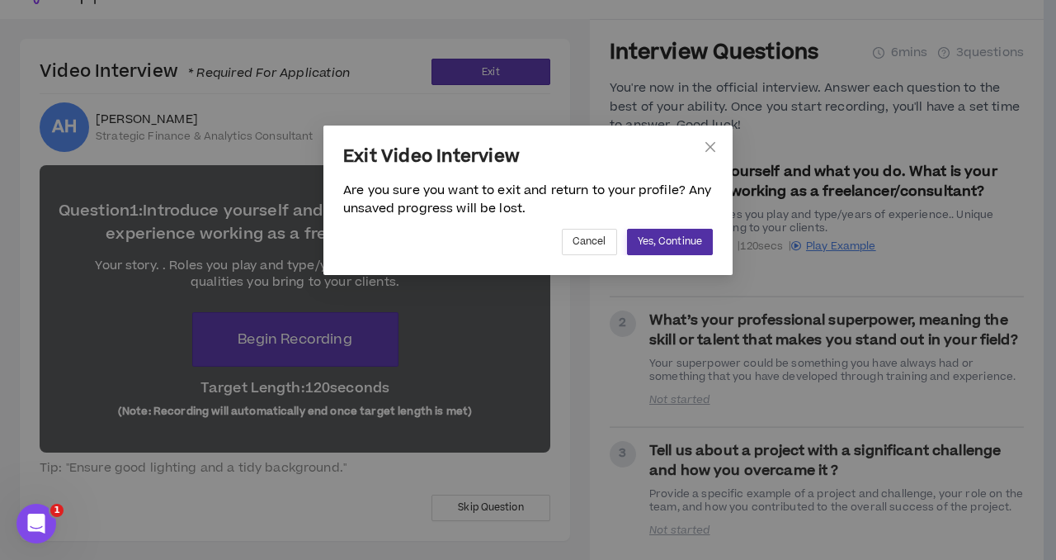
click at [670, 238] on span "Yes, Continue" at bounding box center [670, 242] width 64 height 16
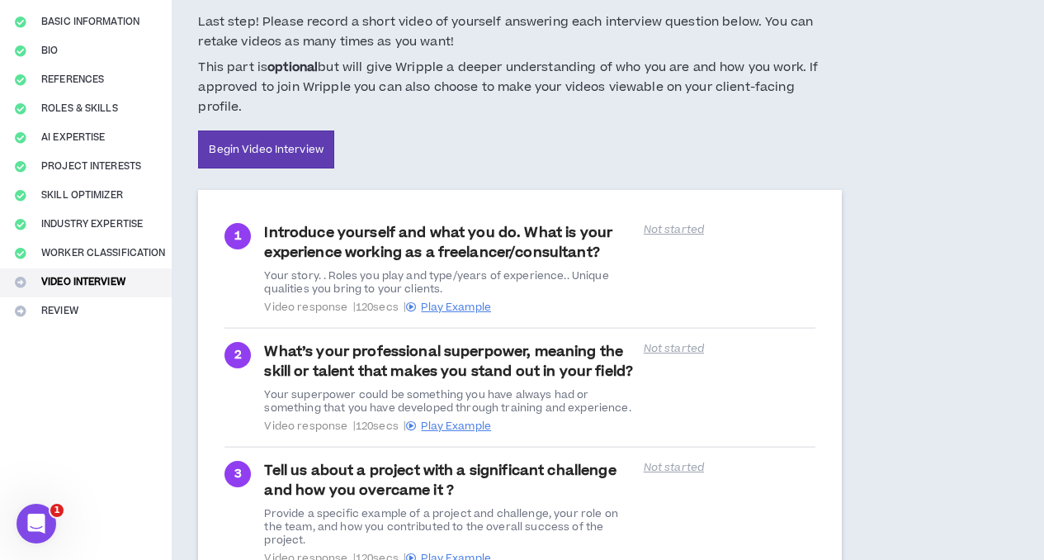
scroll to position [331, 0]
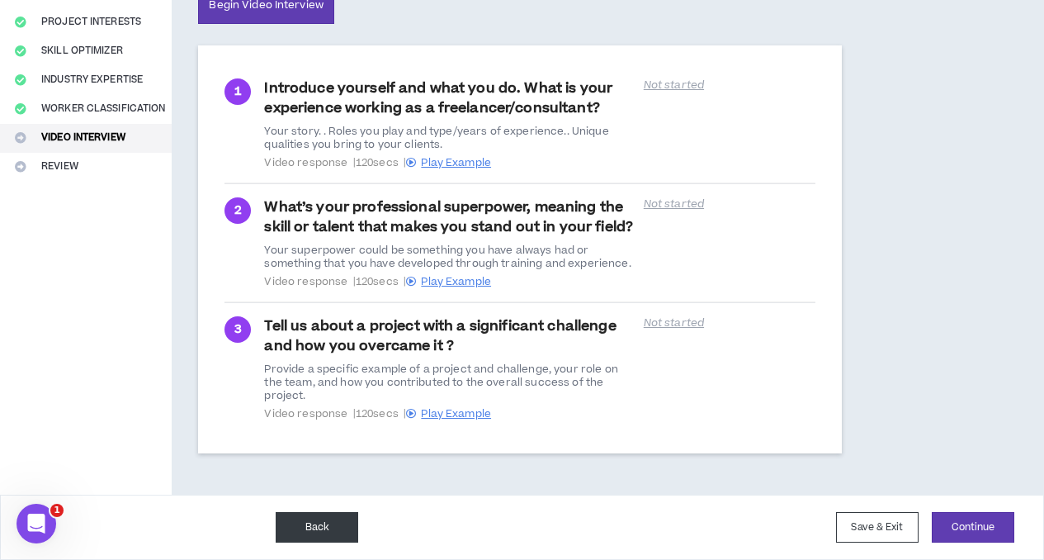
click at [276, 534] on button "Back" at bounding box center [317, 527] width 83 height 31
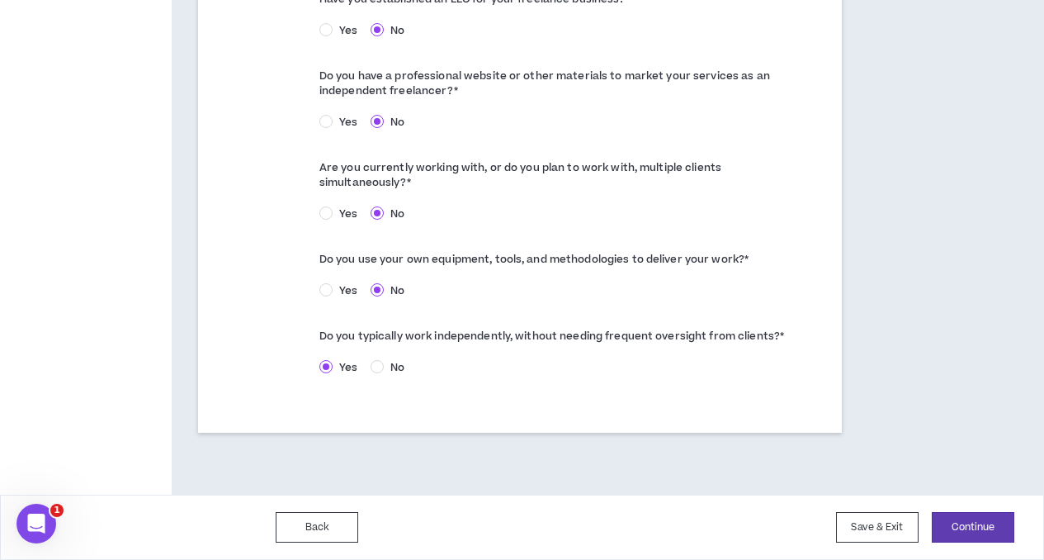
scroll to position [1048, 0]
click at [964, 536] on button "Continue" at bounding box center [973, 527] width 83 height 31
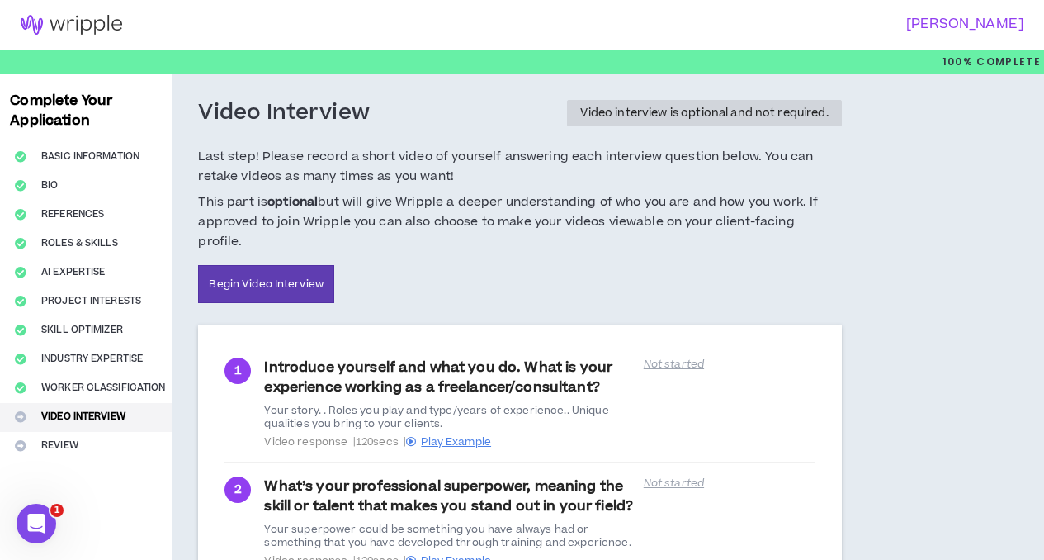
scroll to position [331, 0]
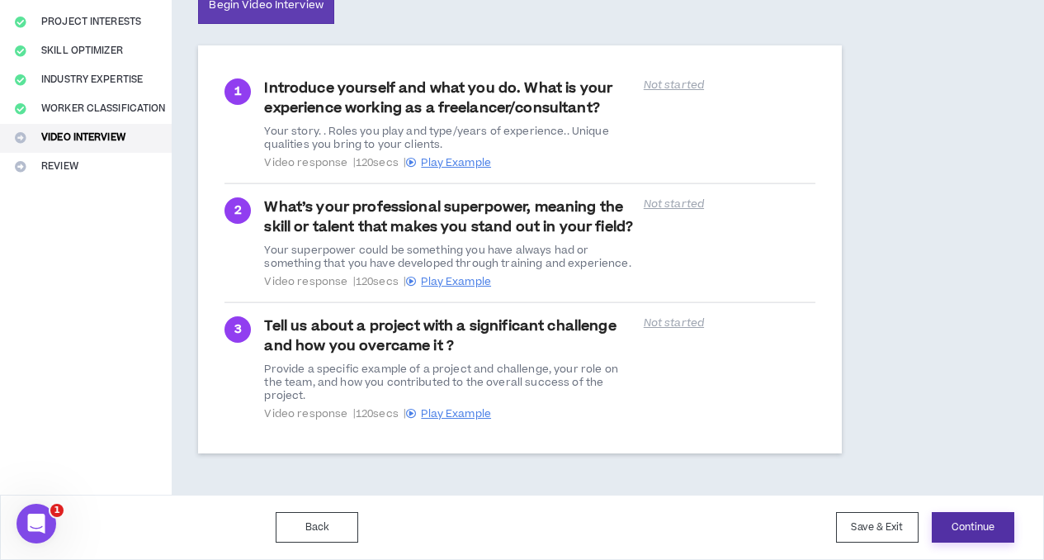
click at [960, 522] on button "Continue" at bounding box center [973, 527] width 83 height 31
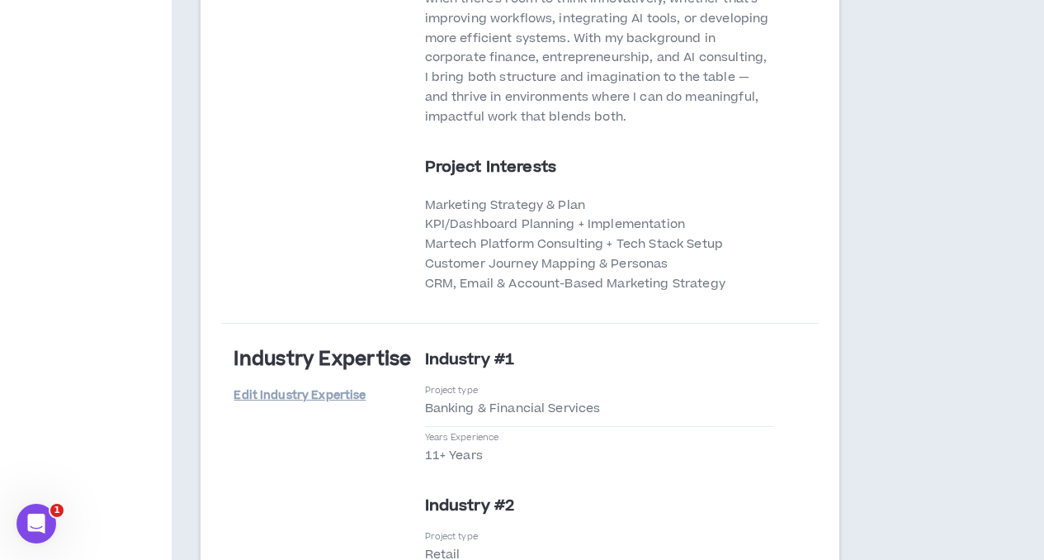
scroll to position [4585, 0]
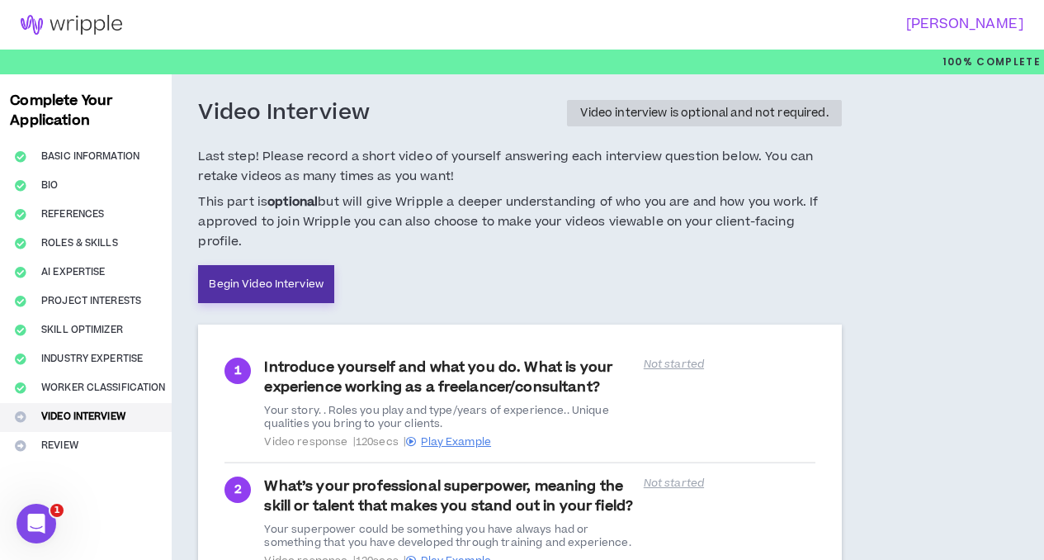
click at [258, 281] on link "Begin Video Interview" at bounding box center [266, 284] width 136 height 38
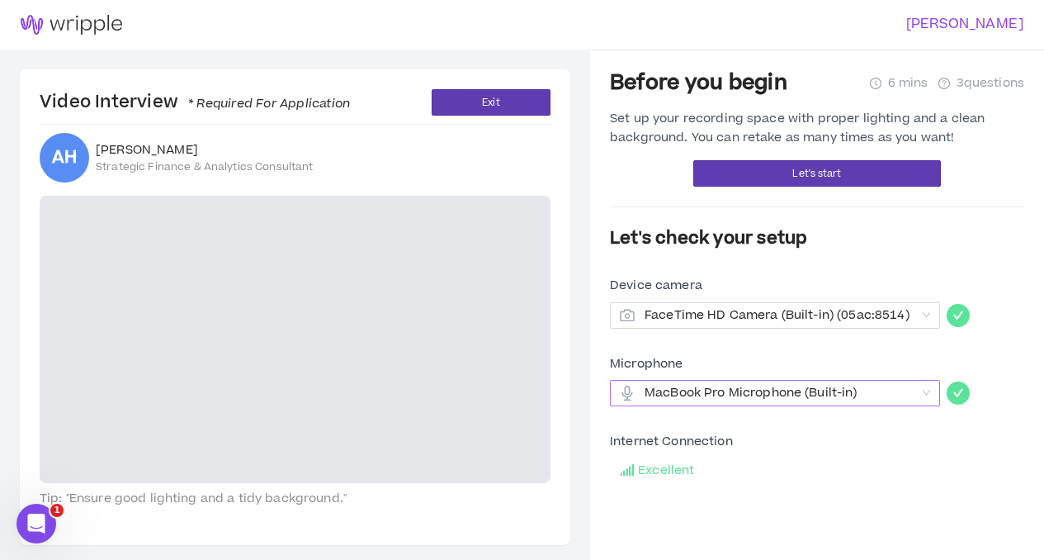
click at [735, 396] on span "MacBook Pro Microphone (Built-in)" at bounding box center [780, 392] width 271 height 25
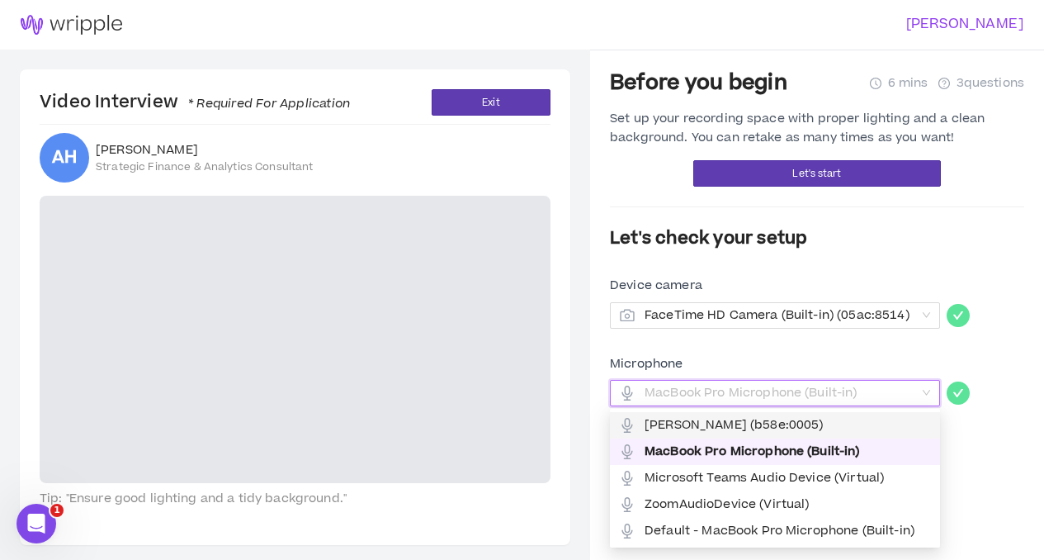
click at [735, 425] on span "[PERSON_NAME] (b58e:0005)" at bounding box center [788, 425] width 286 height 18
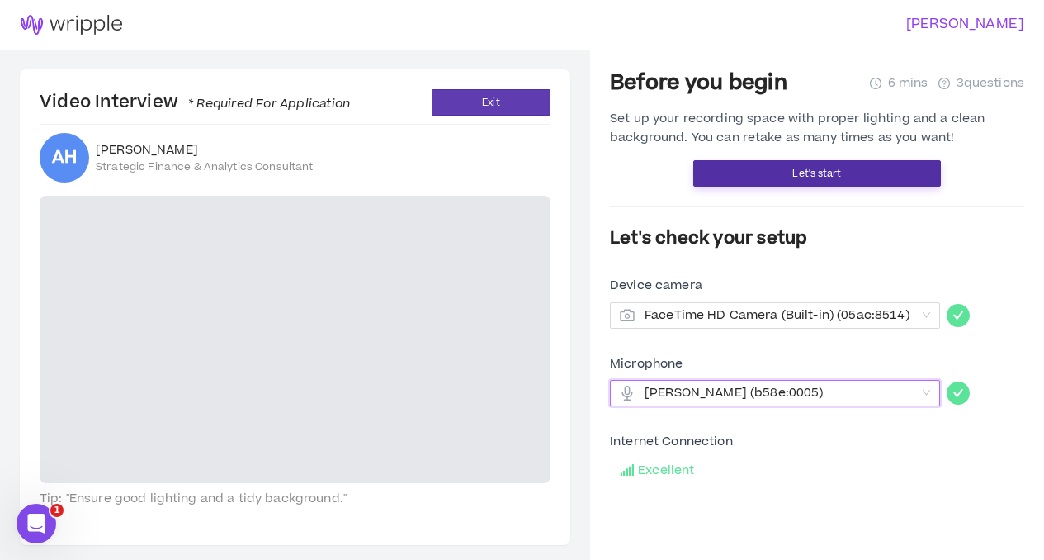
click at [827, 168] on span "Let's start" at bounding box center [816, 174] width 49 height 16
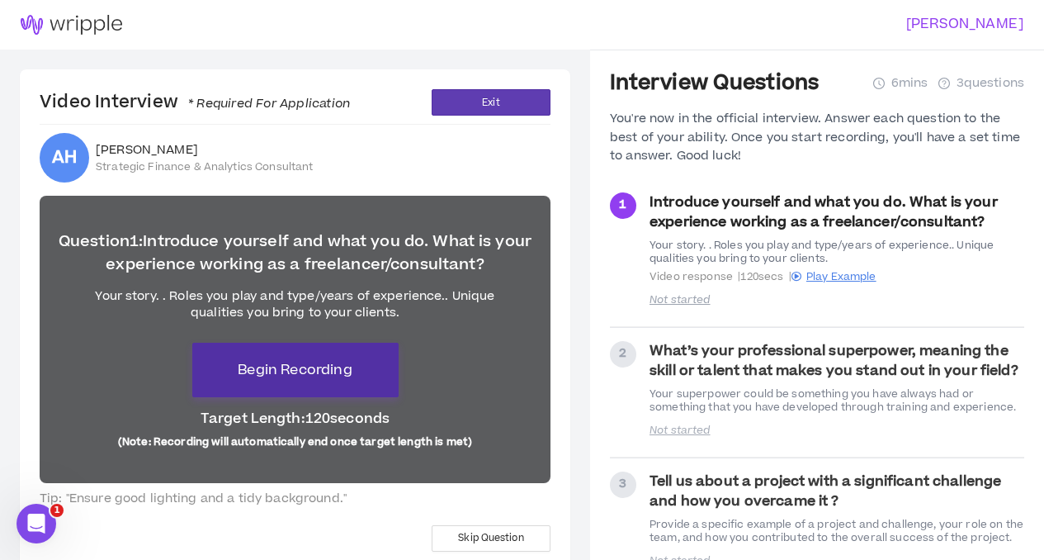
click at [288, 365] on span "Begin Recording" at bounding box center [295, 370] width 114 height 20
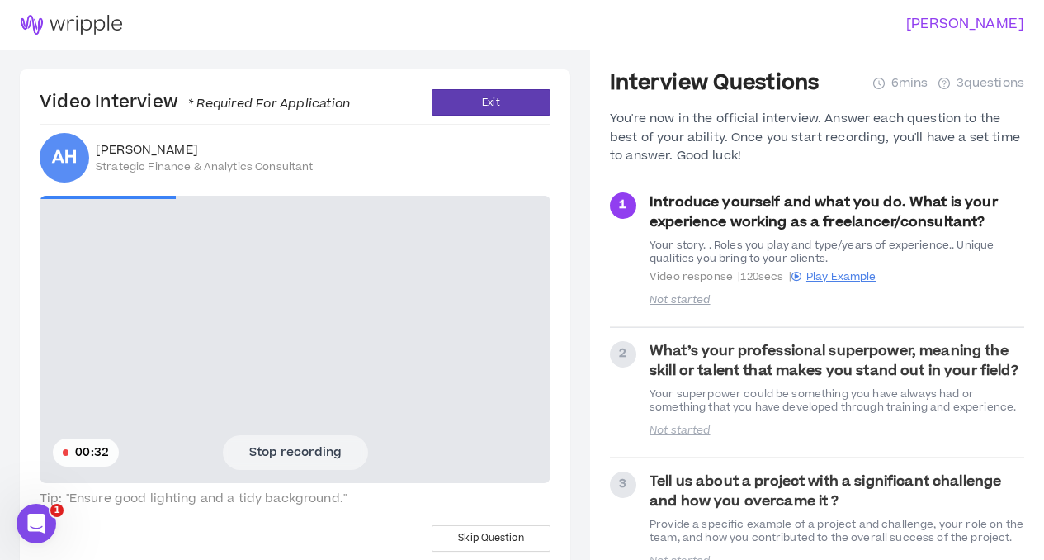
click at [294, 454] on button "Stop recording" at bounding box center [295, 452] width 145 height 35
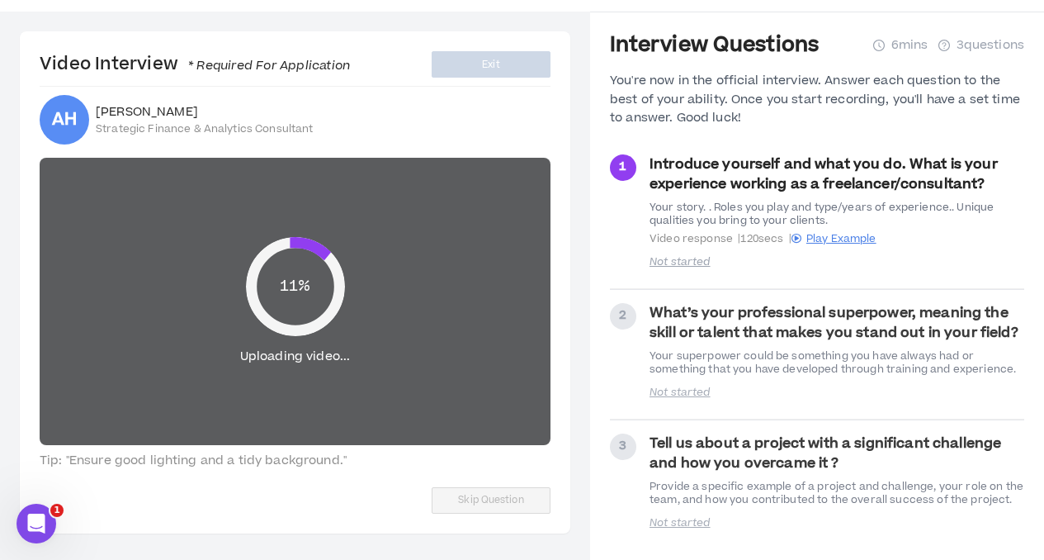
scroll to position [50, 0]
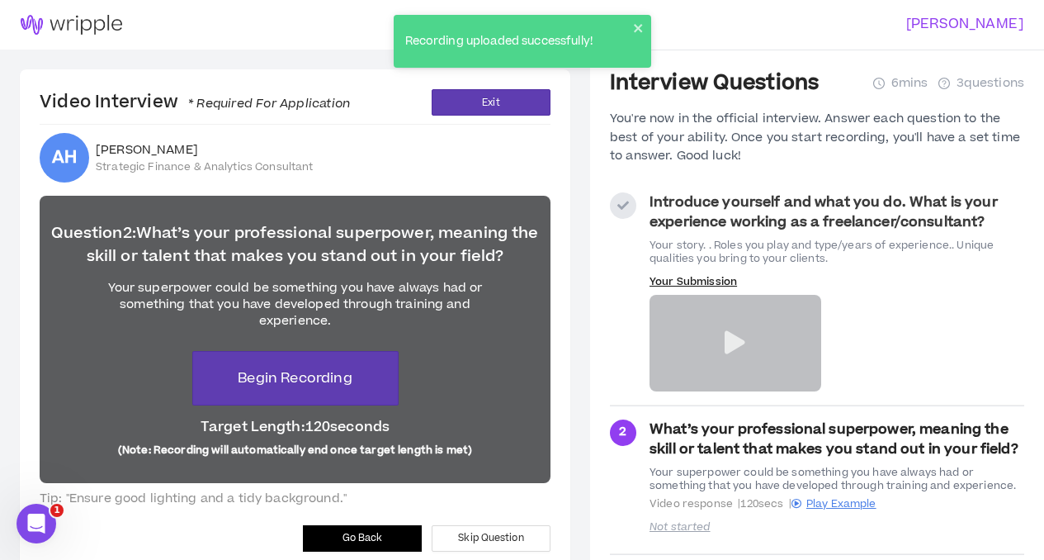
click at [733, 342] on icon at bounding box center [735, 342] width 21 height 23
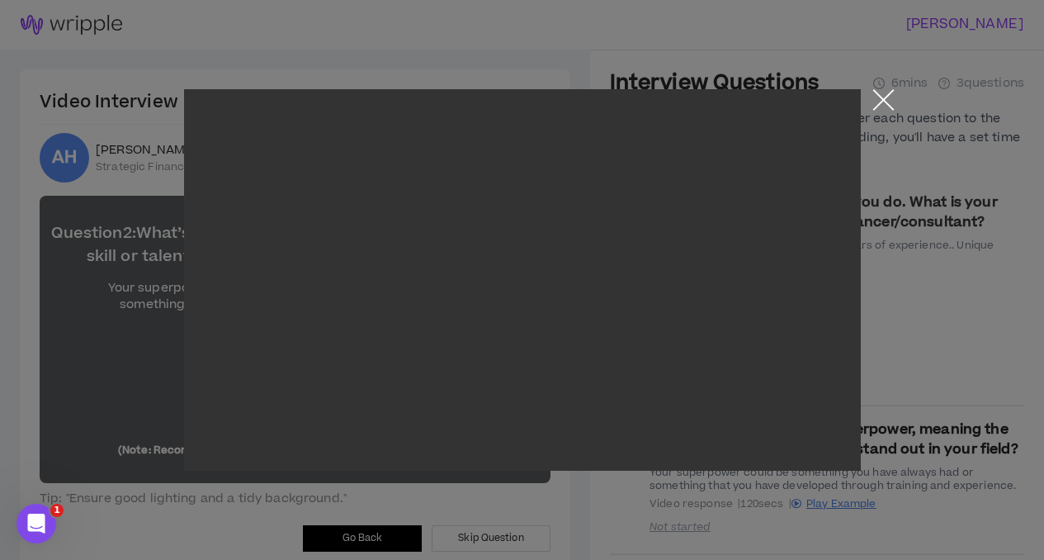
click at [884, 97] on button "Close the modal by clicking here" at bounding box center [883, 103] width 29 height 29
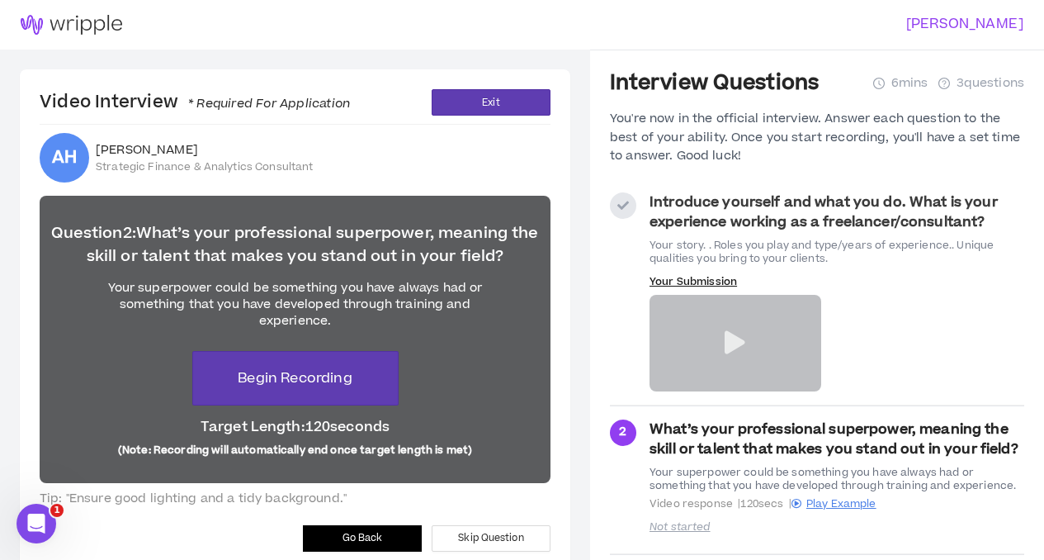
click at [334, 536] on button "Go Back" at bounding box center [362, 538] width 119 height 26
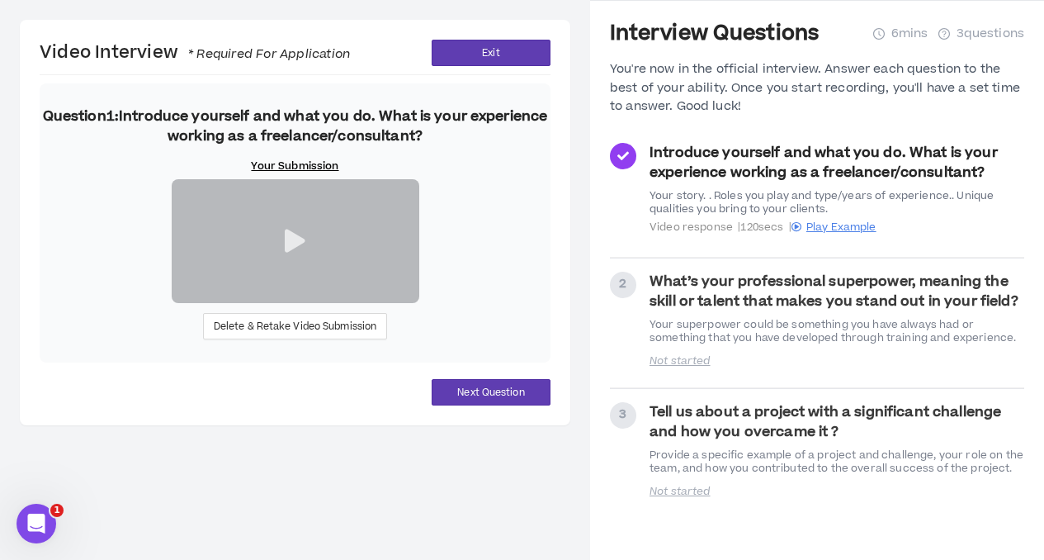
scroll to position [194, 0]
click at [263, 334] on span "Delete & Retake Video Submission" at bounding box center [295, 327] width 163 height 16
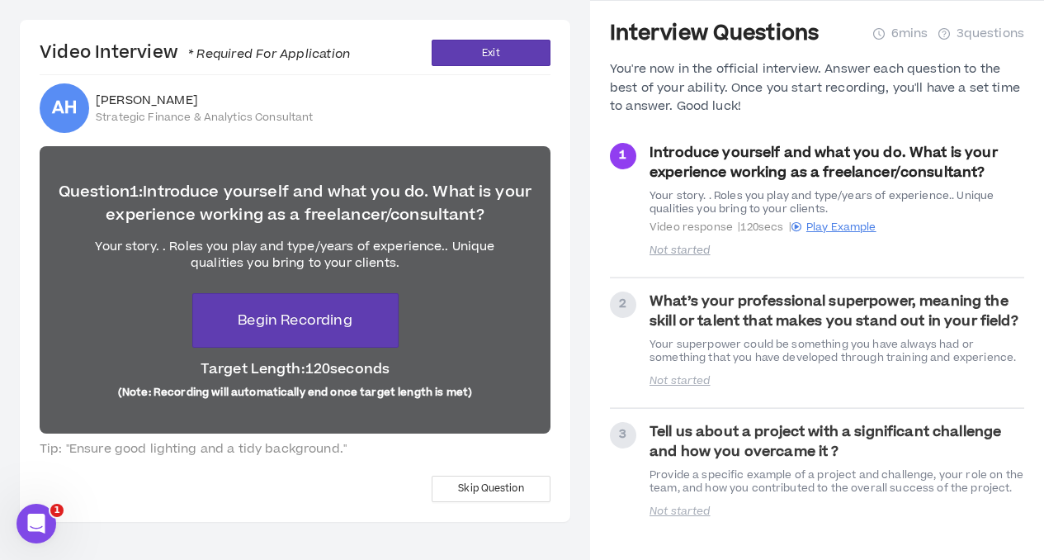
scroll to position [7, 0]
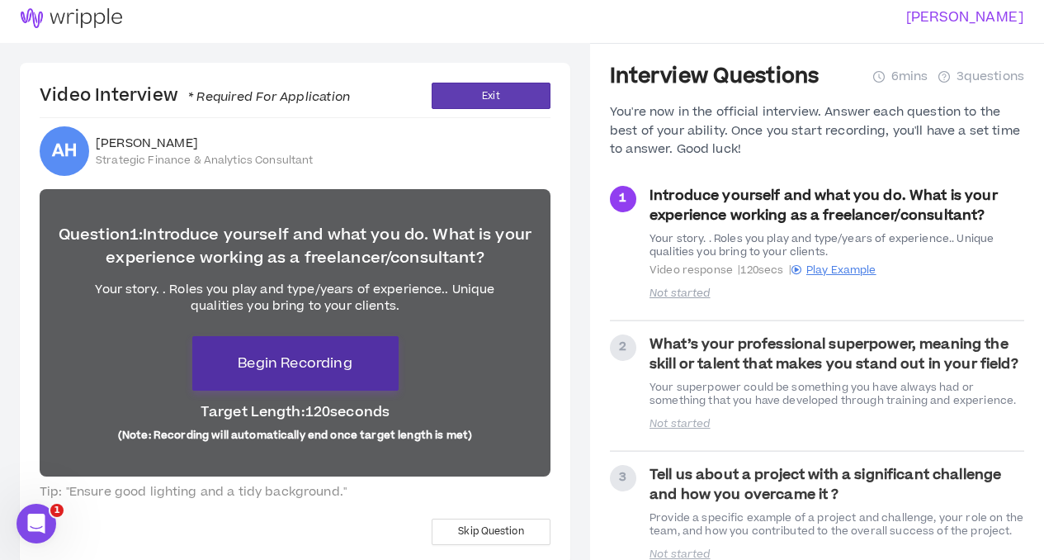
click at [271, 354] on span "Begin Recording" at bounding box center [295, 363] width 114 height 20
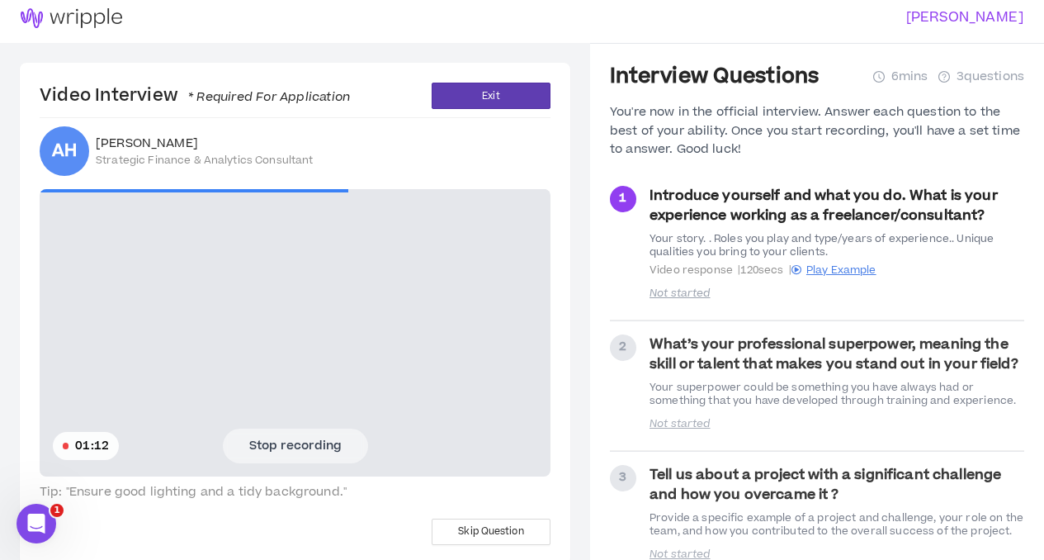
click at [309, 448] on button "Stop recording" at bounding box center [295, 445] width 145 height 35
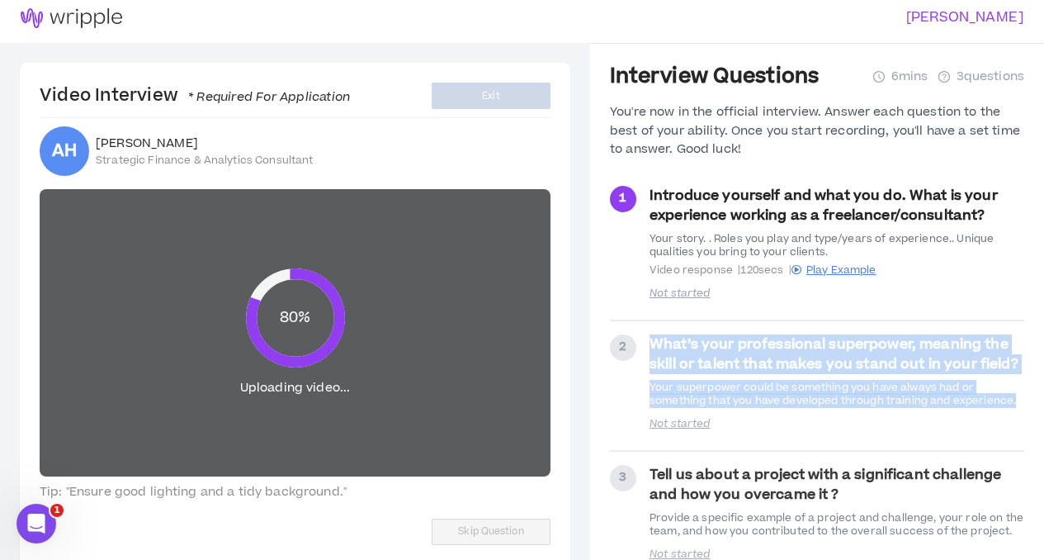
drag, startPoint x: 651, startPoint y: 339, endPoint x: 1016, endPoint y: 402, distance: 370.1
click at [1016, 402] on div "What’s your professional superpower, meaning the skill or talent that makes you…" at bounding box center [836, 370] width 375 height 73
copy div "What’s your professional superpower, meaning the skill or talent that makes you…"
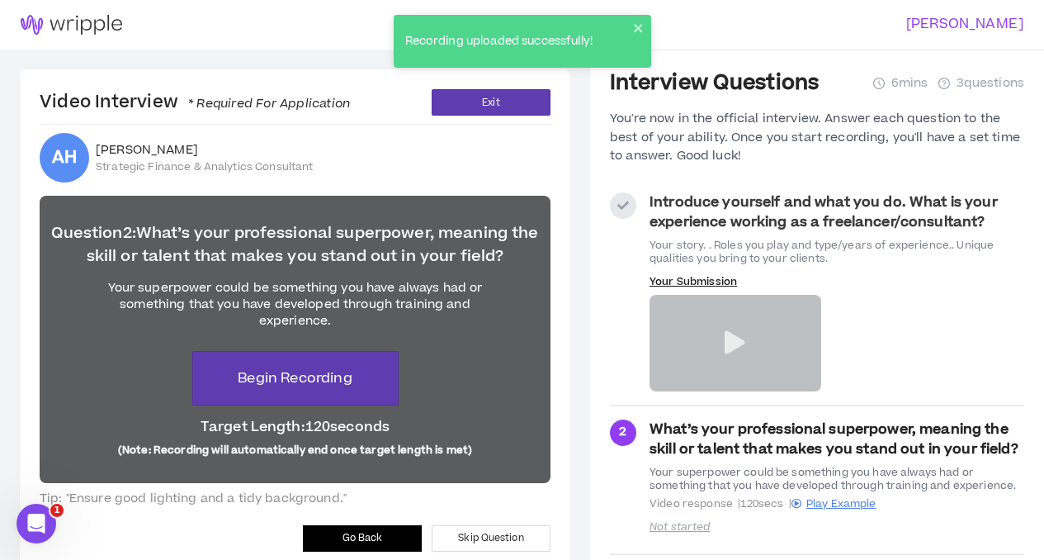
click at [737, 344] on icon at bounding box center [735, 342] width 21 height 23
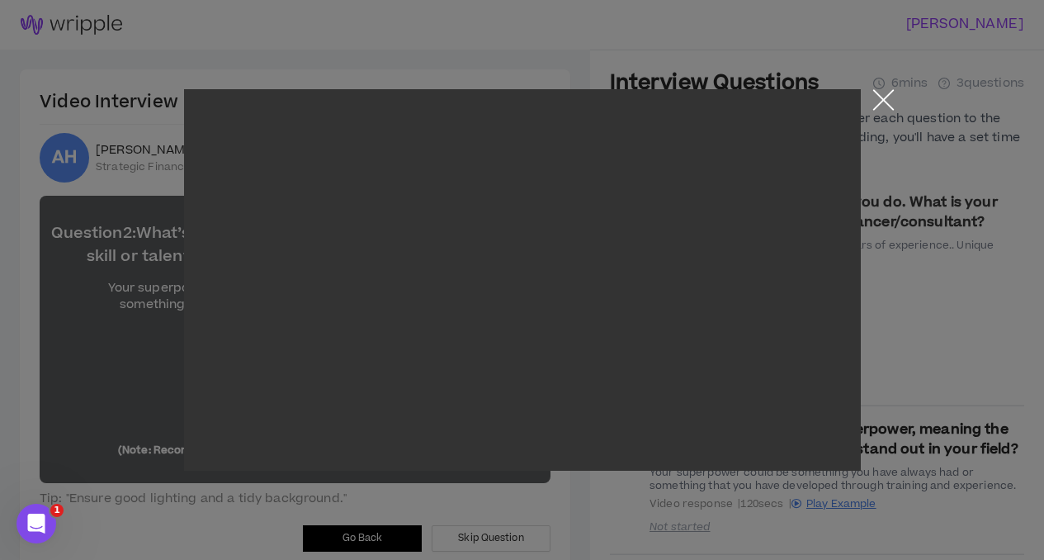
click at [885, 97] on button "Close the modal by clicking here" at bounding box center [883, 103] width 29 height 29
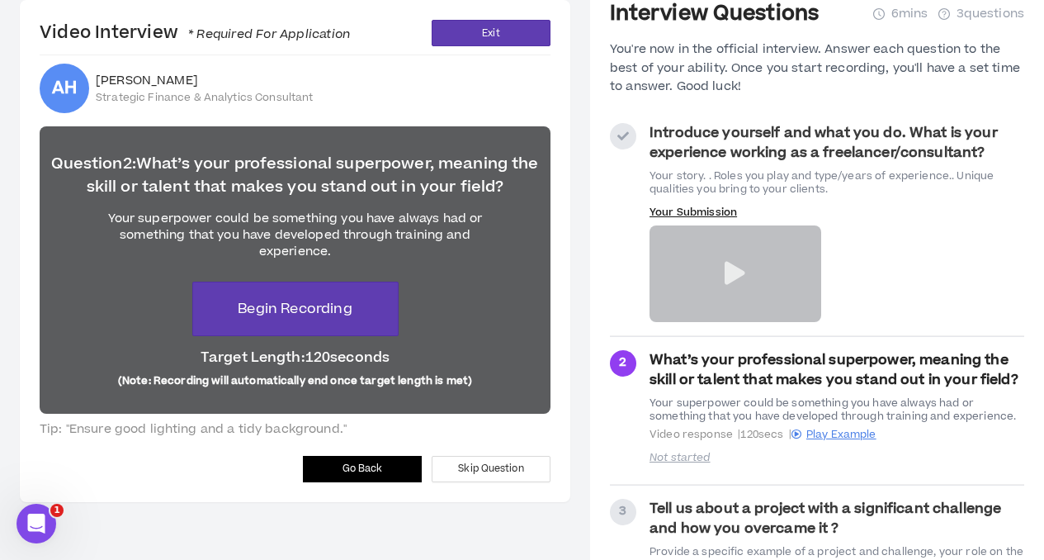
scroll to position [70, 0]
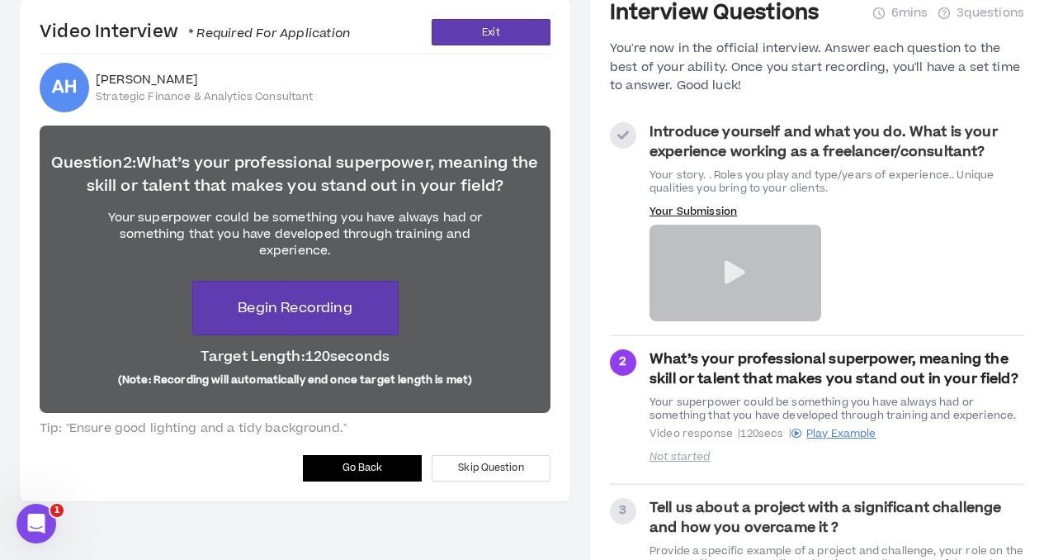
click at [357, 451] on div "Video Interview * Required For Application Exit AH [PERSON_NAME] Strategic Fina…" at bounding box center [295, 250] width 550 height 502
click at [348, 475] on button "Go Back" at bounding box center [362, 468] width 119 height 26
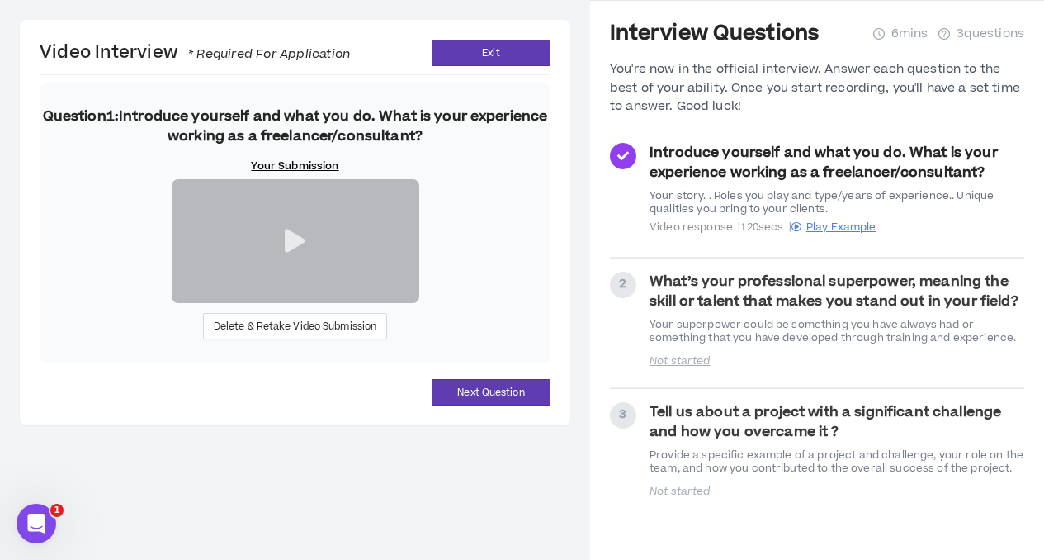
scroll to position [194, 0]
click at [258, 334] on span "Delete & Retake Video Submission" at bounding box center [295, 327] width 163 height 16
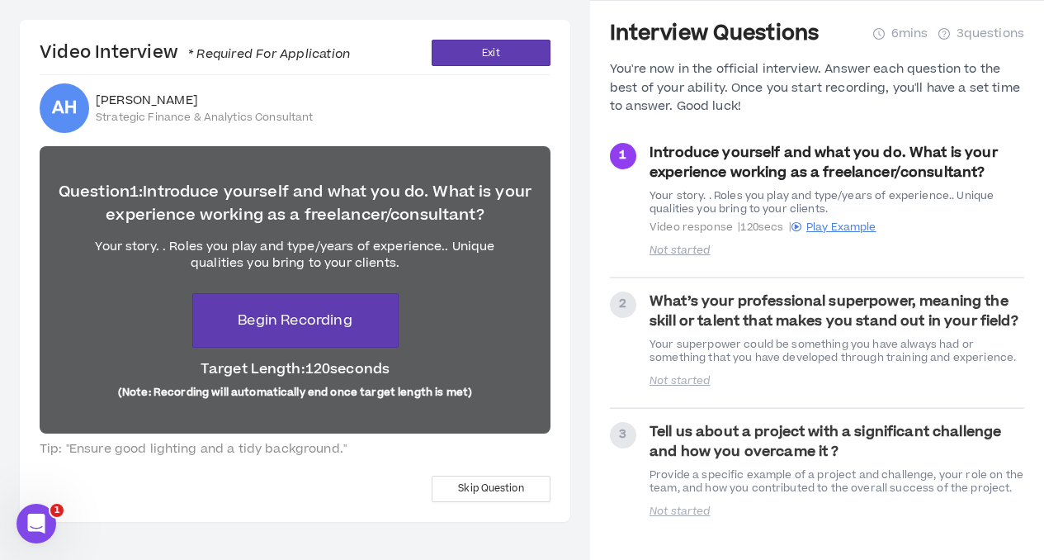
scroll to position [31, 0]
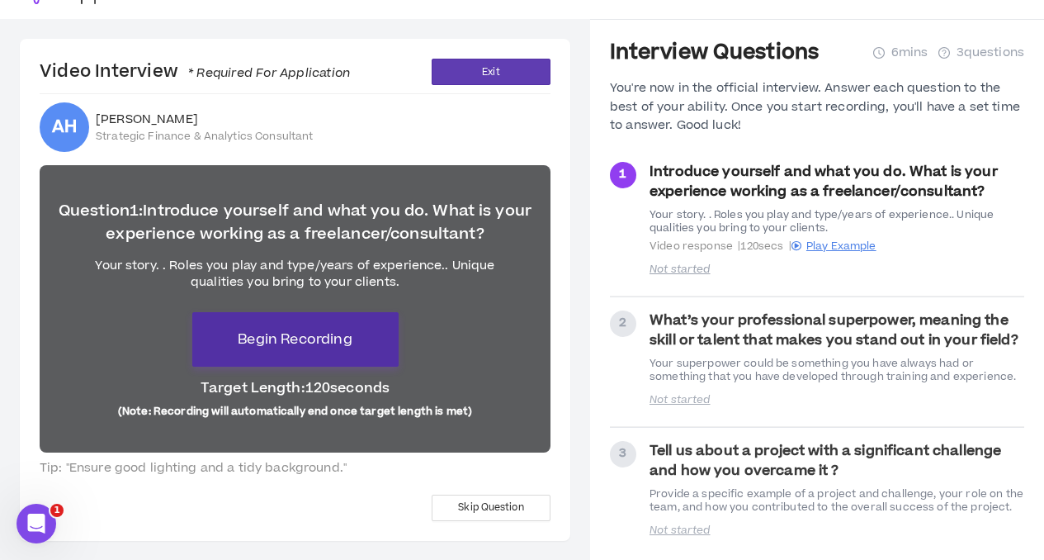
click at [300, 338] on span "Begin Recording" at bounding box center [295, 339] width 114 height 20
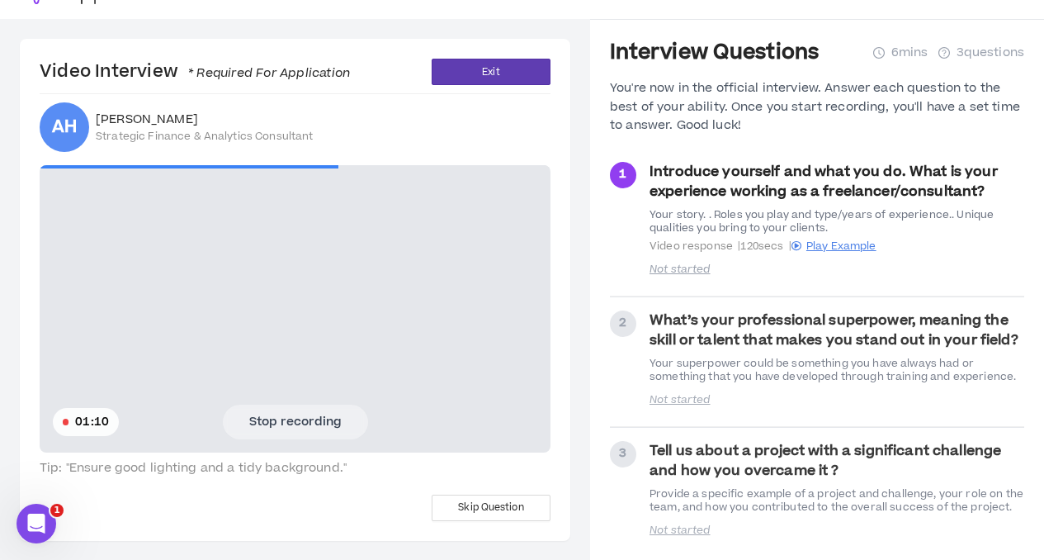
click at [290, 397] on video at bounding box center [295, 308] width 511 height 287
click at [290, 404] on button "Stop recording" at bounding box center [295, 421] width 145 height 35
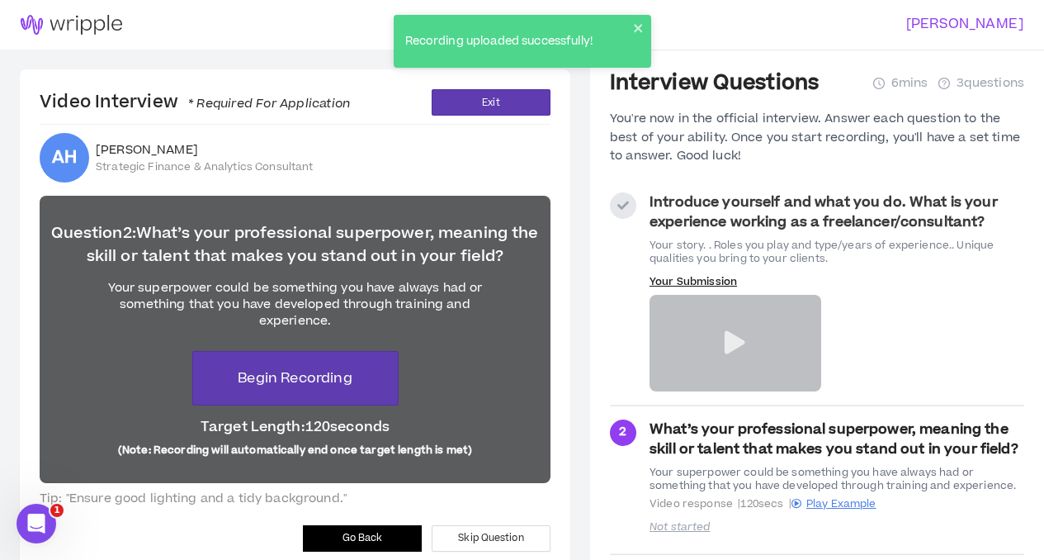
click at [740, 340] on icon at bounding box center [735, 342] width 21 height 23
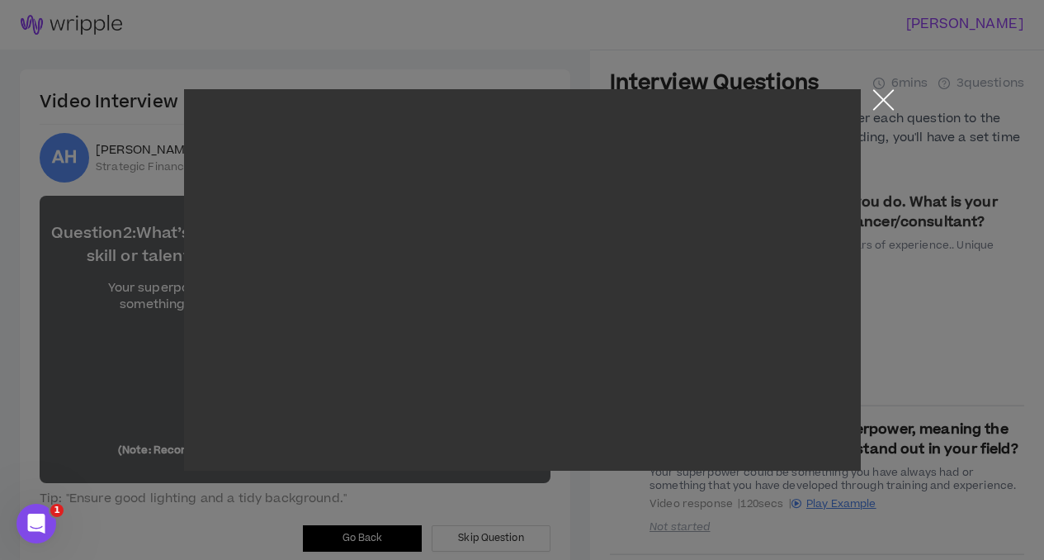
click at [885, 97] on button "Close the modal by clicking here" at bounding box center [883, 103] width 29 height 29
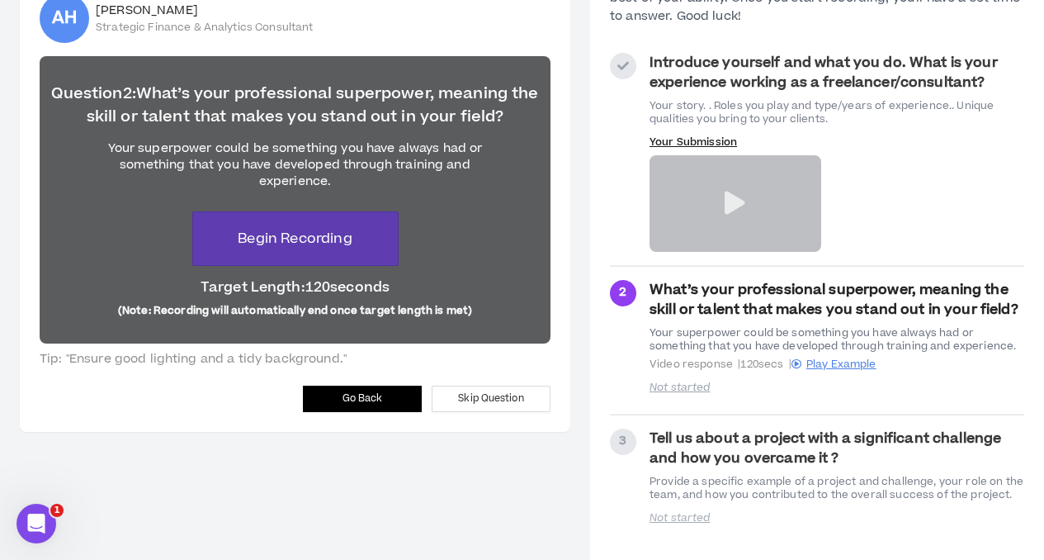
scroll to position [143, 0]
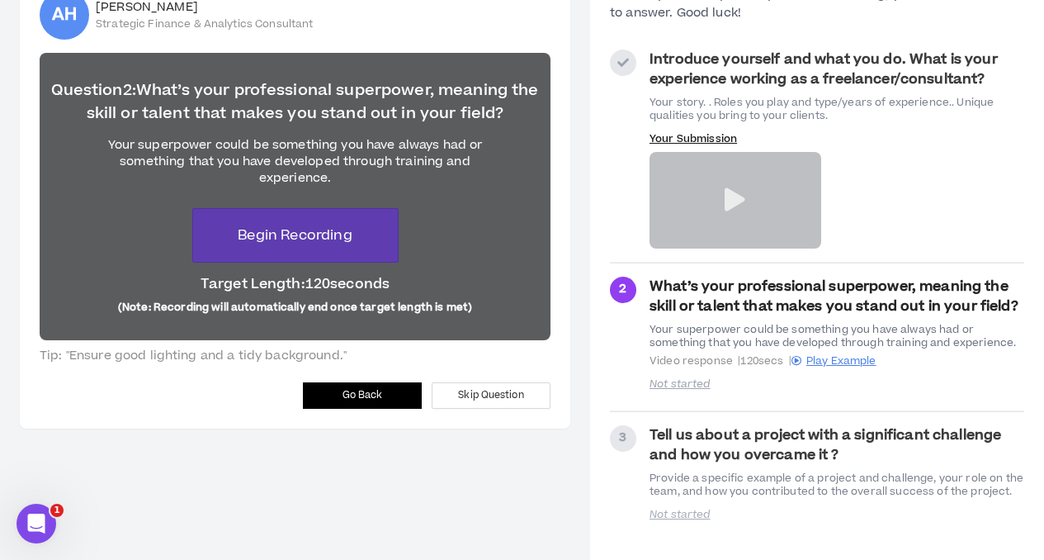
click at [682, 384] on p "Not started" at bounding box center [735, 383] width 172 height 13
click at [751, 290] on strong "What’s your professional superpower, meaning the skill or talent that makes you…" at bounding box center [833, 296] width 369 height 40
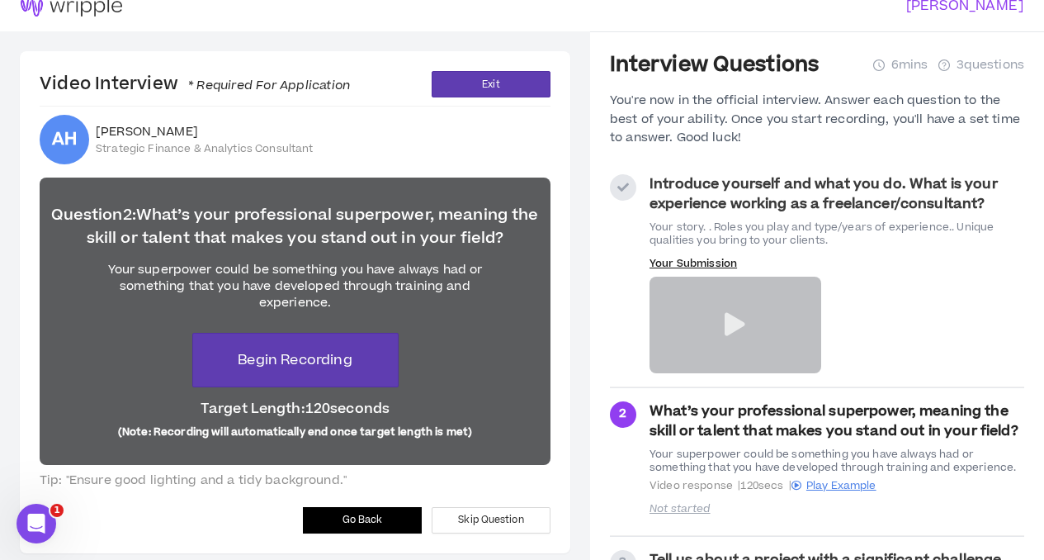
scroll to position [0, 0]
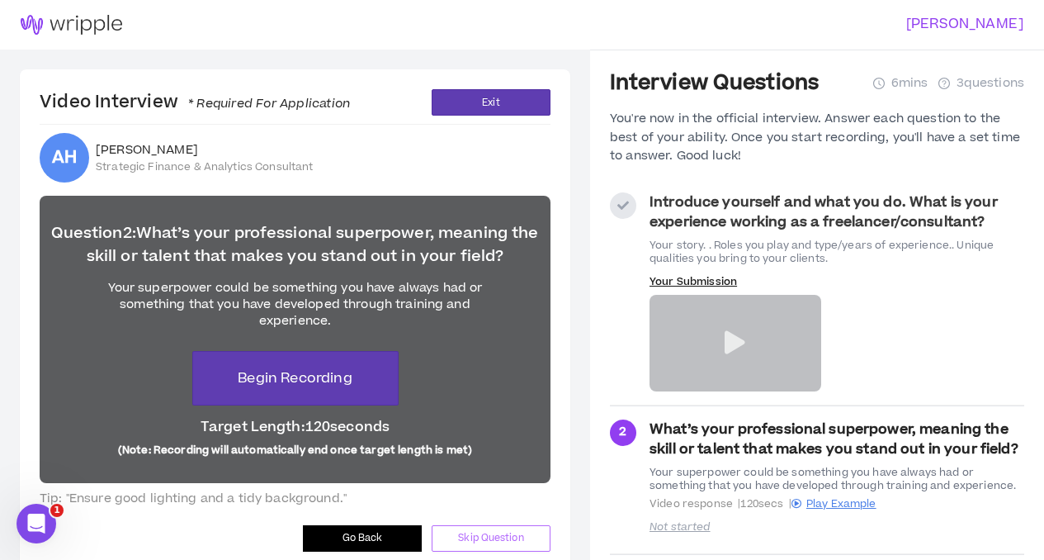
click at [496, 528] on button "Skip Question" at bounding box center [491, 538] width 119 height 26
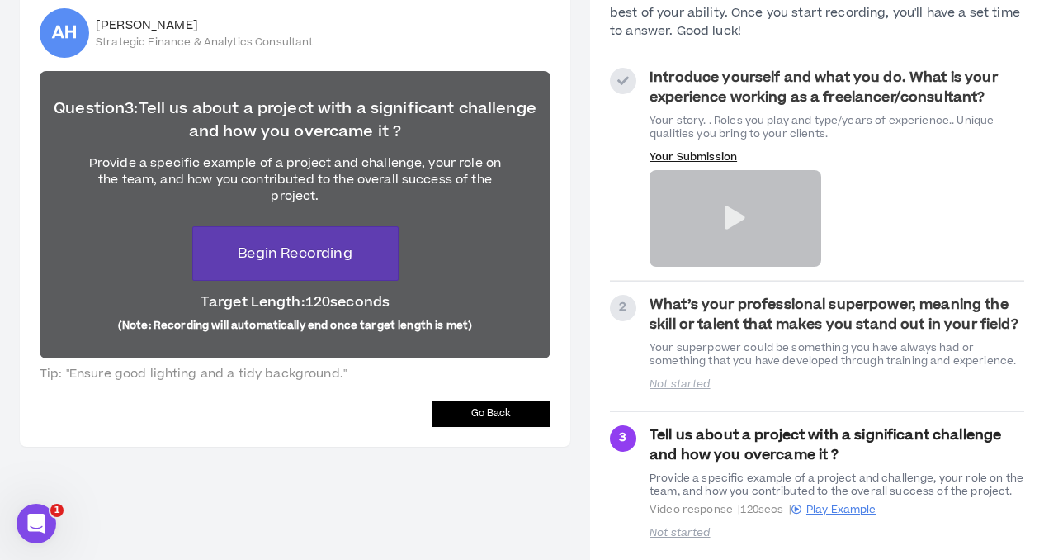
scroll to position [130, 0]
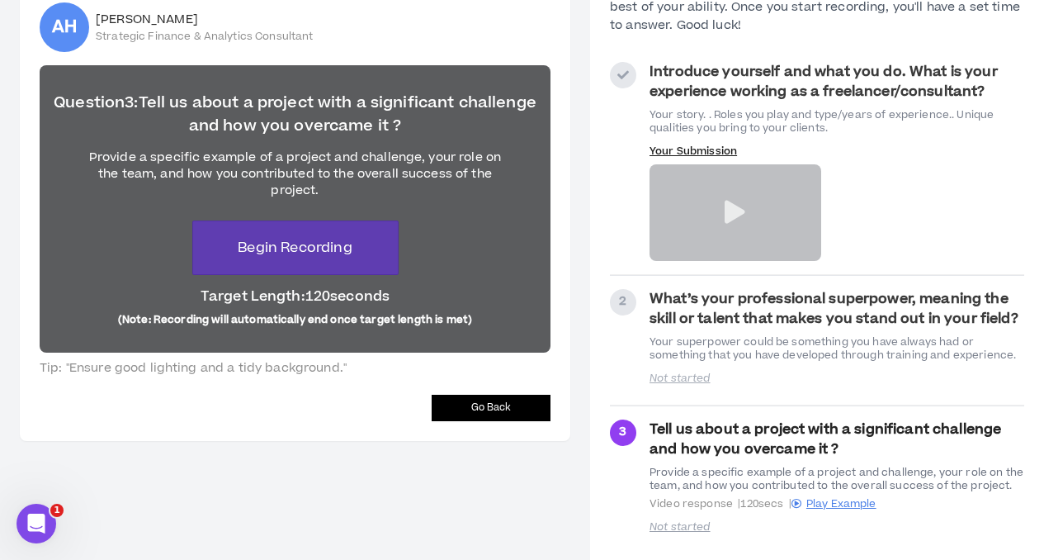
click at [465, 405] on button "Go Back" at bounding box center [491, 407] width 119 height 26
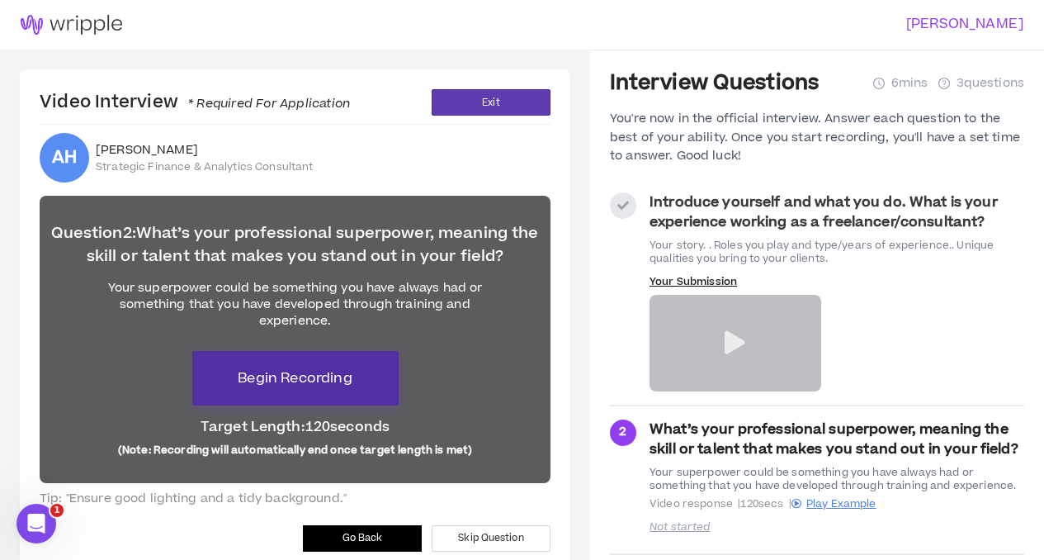
click at [307, 382] on span "Begin Recording" at bounding box center [295, 378] width 114 height 20
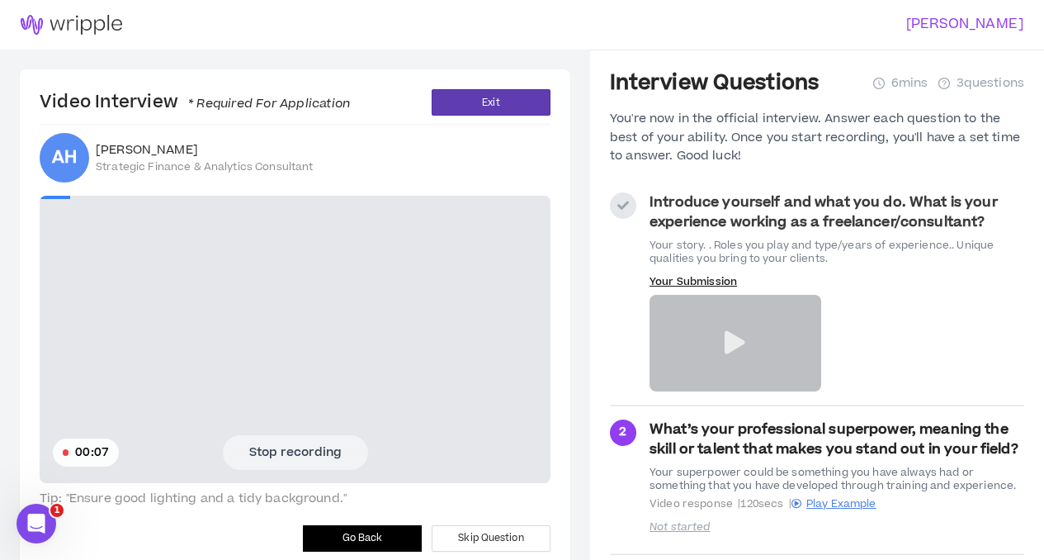
click at [300, 452] on button "Stop recording" at bounding box center [295, 452] width 145 height 35
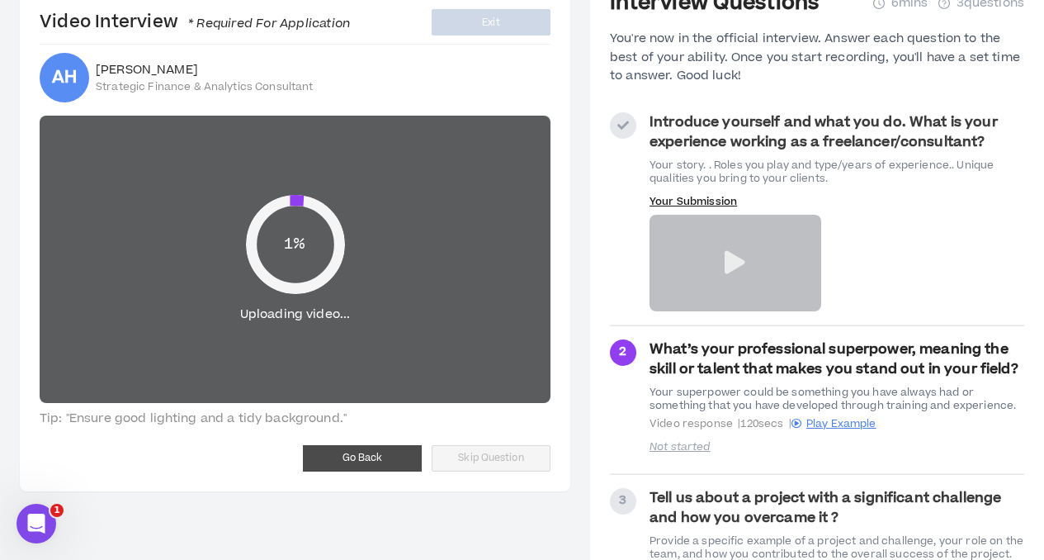
scroll to position [143, 0]
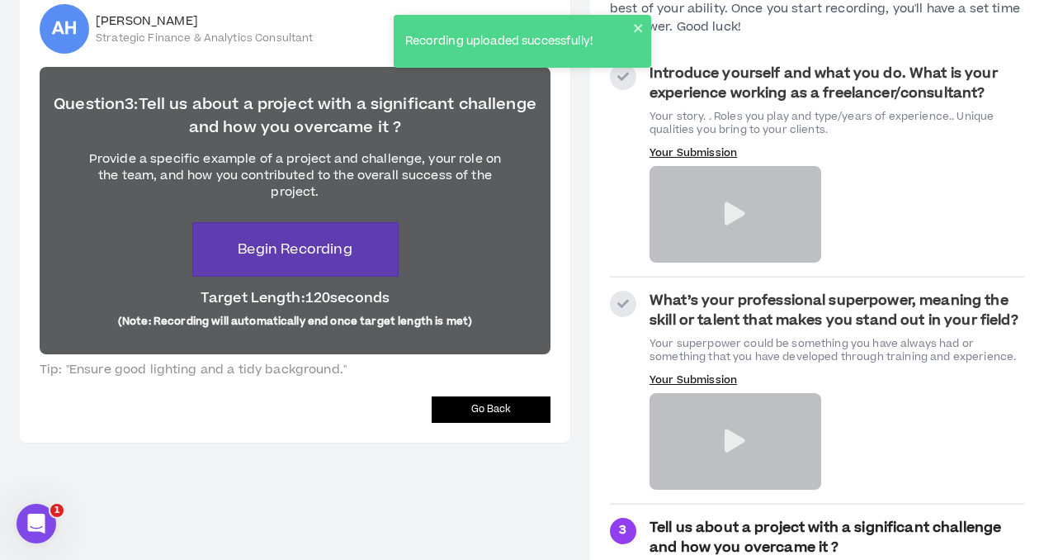
click at [492, 411] on span "Go Back" at bounding box center [491, 409] width 40 height 16
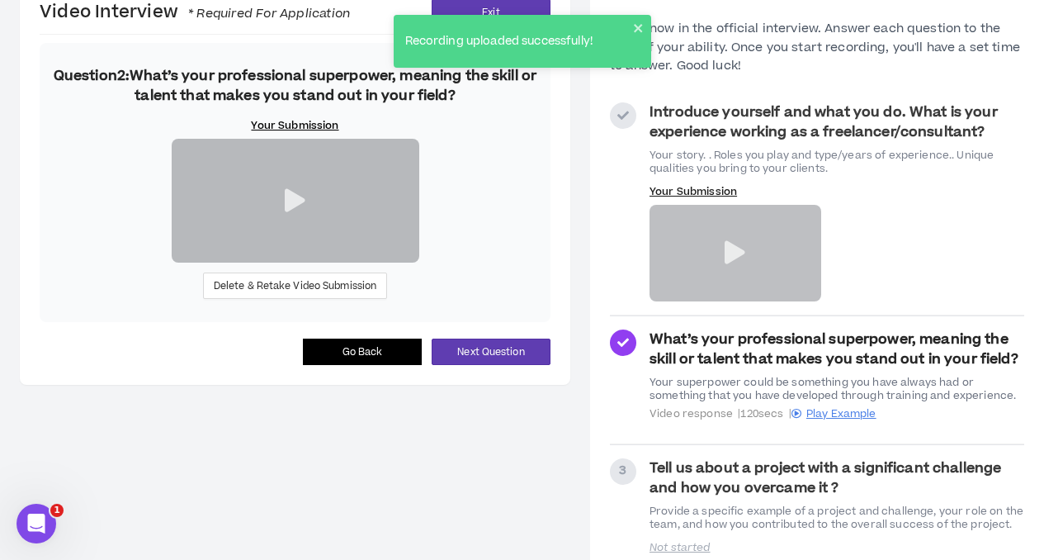
scroll to position [194, 0]
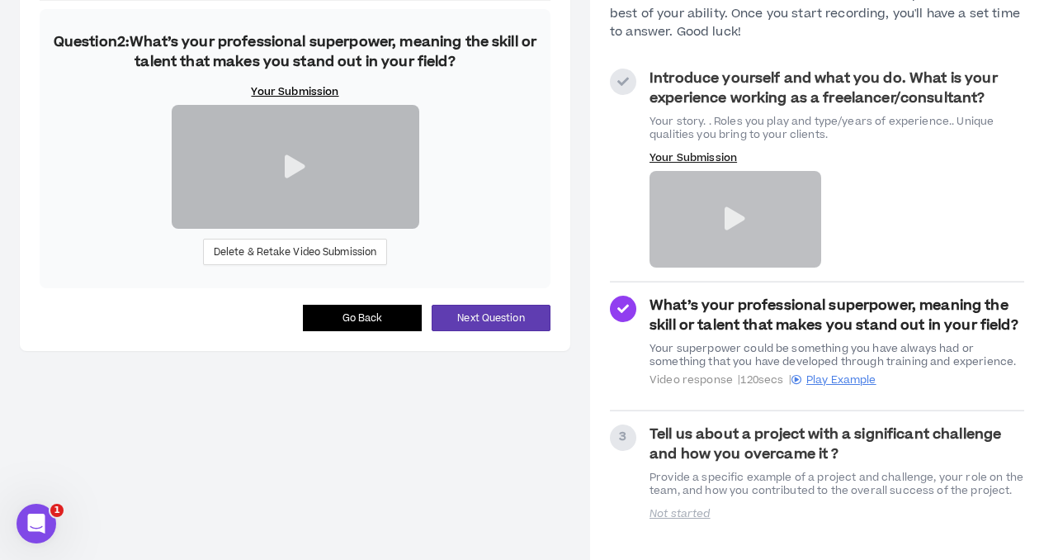
click at [348, 331] on button "Go Back" at bounding box center [362, 318] width 119 height 26
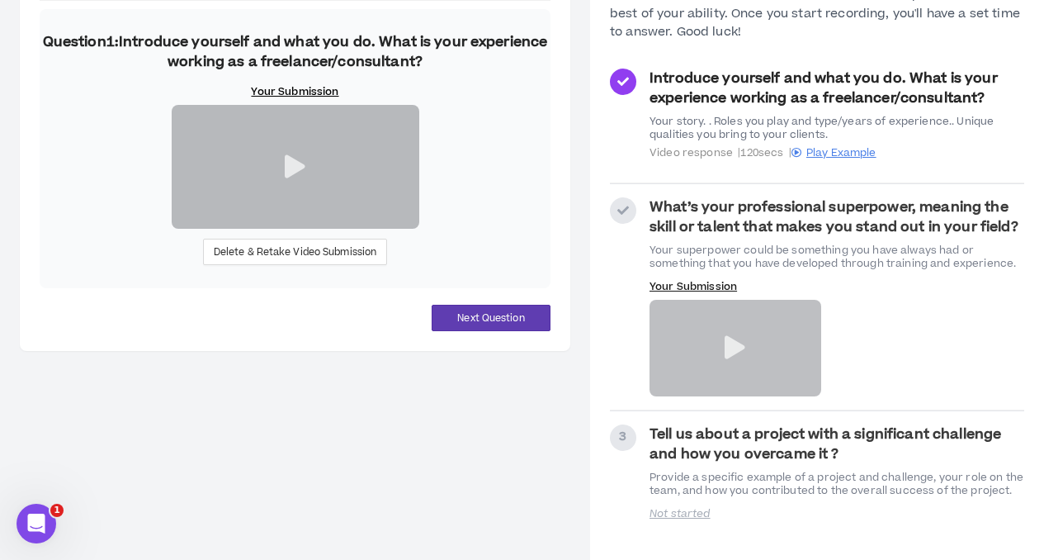
scroll to position [194, 0]
click at [491, 326] on span "Next Question" at bounding box center [490, 318] width 67 height 16
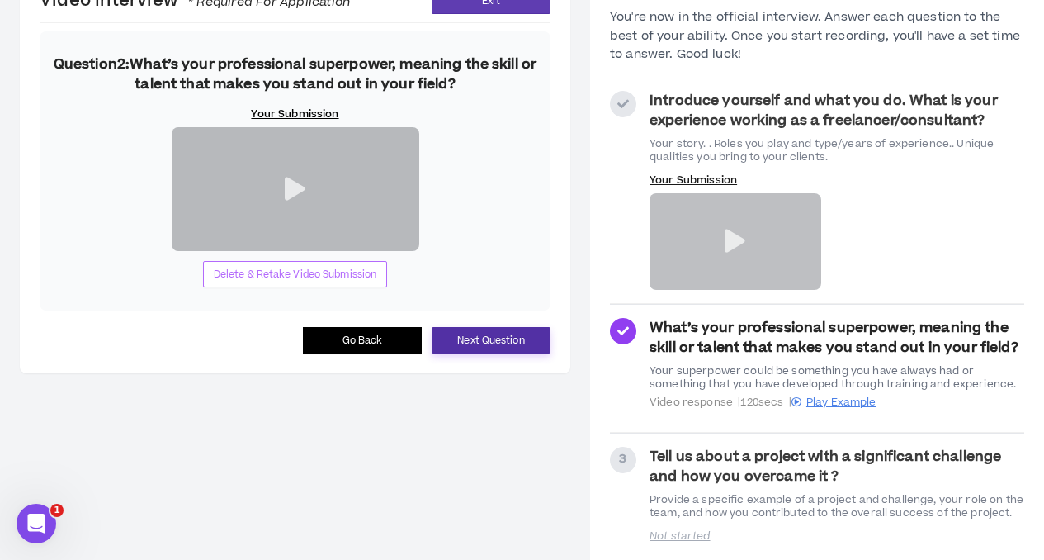
scroll to position [194, 0]
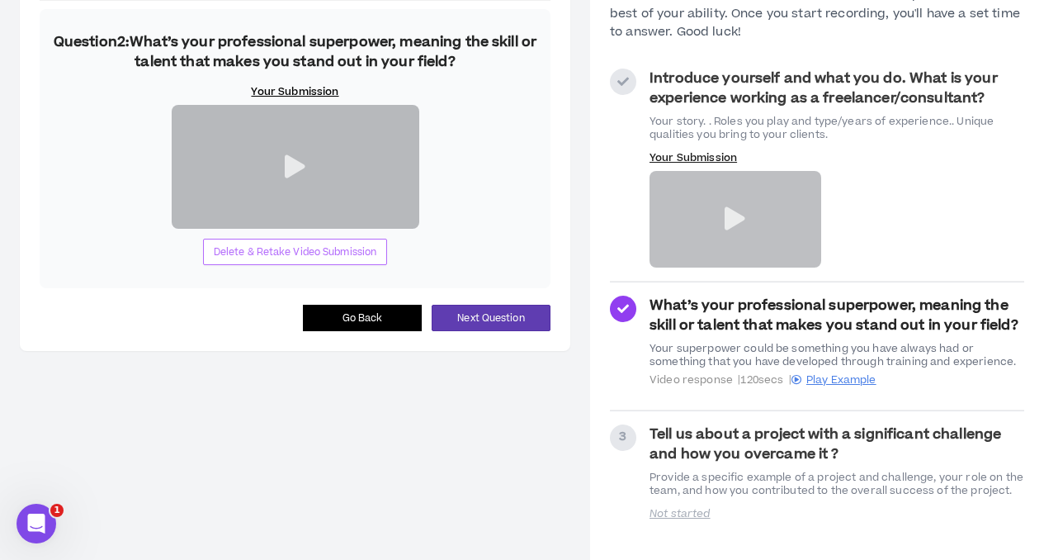
click at [290, 260] on span "Delete & Retake Video Submission" at bounding box center [295, 252] width 163 height 16
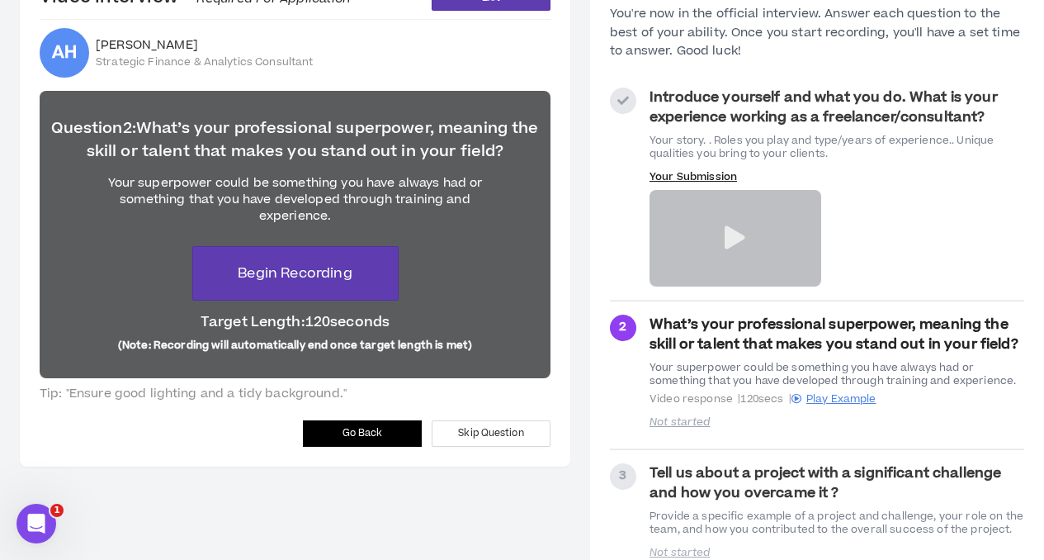
scroll to position [143, 0]
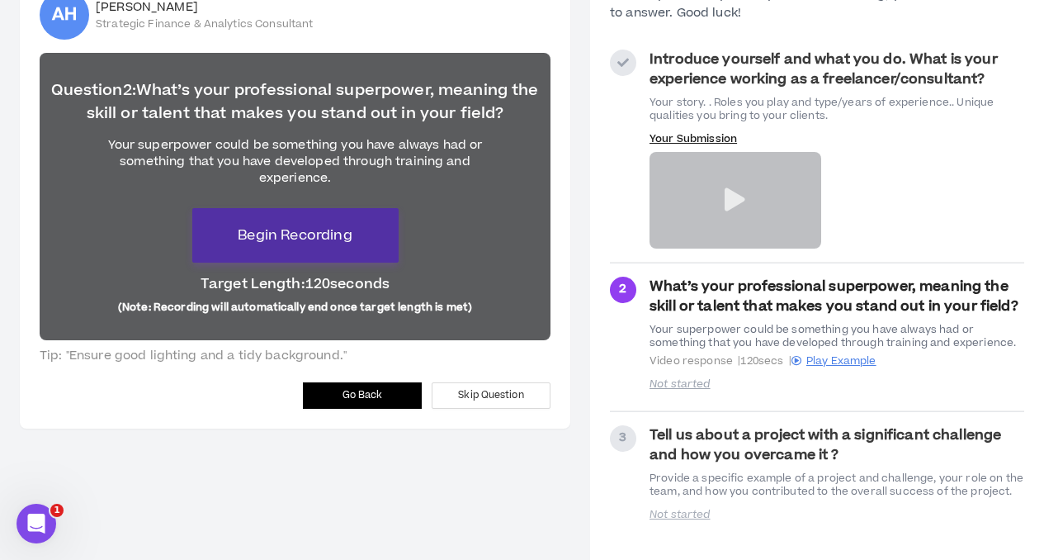
click at [284, 243] on span "Begin Recording" at bounding box center [295, 235] width 114 height 20
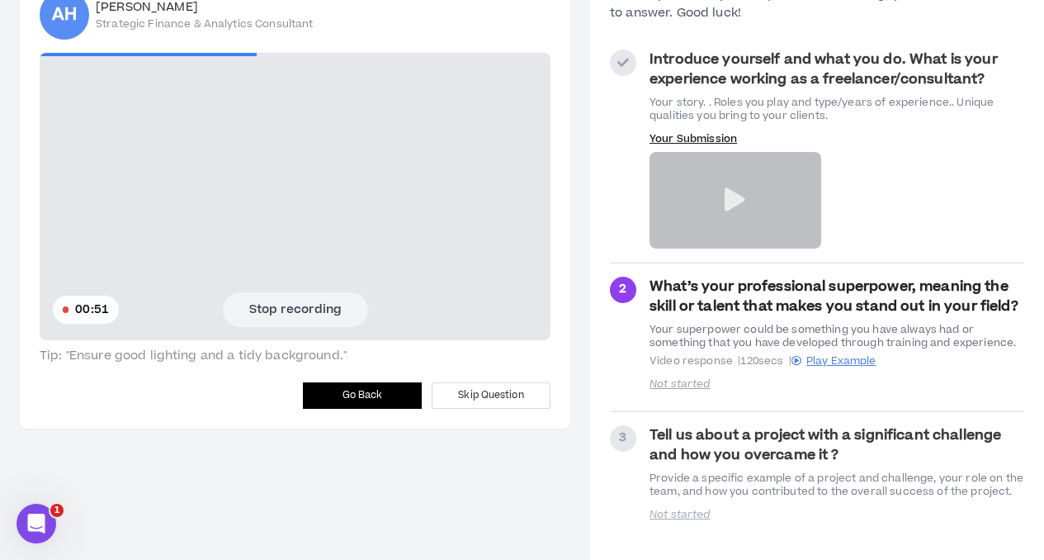
click at [290, 309] on button "Stop recording" at bounding box center [295, 309] width 145 height 35
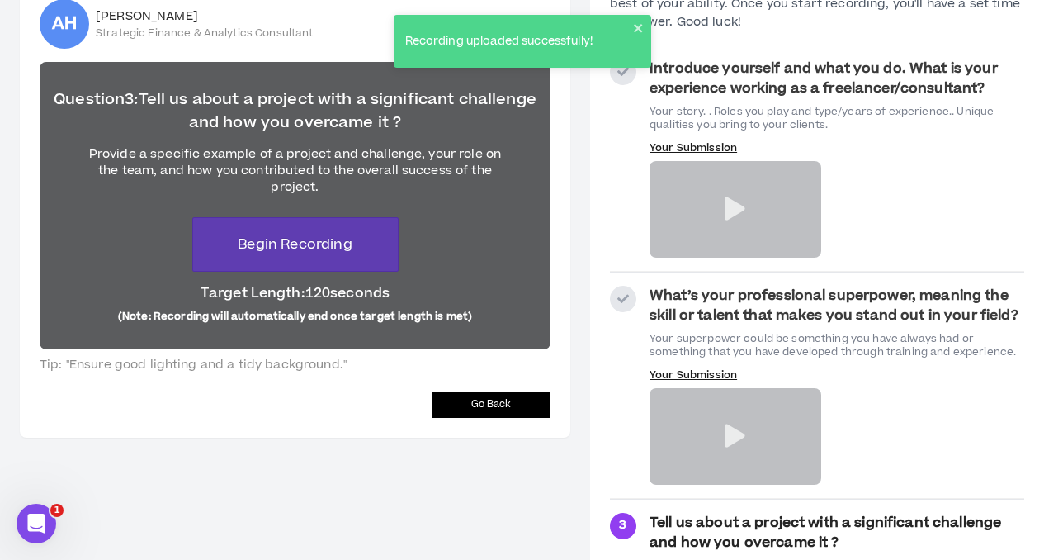
scroll to position [239, 0]
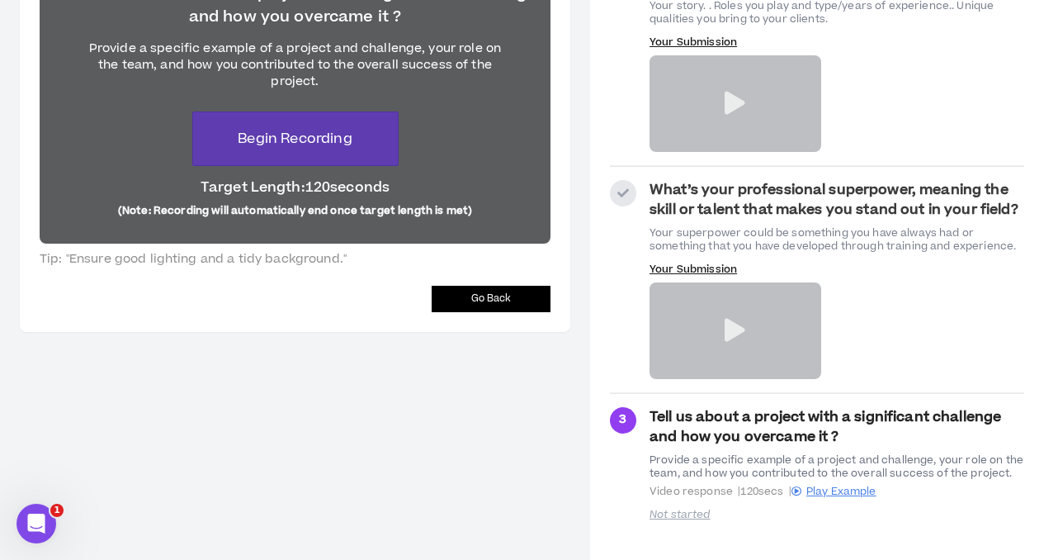
click at [472, 295] on span "Go Back" at bounding box center [491, 298] width 40 height 16
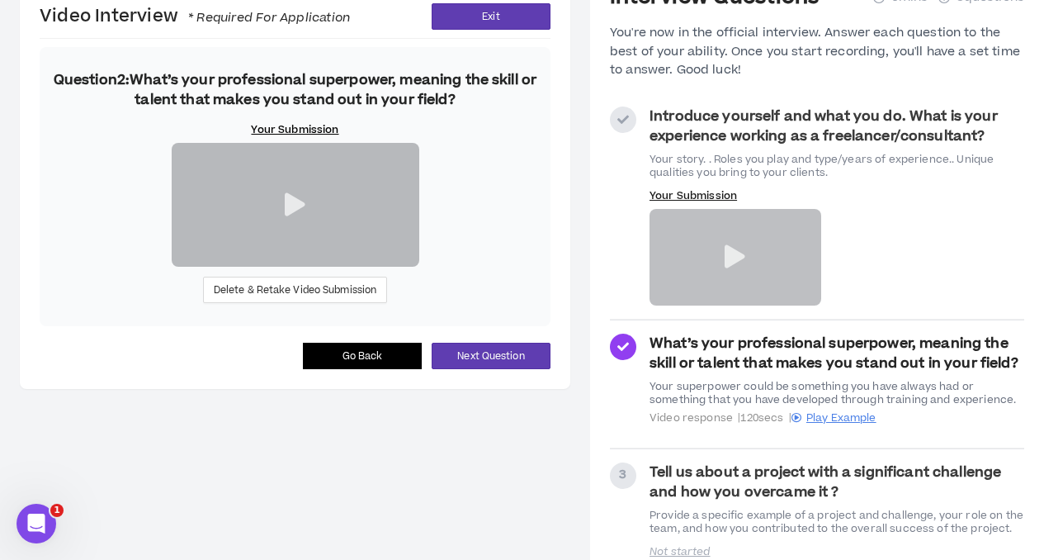
scroll to position [194, 0]
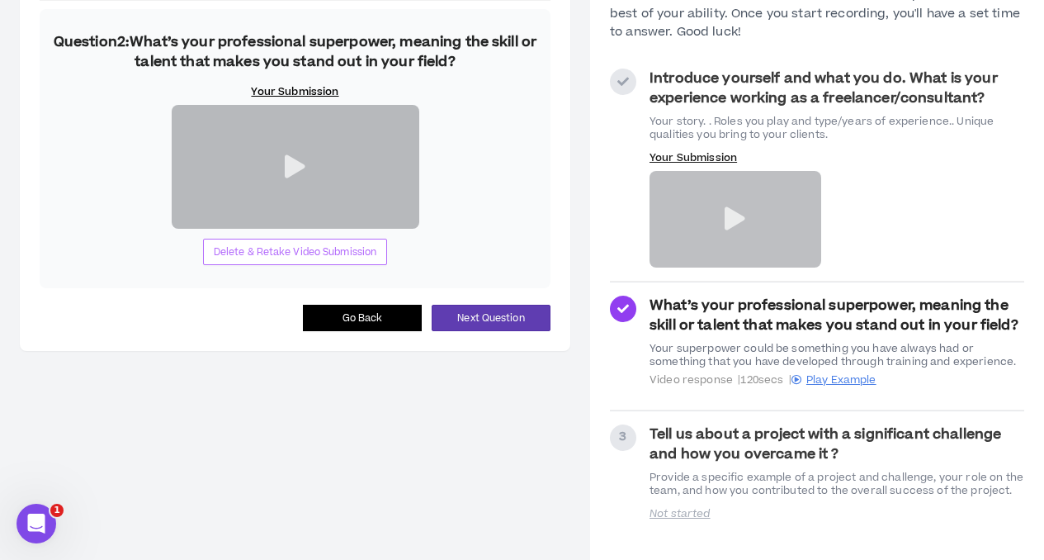
click at [253, 260] on span "Delete & Retake Video Submission" at bounding box center [295, 252] width 163 height 16
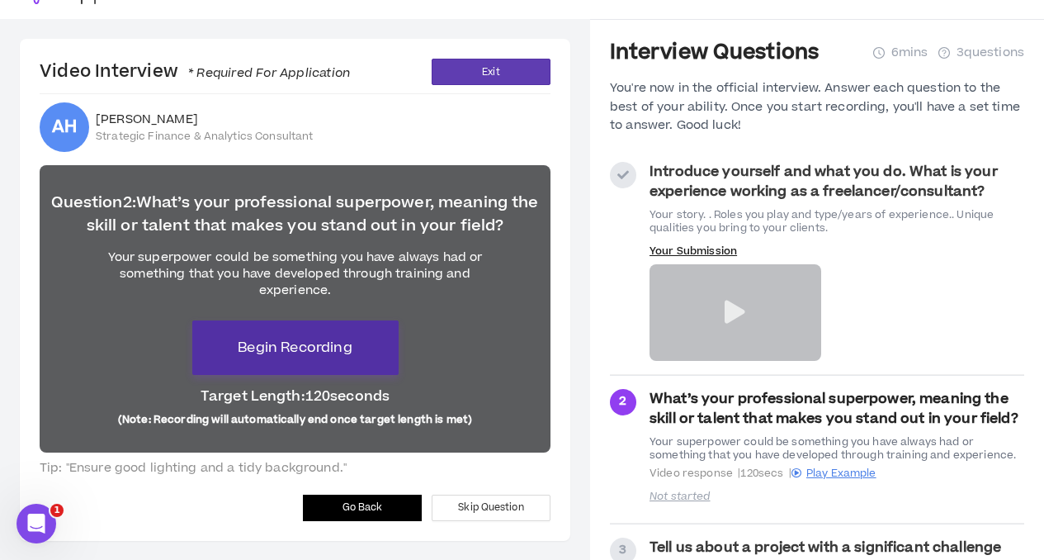
click at [319, 355] on span "Begin Recording" at bounding box center [295, 348] width 114 height 20
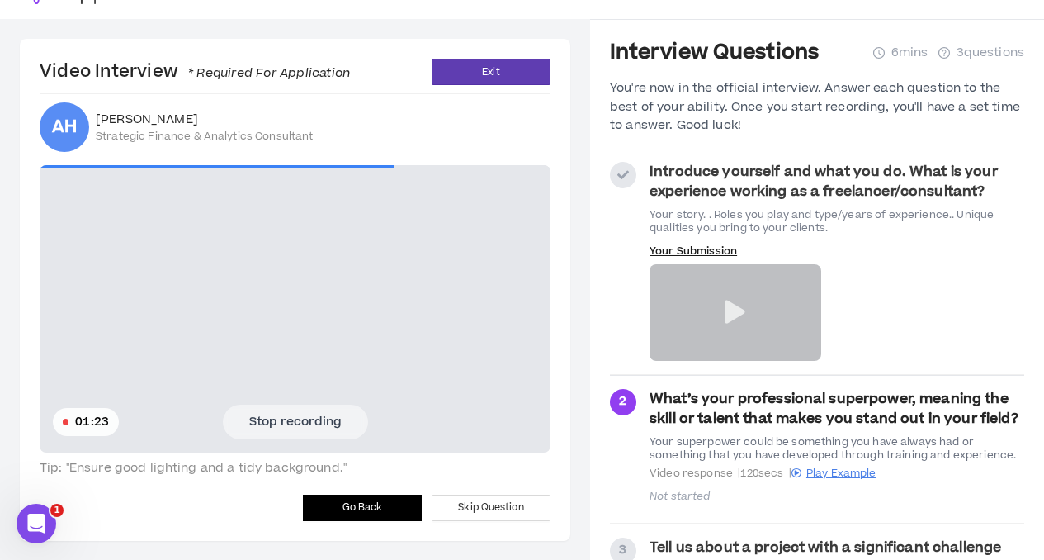
click at [305, 427] on button "Stop recording" at bounding box center [295, 421] width 145 height 35
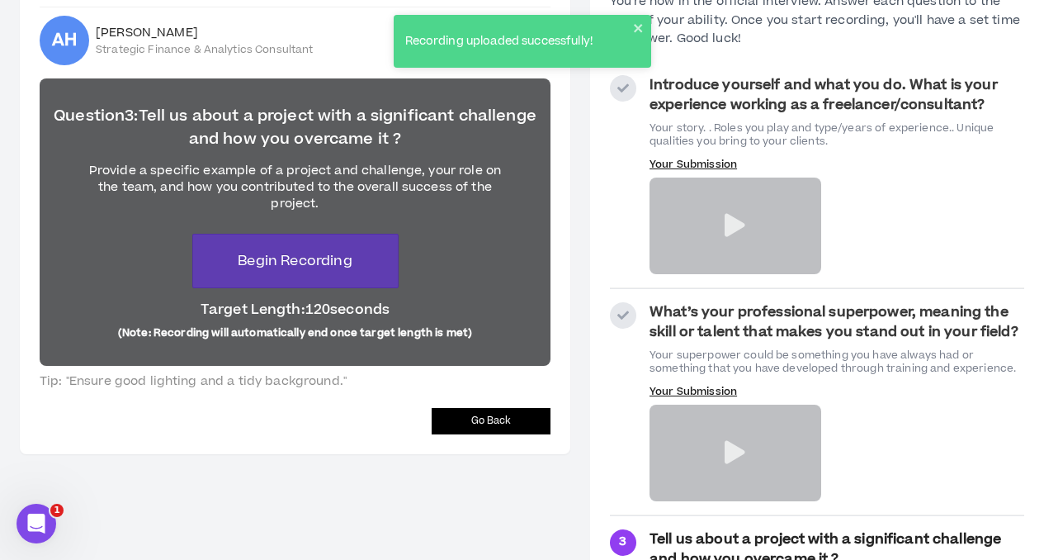
scroll to position [135, 0]
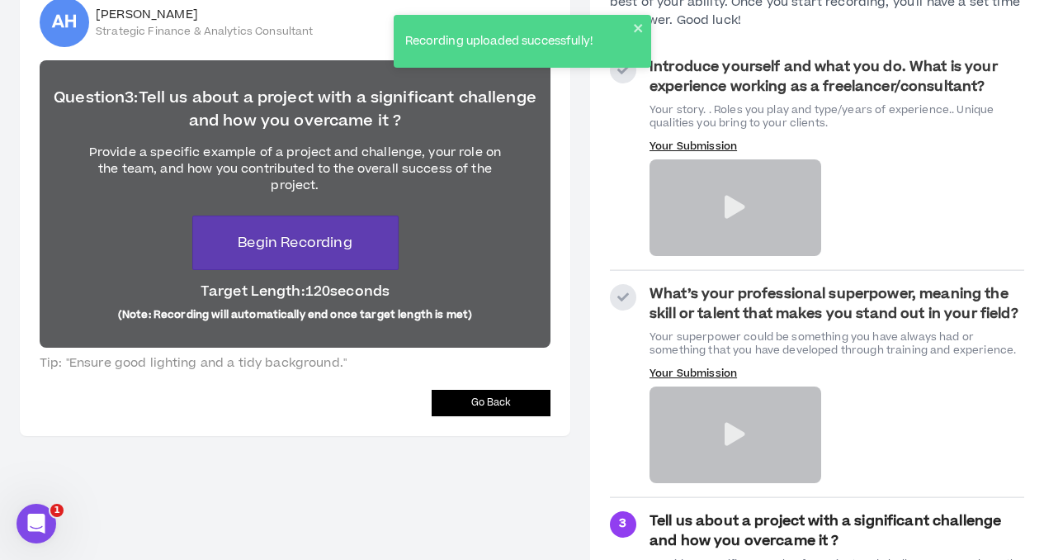
click at [729, 437] on icon at bounding box center [735, 434] width 21 height 23
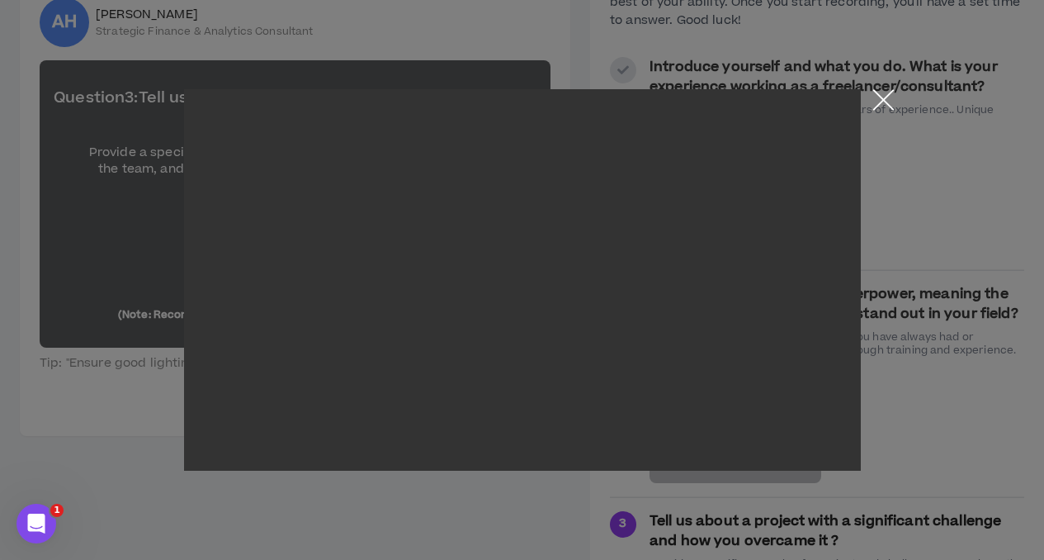
click at [885, 98] on button "Close the modal by clicking here" at bounding box center [883, 103] width 29 height 29
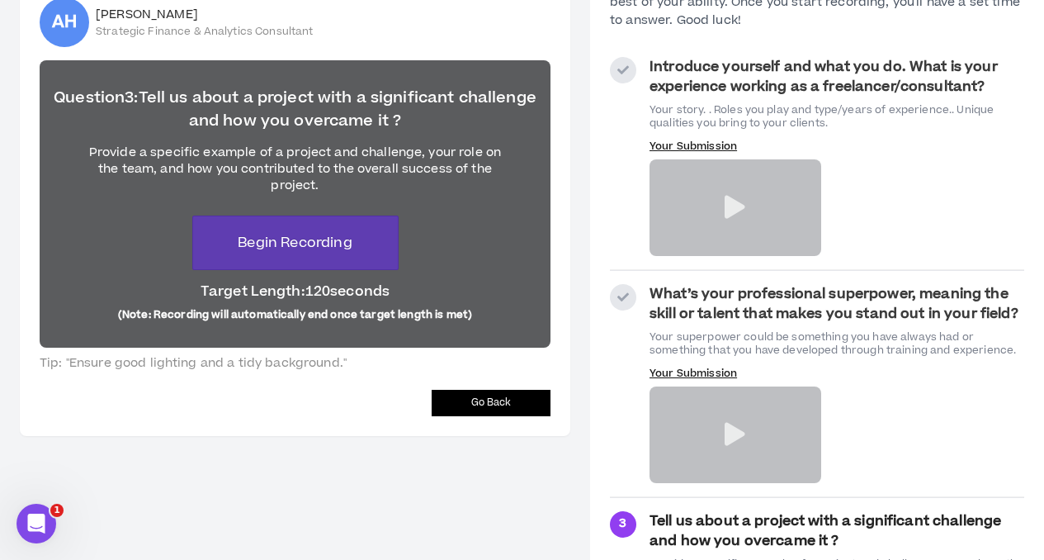
click at [484, 408] on span "Go Back" at bounding box center [491, 402] width 40 height 16
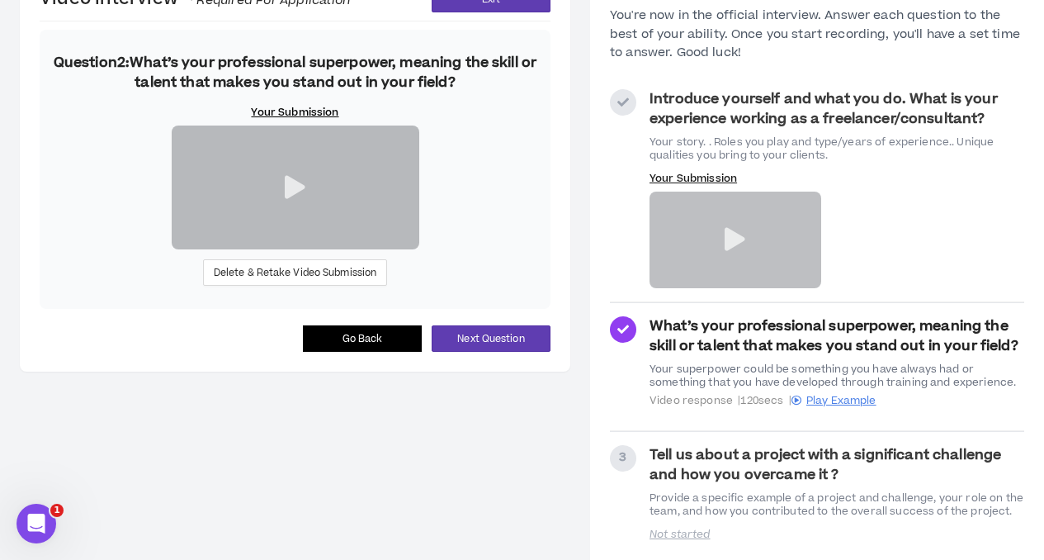
scroll to position [194, 0]
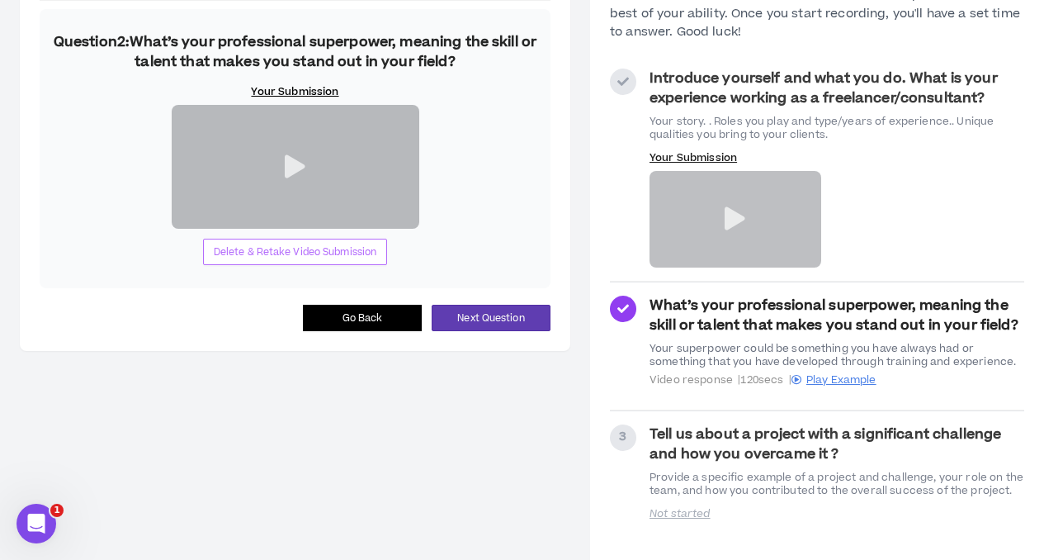
click at [247, 260] on span "Delete & Retake Video Submission" at bounding box center [295, 252] width 163 height 16
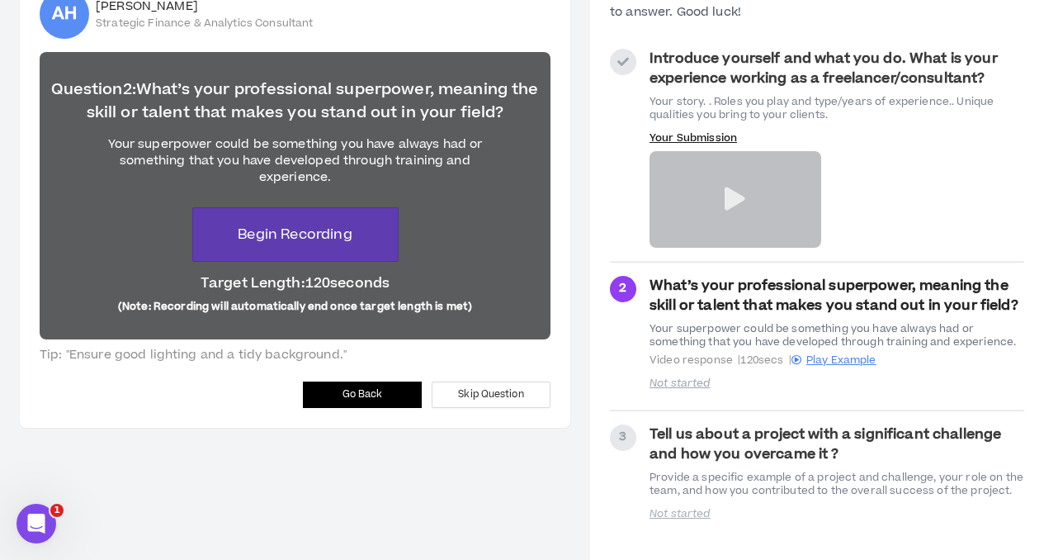
scroll to position [31, 0]
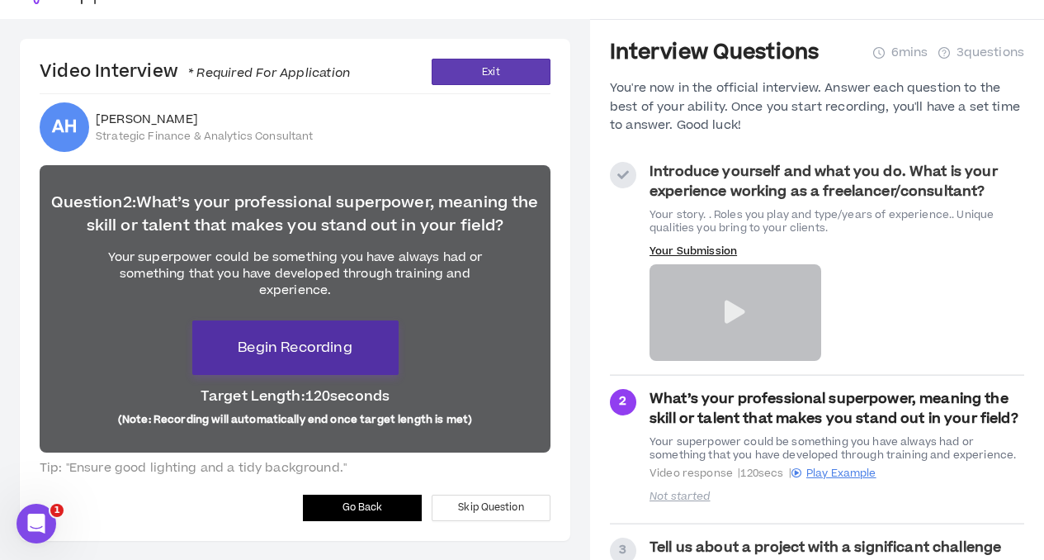
click at [280, 347] on span "Begin Recording" at bounding box center [295, 348] width 114 height 20
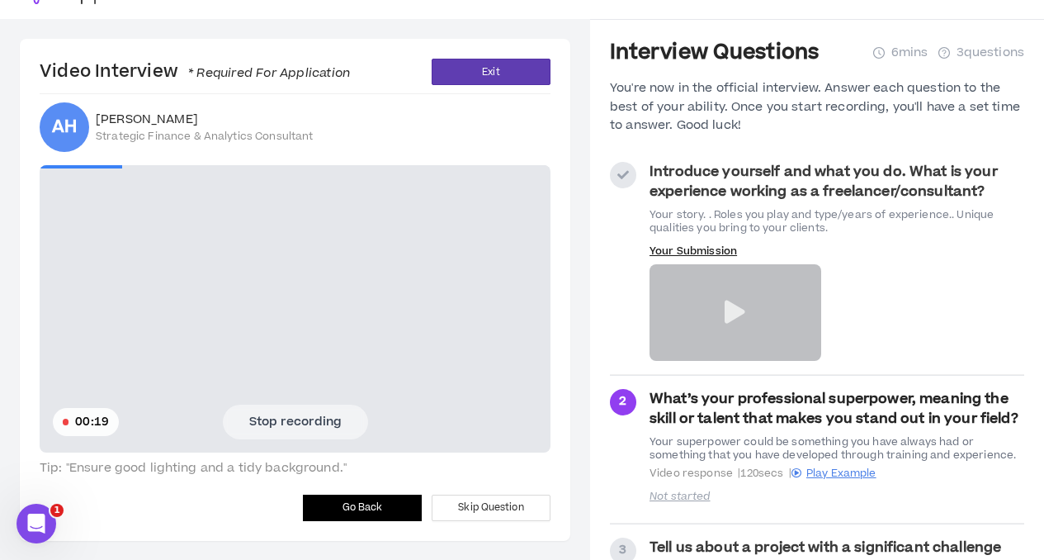
click at [295, 419] on button "Stop recording" at bounding box center [295, 421] width 145 height 35
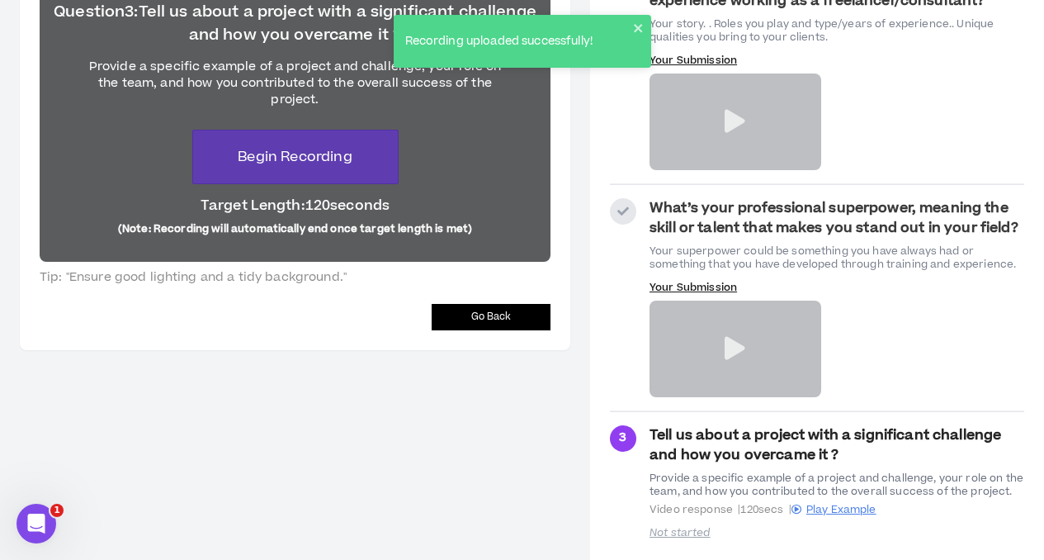
scroll to position [239, 0]
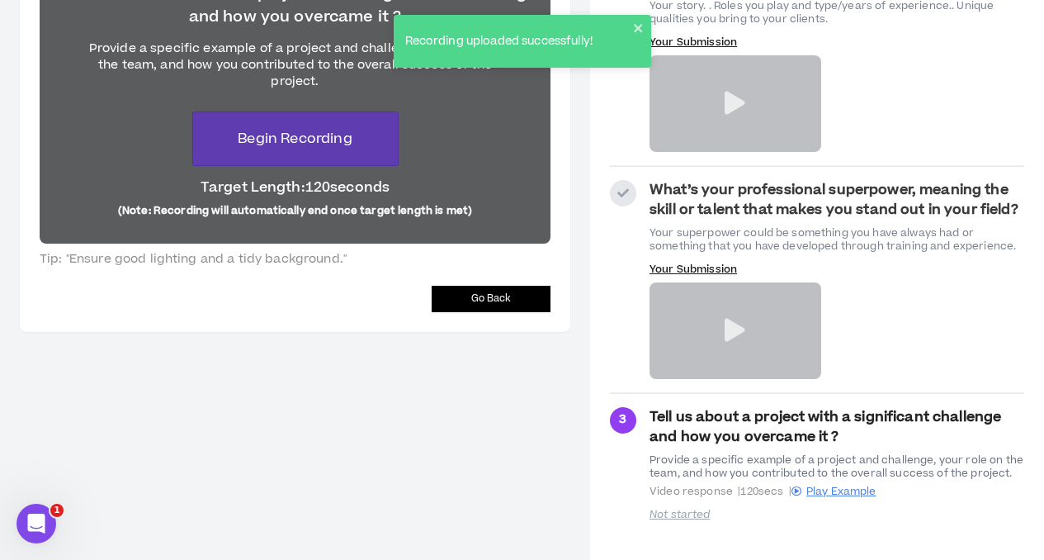
click at [490, 295] on span "Go Back" at bounding box center [491, 298] width 40 height 16
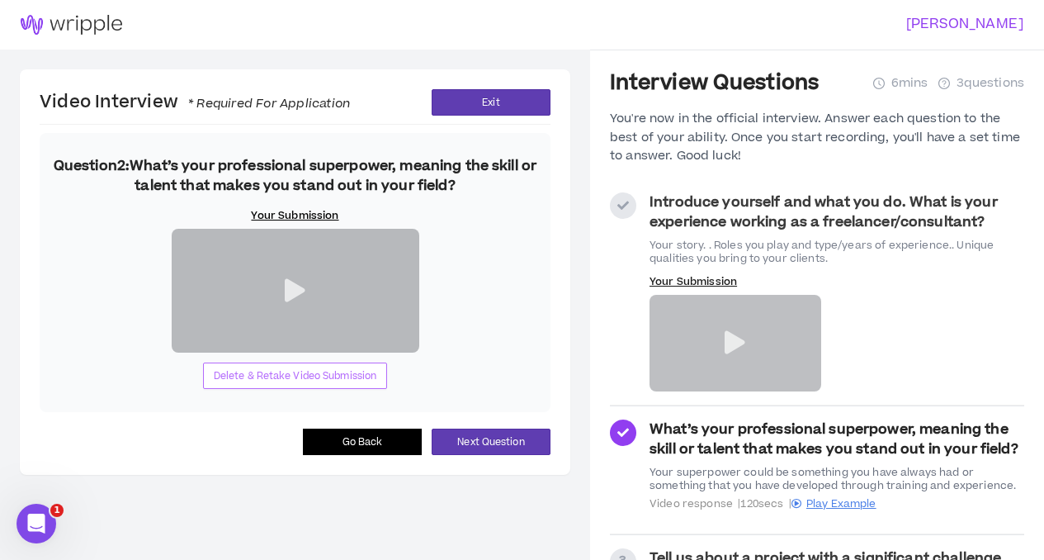
click at [255, 378] on span "Delete & Retake Video Submission" at bounding box center [295, 376] width 163 height 16
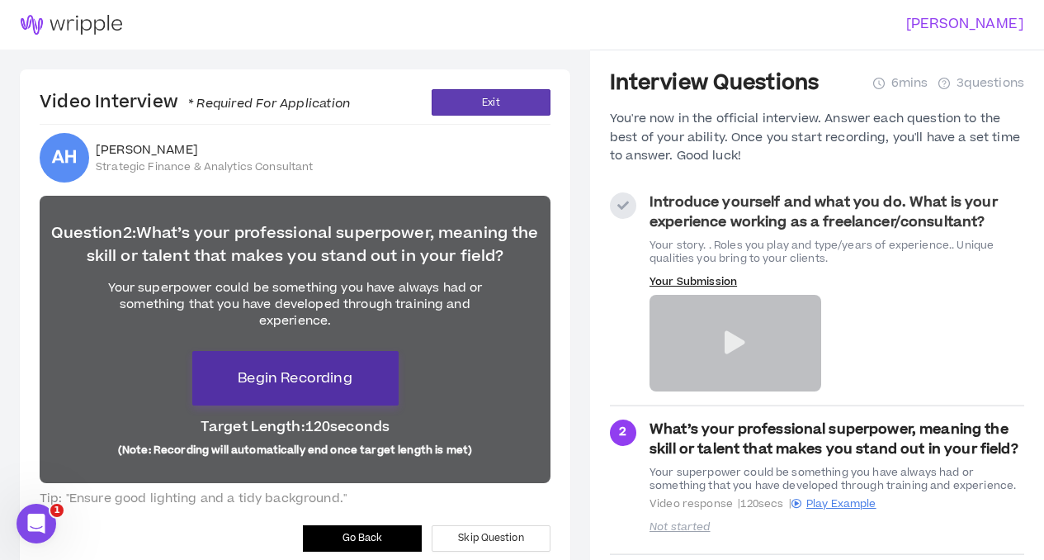
click at [284, 385] on span "Begin Recording" at bounding box center [295, 378] width 114 height 20
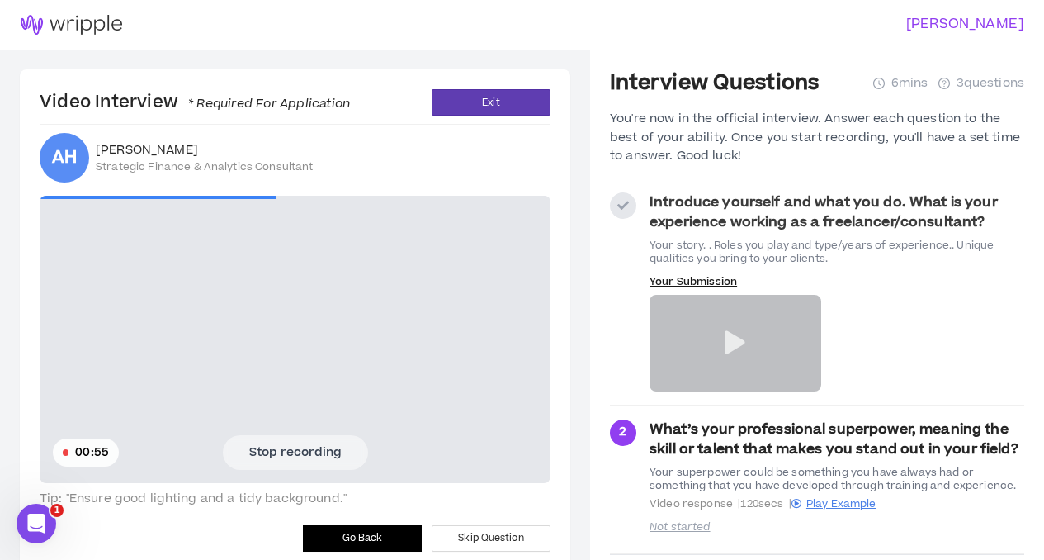
click at [295, 452] on button "Stop recording" at bounding box center [295, 452] width 145 height 35
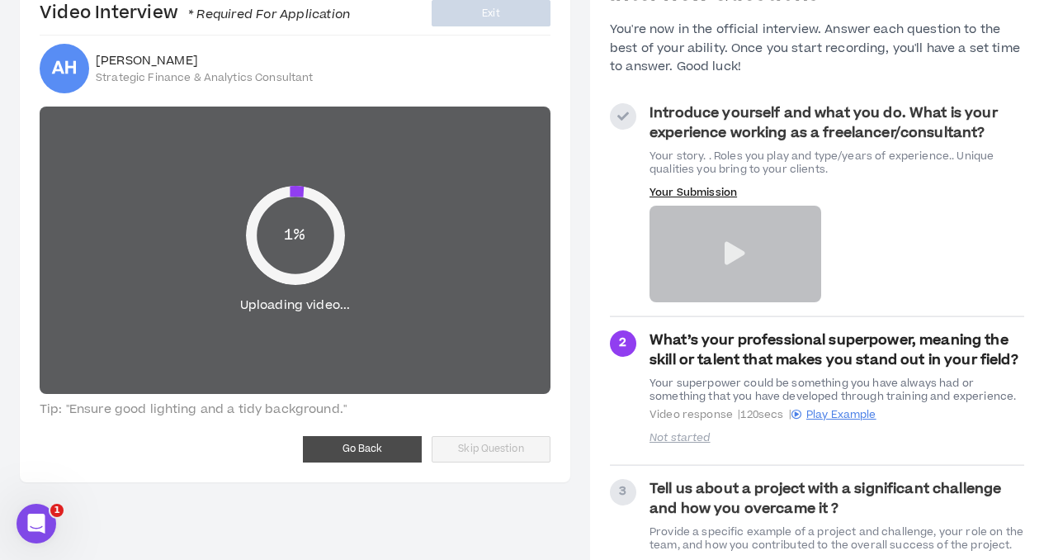
scroll to position [94, 0]
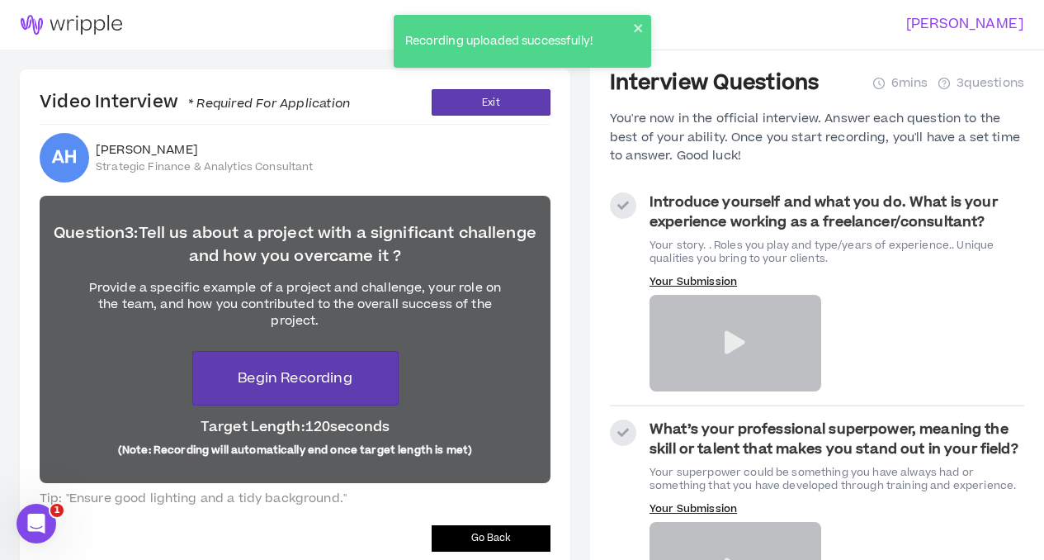
click at [457, 543] on button "Go Back" at bounding box center [491, 538] width 119 height 26
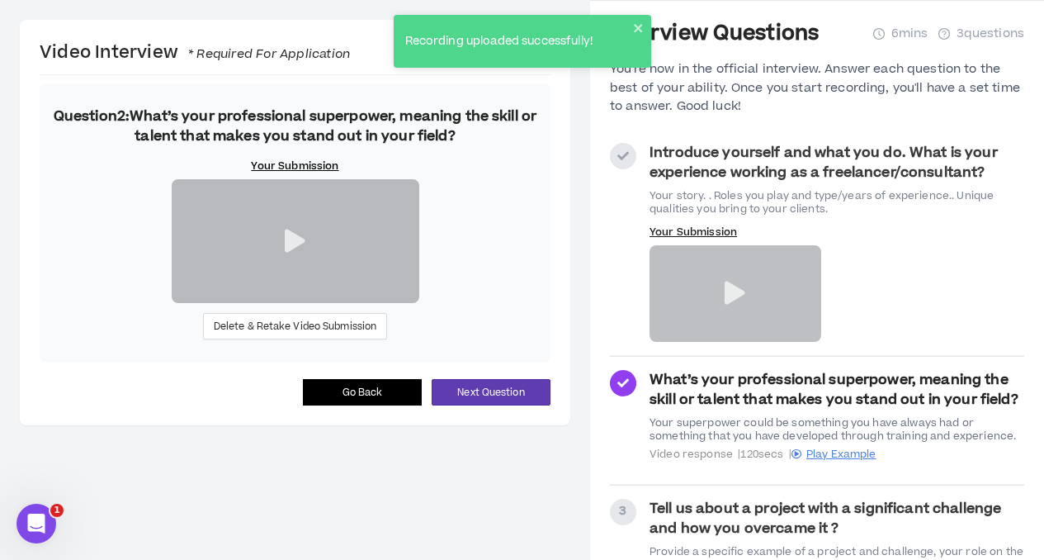
scroll to position [194, 0]
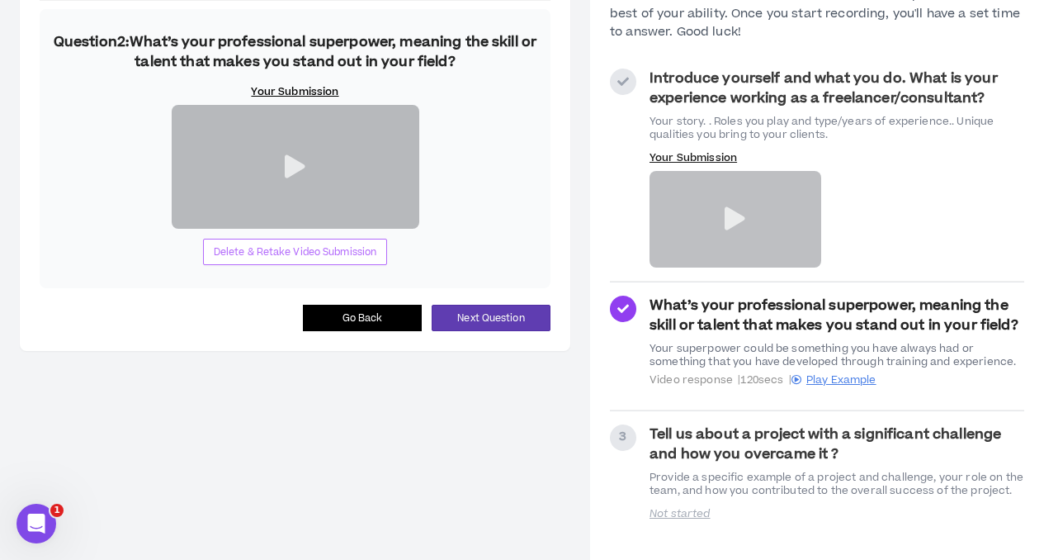
click at [322, 260] on span "Delete & Retake Video Submission" at bounding box center [295, 252] width 163 height 16
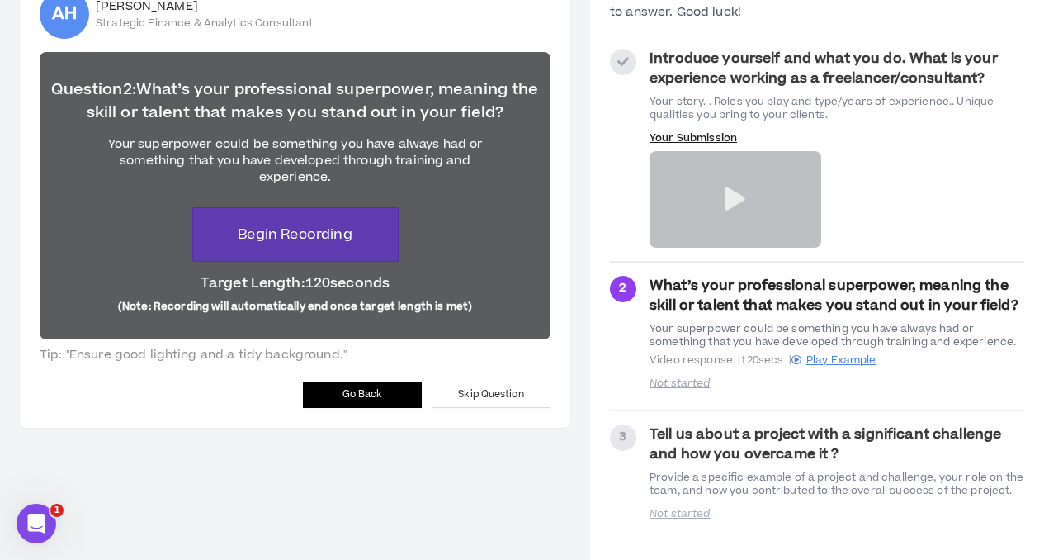
scroll to position [31, 0]
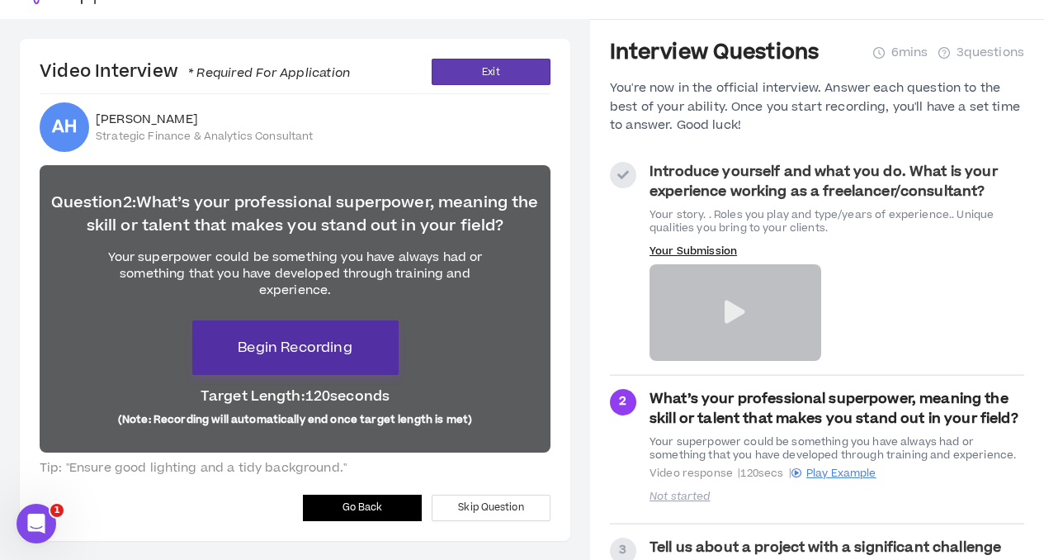
click at [283, 350] on span "Begin Recording" at bounding box center [295, 348] width 114 height 20
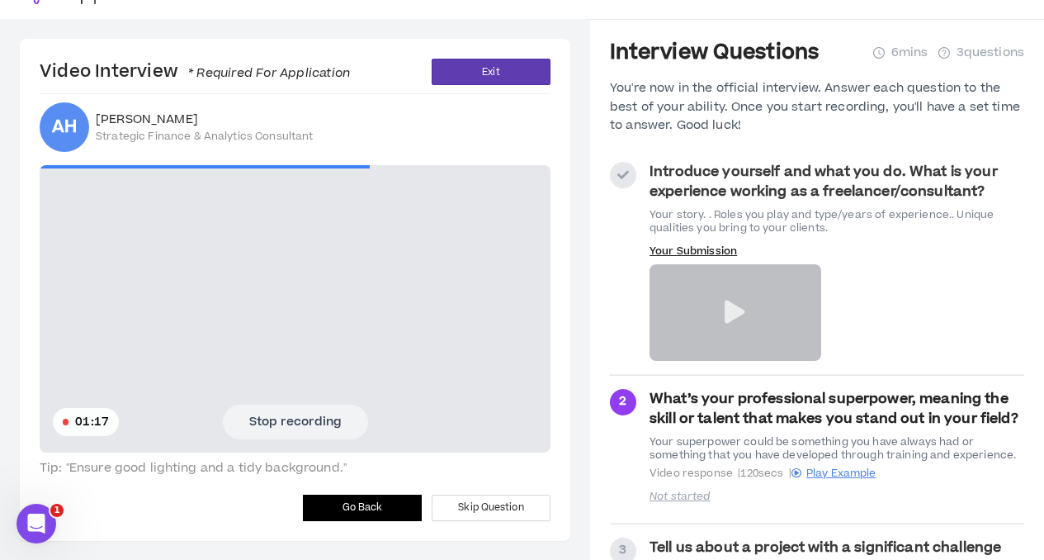
click at [305, 418] on button "Stop recording" at bounding box center [295, 421] width 145 height 35
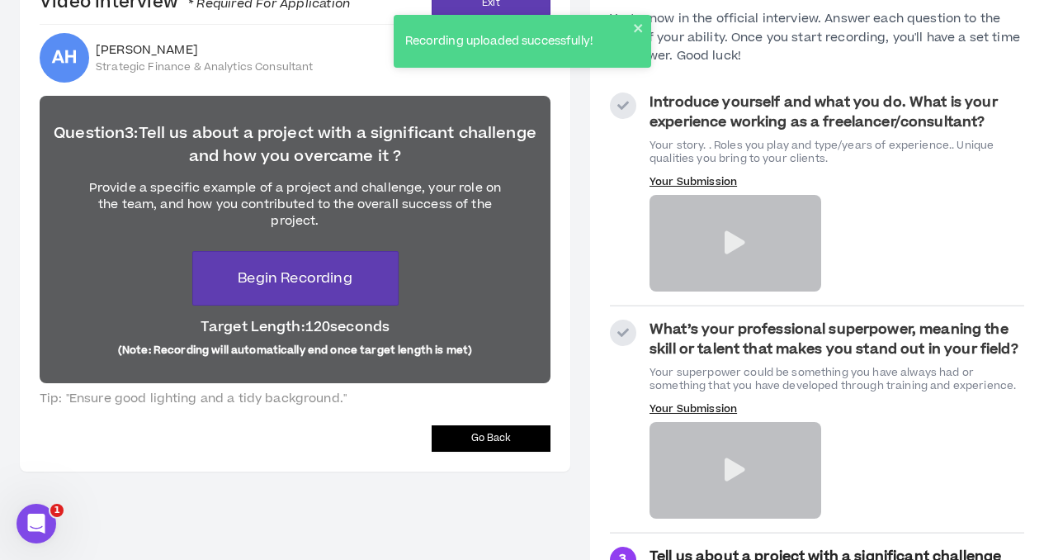
scroll to position [111, 0]
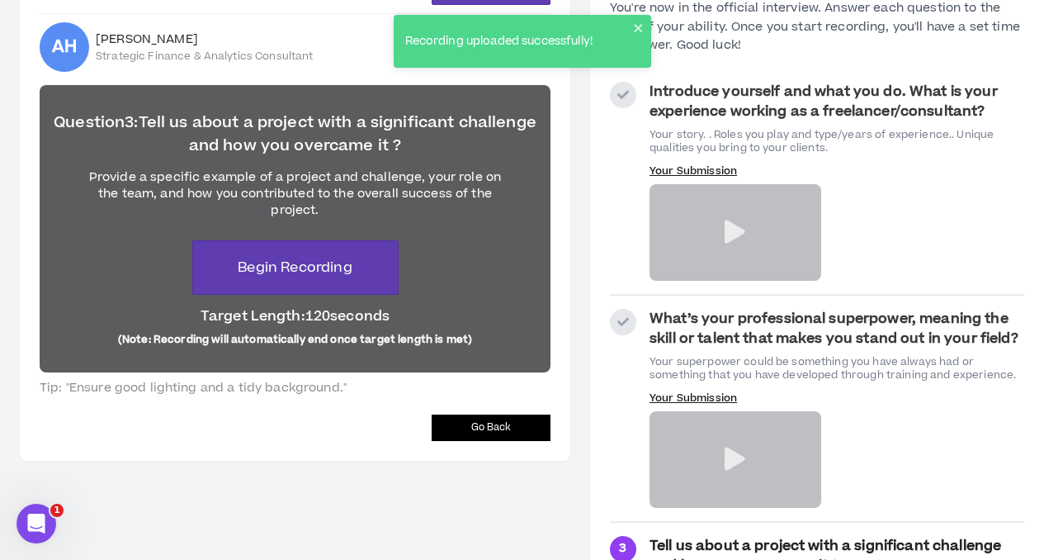
click at [728, 454] on icon at bounding box center [735, 458] width 21 height 23
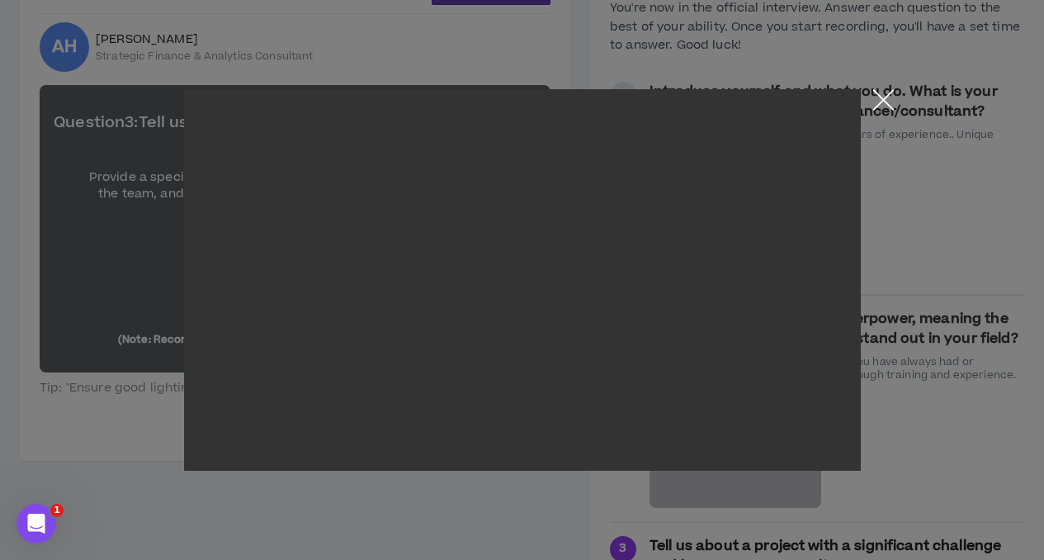
click at [882, 96] on button "Close the modal by clicking here" at bounding box center [883, 103] width 29 height 29
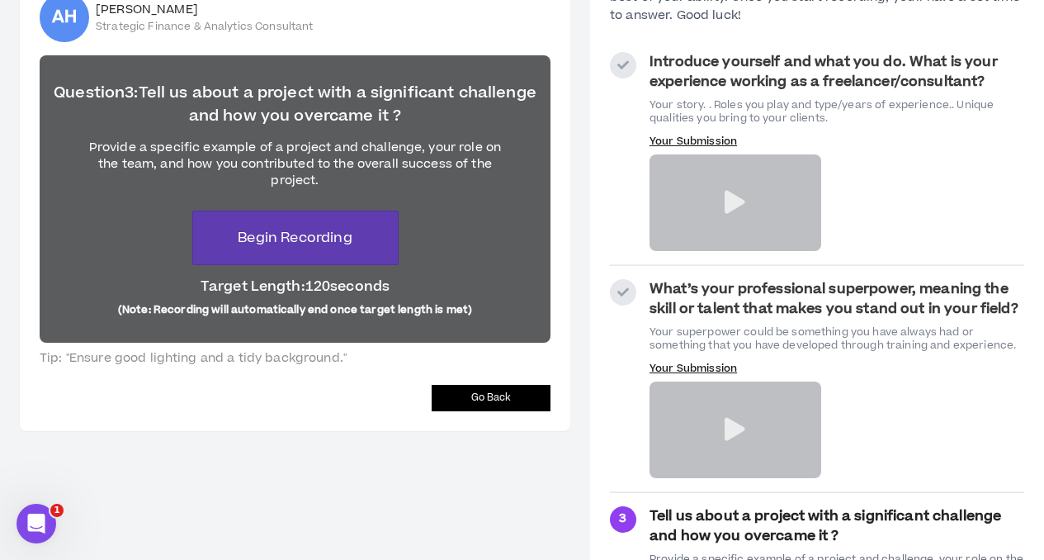
scroll to position [136, 0]
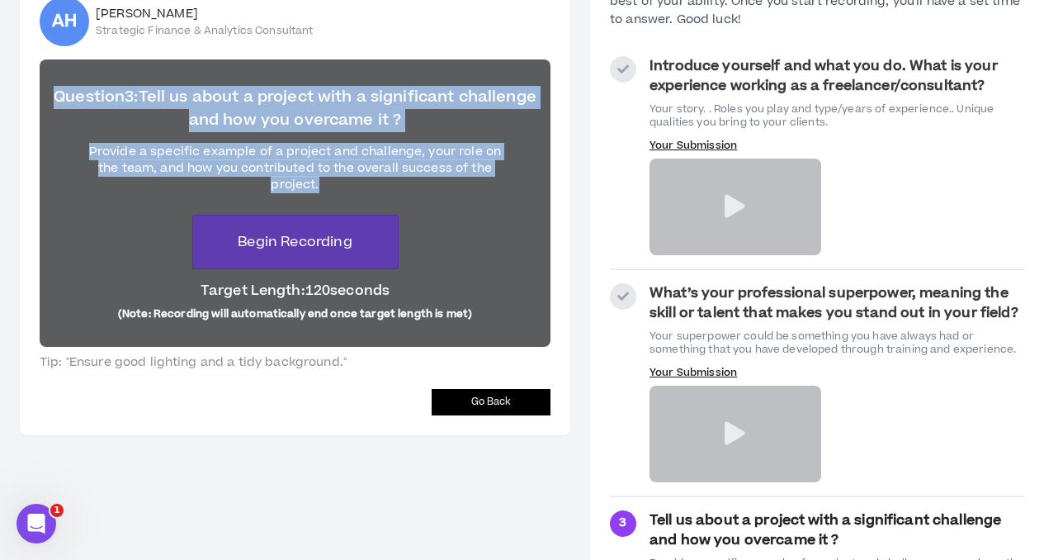
drag, startPoint x: 51, startPoint y: 97, endPoint x: 326, endPoint y: 195, distance: 291.6
click at [326, 195] on div "Question 3 : Tell us about a project with a significant challenge and how you o…" at bounding box center [295, 202] width 511 height 287
copy div "Question 3 : Tell us about a project with a significant challenge and how you o…"
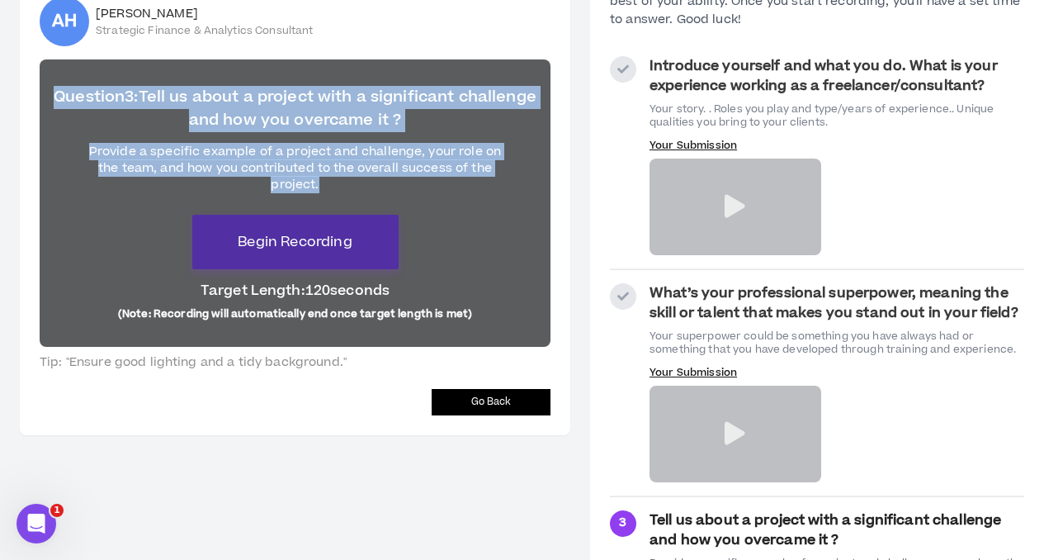
click at [299, 235] on span "Begin Recording" at bounding box center [295, 242] width 114 height 20
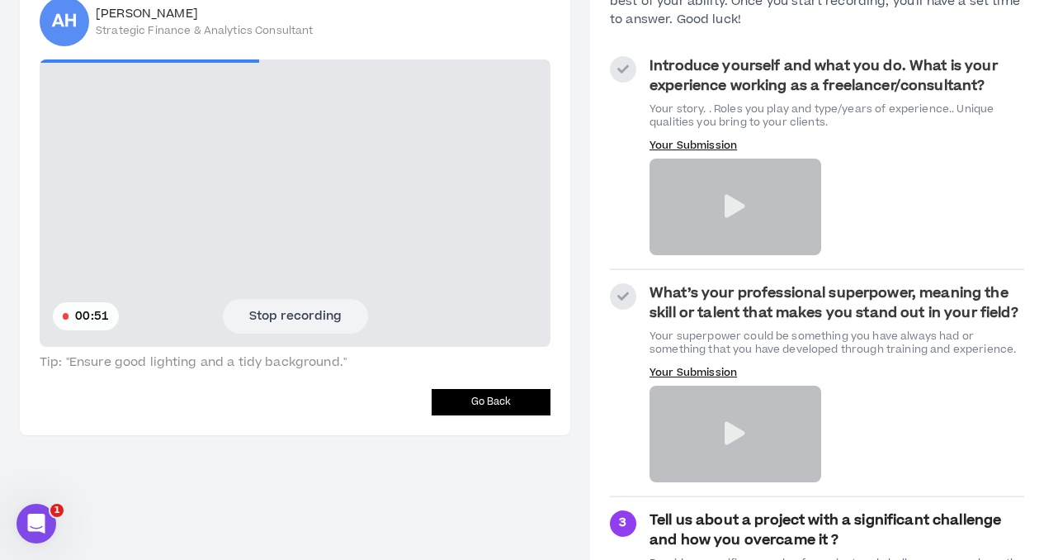
click at [281, 319] on button "Stop recording" at bounding box center [295, 316] width 145 height 35
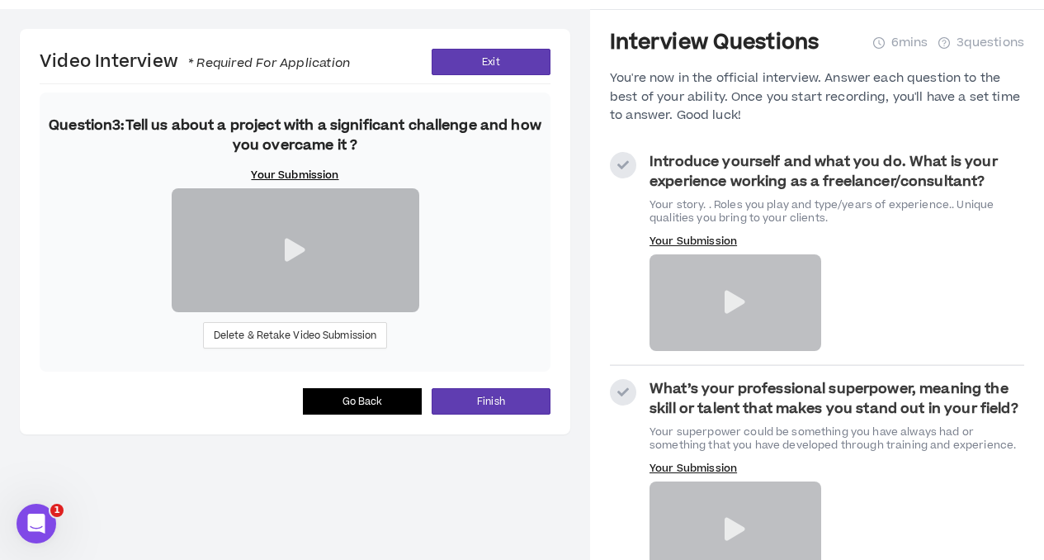
scroll to position [220, 0]
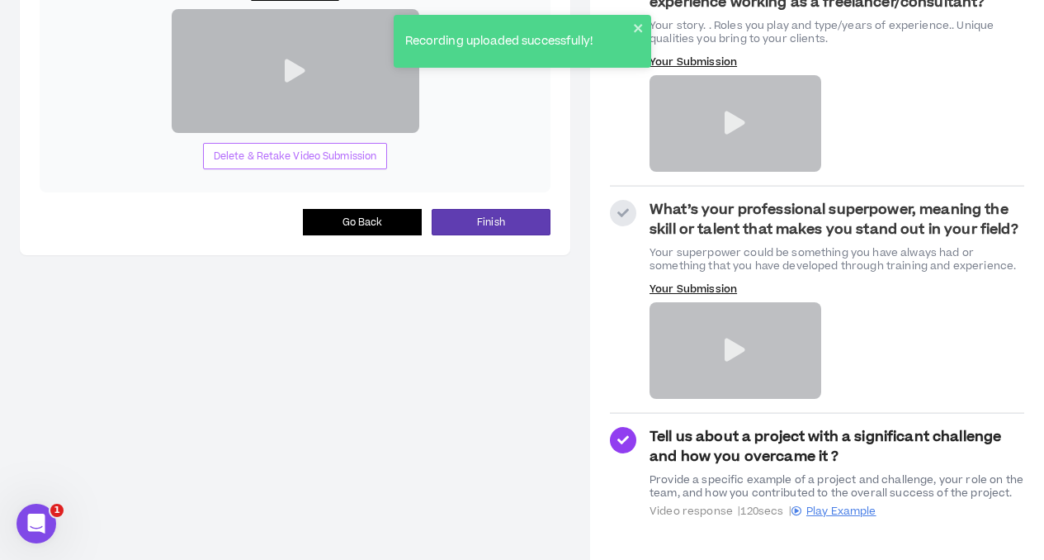
click at [274, 164] on span "Delete & Retake Video Submission" at bounding box center [295, 157] width 163 height 16
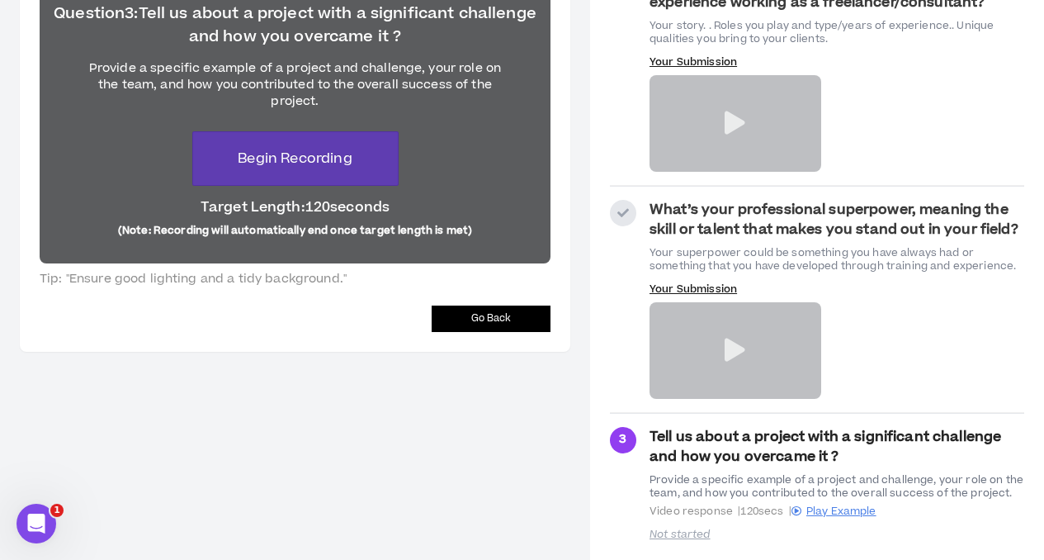
scroll to position [56, 0]
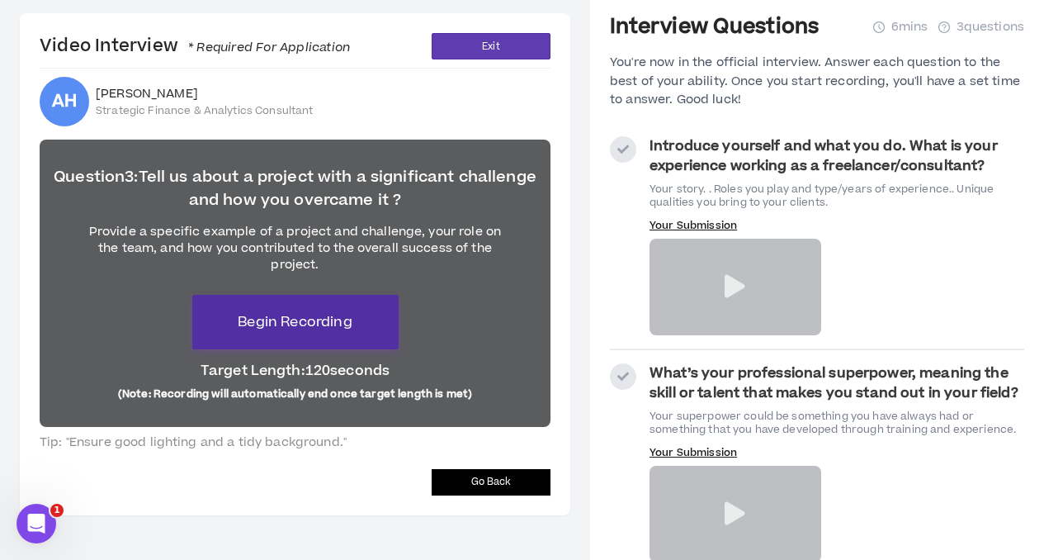
click at [289, 319] on span "Begin Recording" at bounding box center [295, 322] width 114 height 20
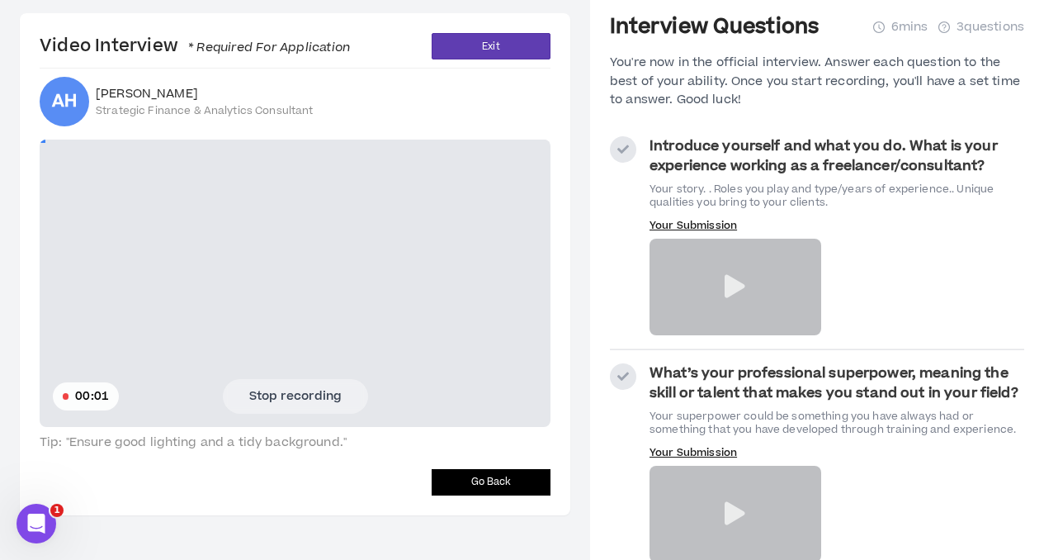
click at [253, 417] on video at bounding box center [295, 282] width 511 height 287
click at [259, 403] on button "Stop recording" at bounding box center [295, 396] width 145 height 35
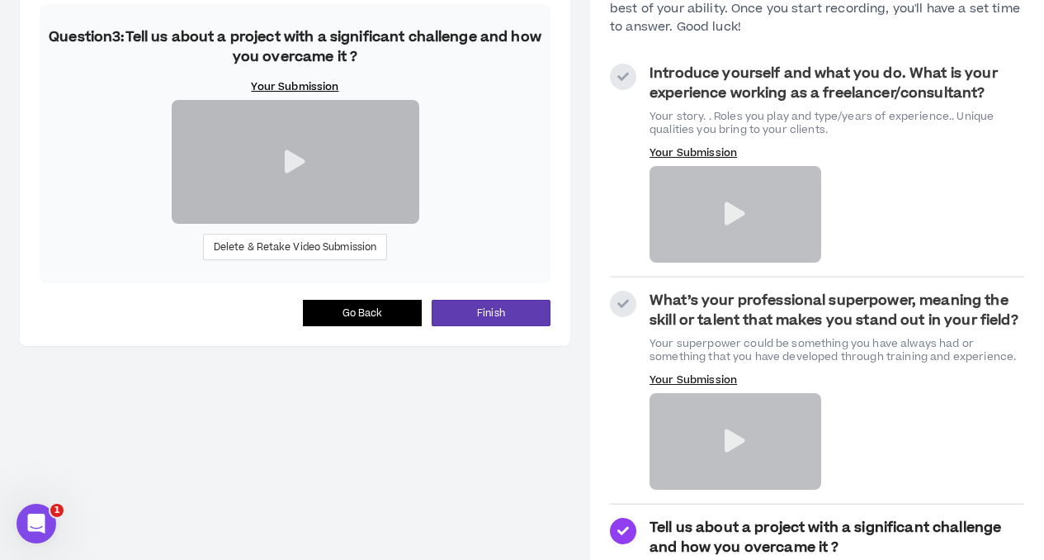
scroll to position [220, 0]
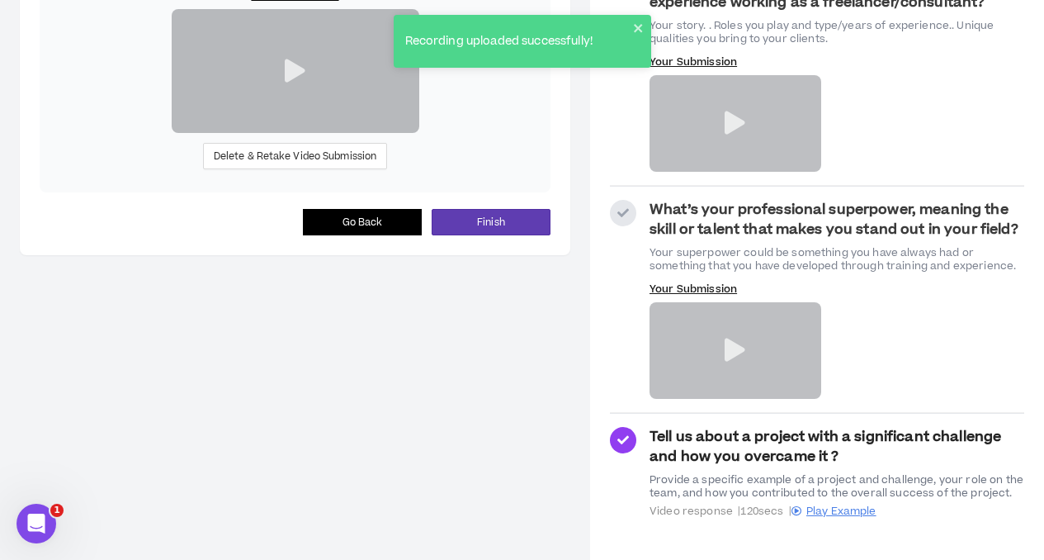
click at [736, 352] on icon at bounding box center [735, 349] width 21 height 23
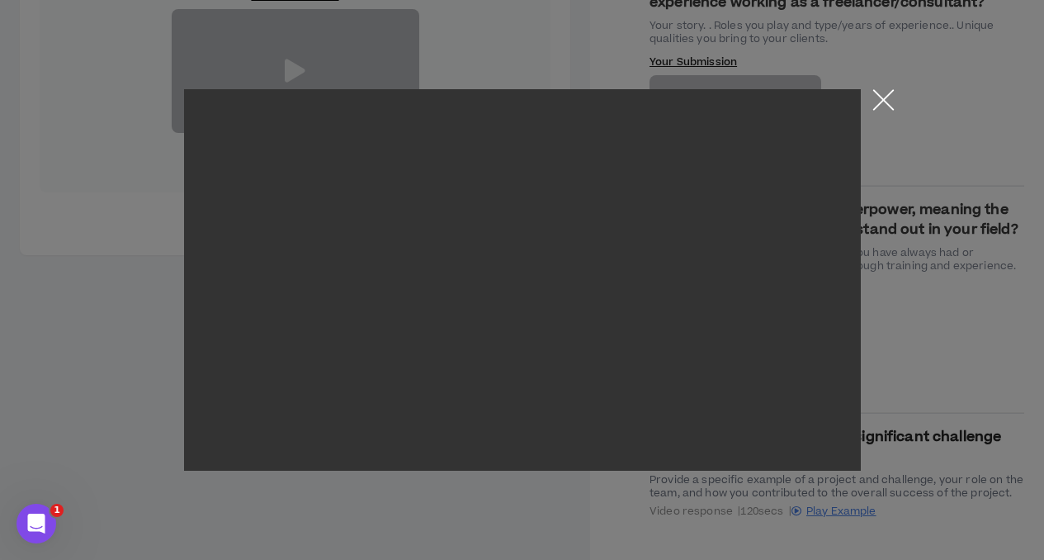
click at [885, 92] on button "Close the modal by clicking here" at bounding box center [883, 103] width 29 height 29
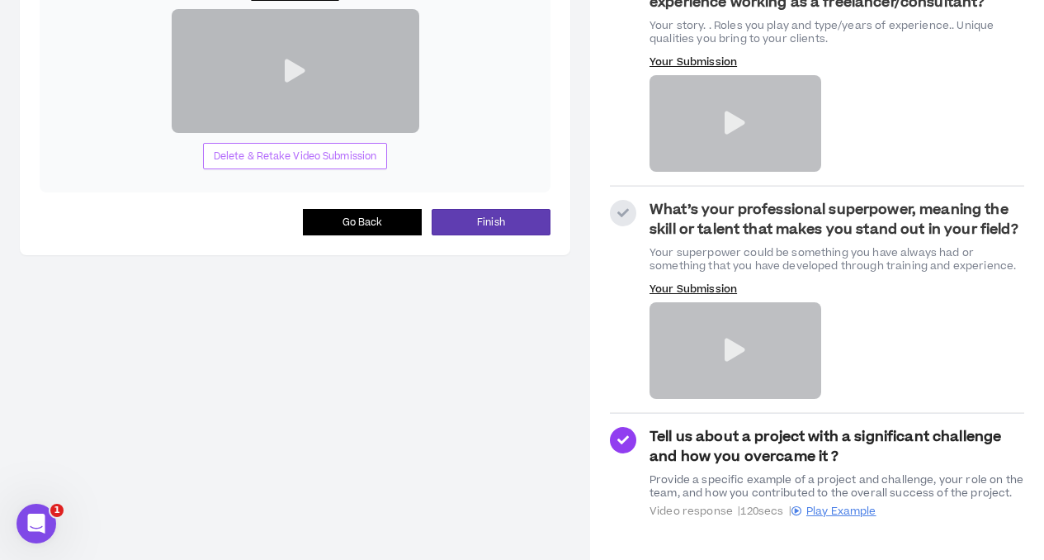
click at [312, 164] on span "Delete & Retake Video Submission" at bounding box center [295, 157] width 163 height 16
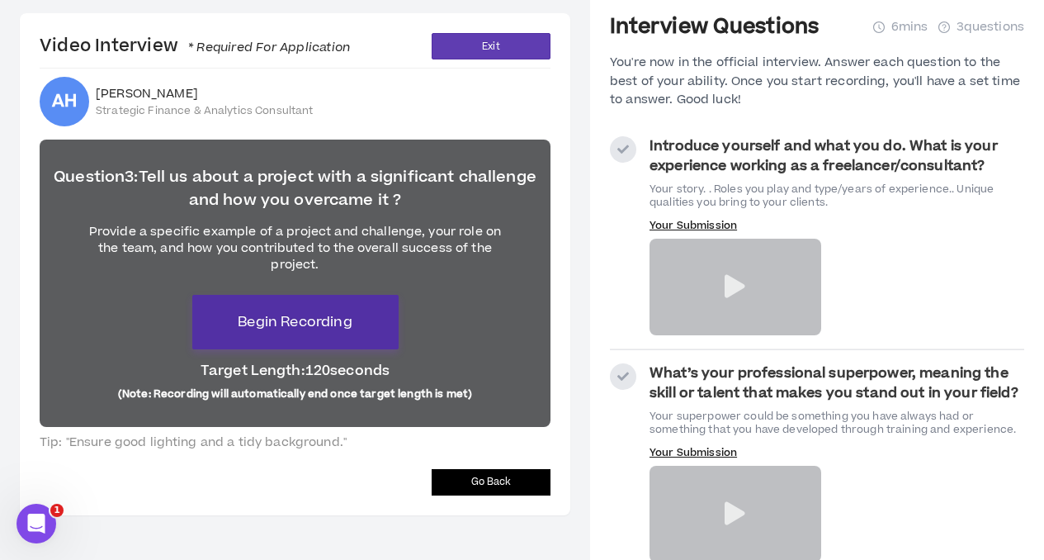
click at [302, 324] on span "Begin Recording" at bounding box center [295, 322] width 114 height 20
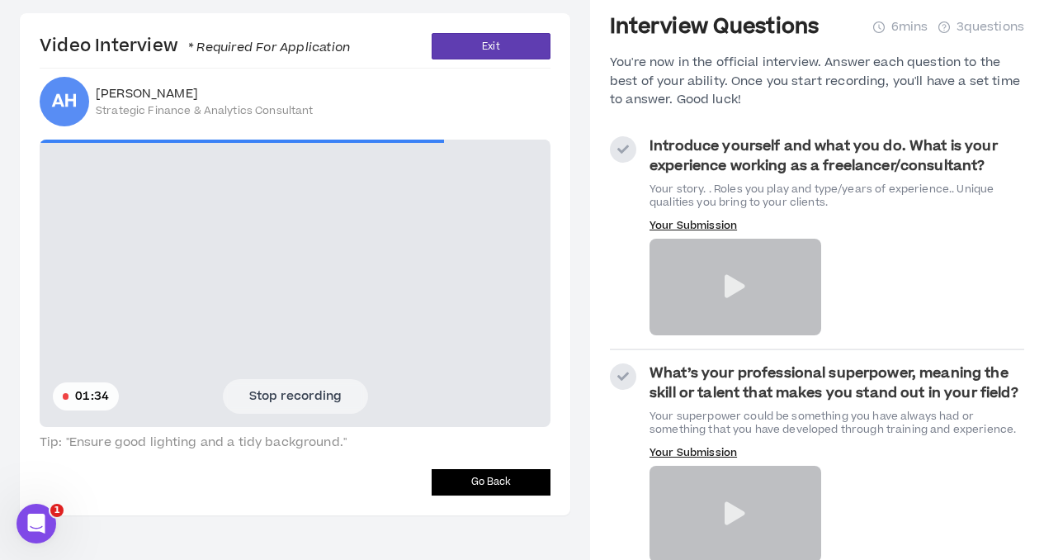
click at [319, 394] on button "Stop recording" at bounding box center [295, 396] width 145 height 35
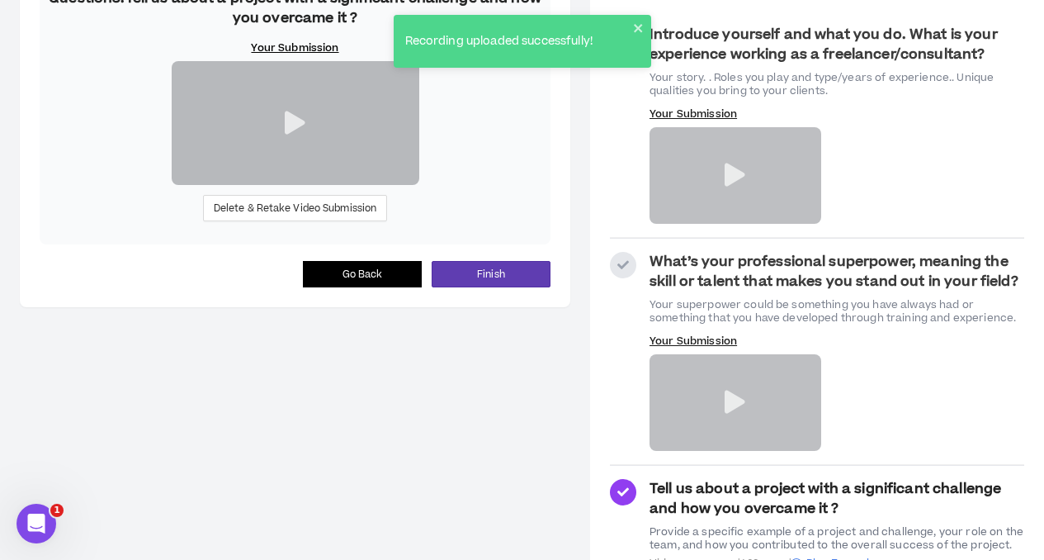
scroll to position [204, 0]
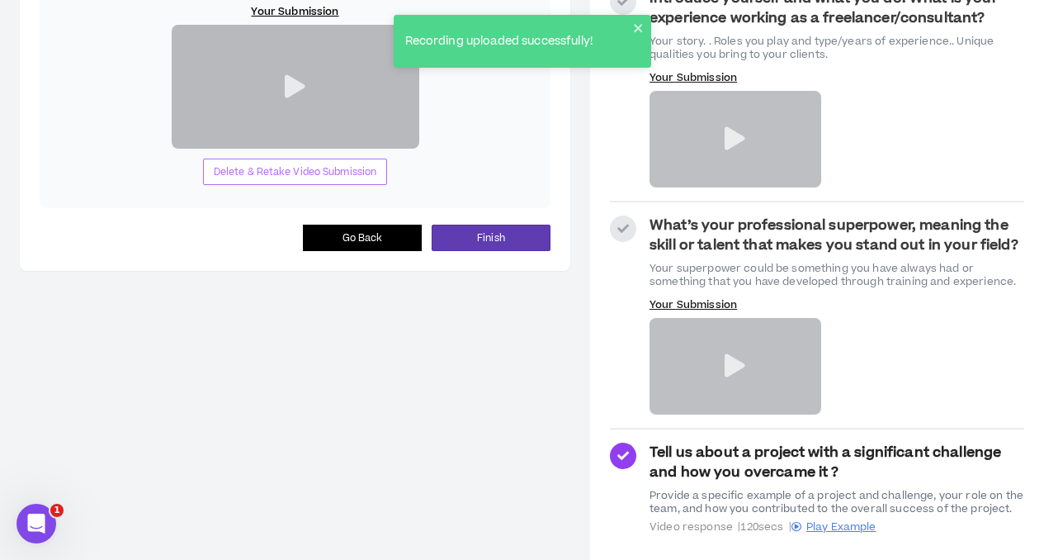
click at [292, 180] on span "Delete & Retake Video Submission" at bounding box center [295, 172] width 163 height 16
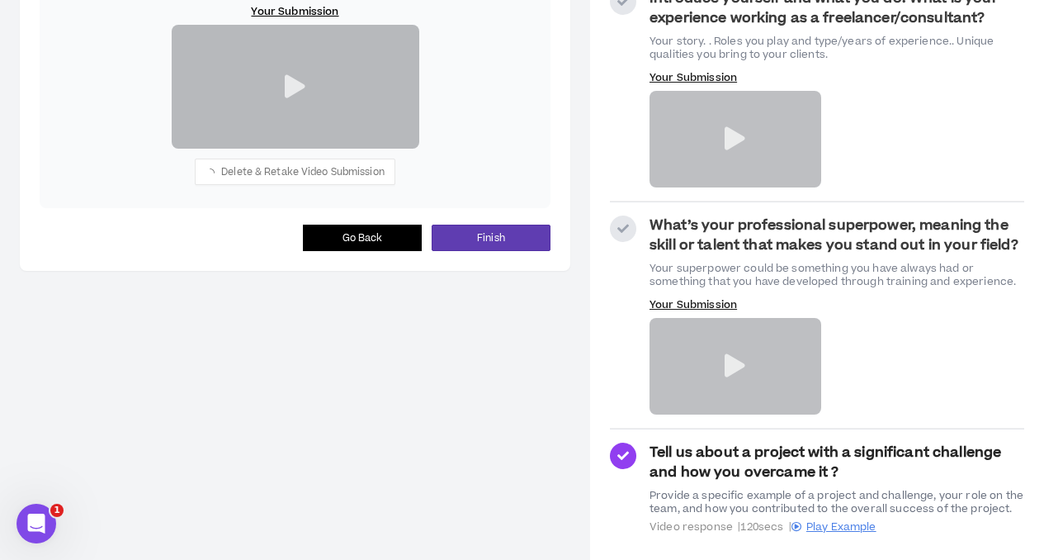
scroll to position [40, 0]
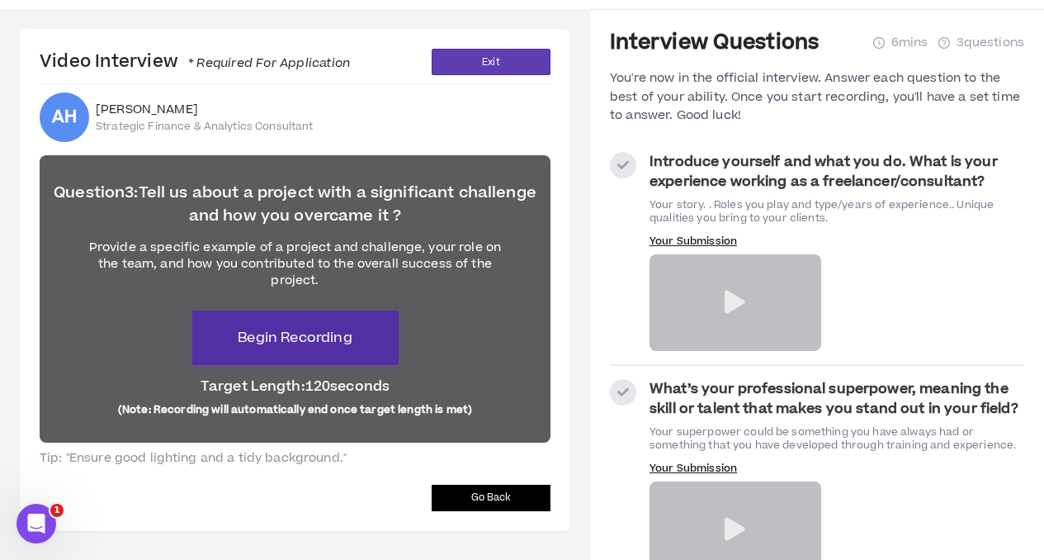
click at [272, 339] on span "Begin Recording" at bounding box center [295, 338] width 114 height 20
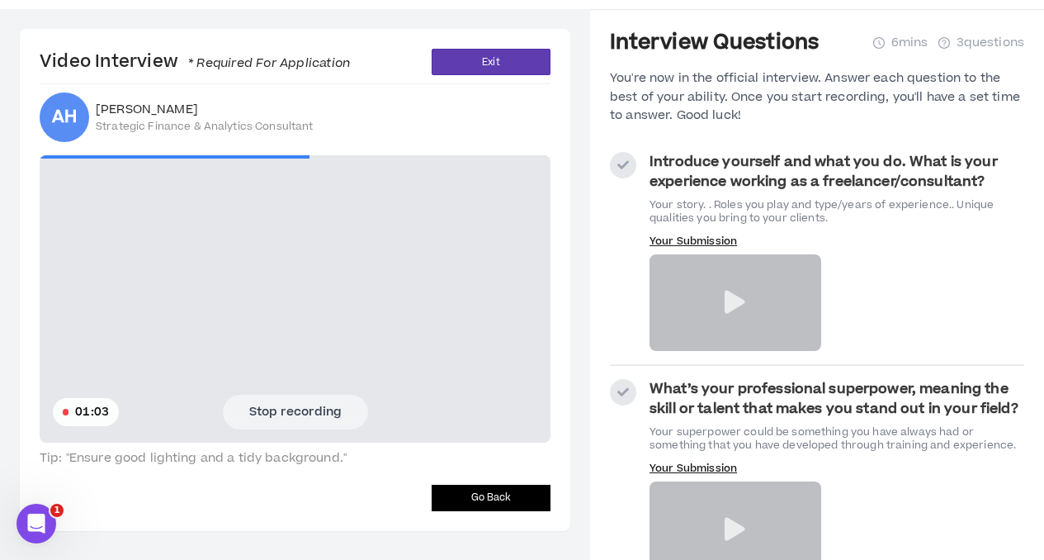
click at [300, 402] on button "Stop recording" at bounding box center [295, 411] width 145 height 35
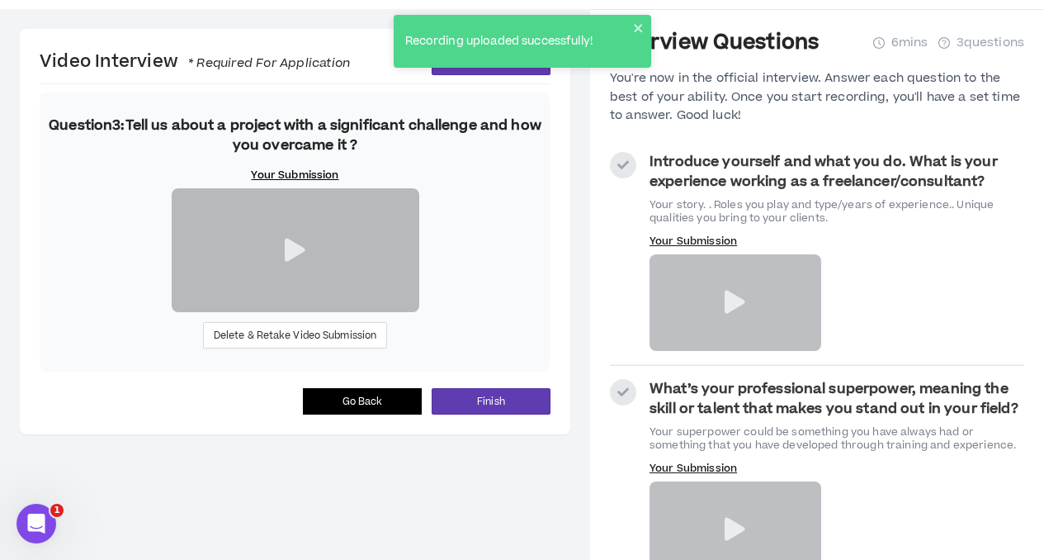
click at [293, 262] on icon at bounding box center [295, 249] width 21 height 23
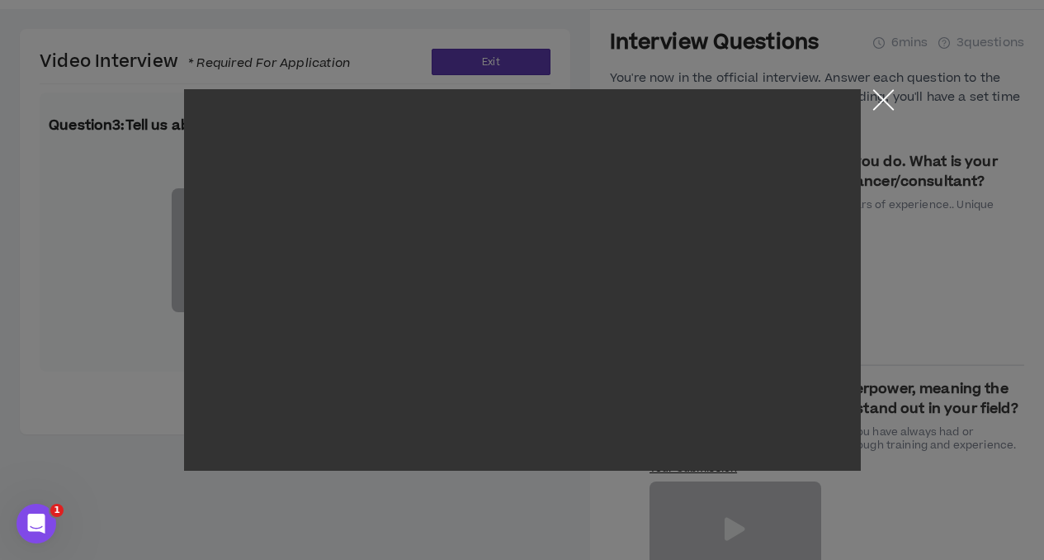
click at [883, 88] on div "You just opened the modal video" at bounding box center [523, 280] width 776 height 560
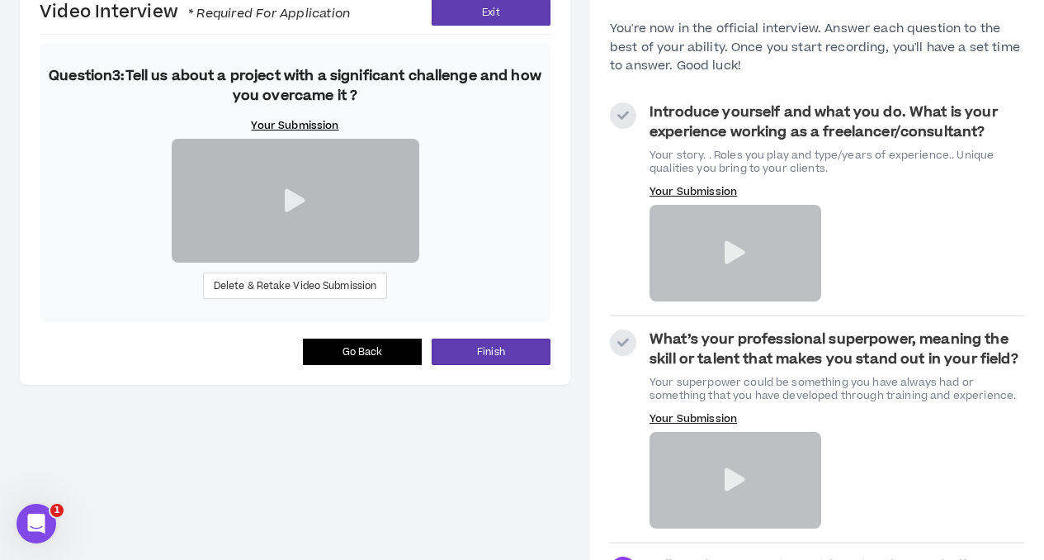
scroll to position [220, 0]
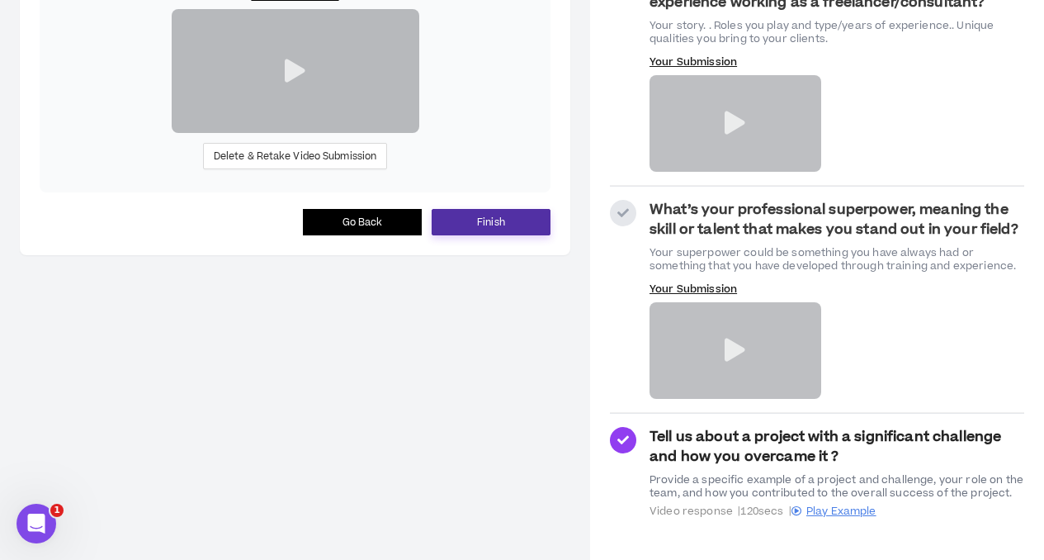
click at [479, 230] on span "Finish" at bounding box center [491, 223] width 28 height 16
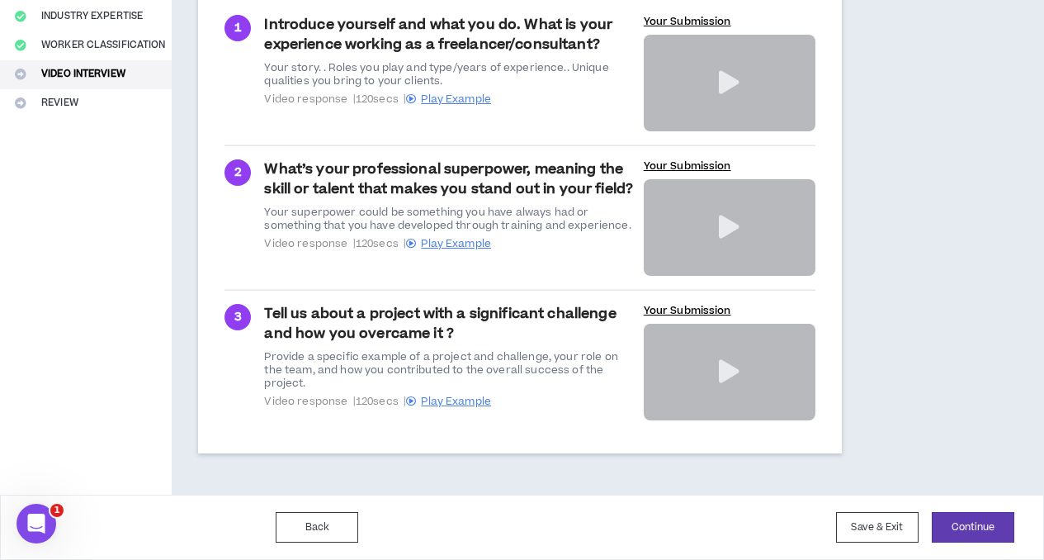
scroll to position [349, 0]
click at [993, 528] on button "Continue" at bounding box center [973, 527] width 83 height 31
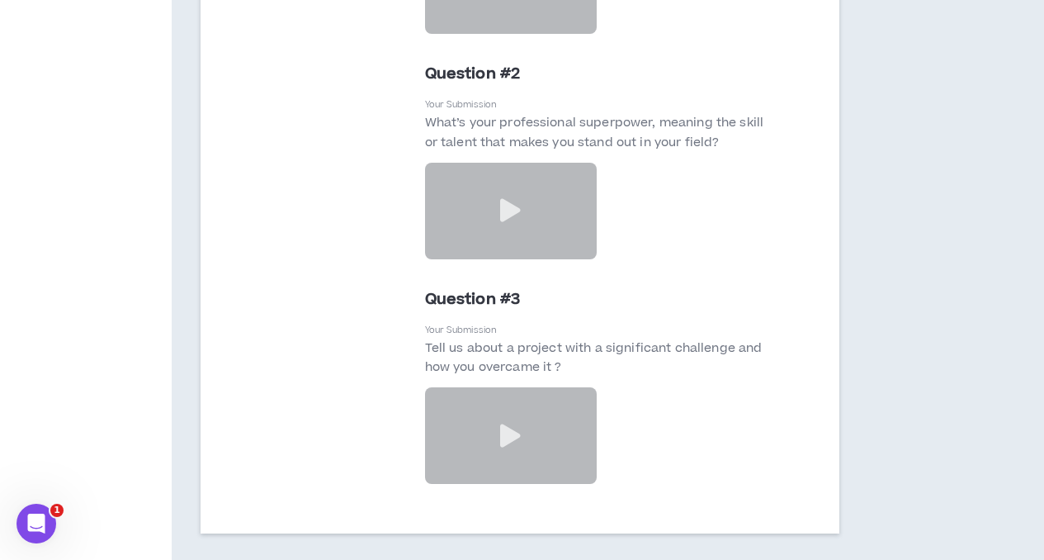
scroll to position [5148, 0]
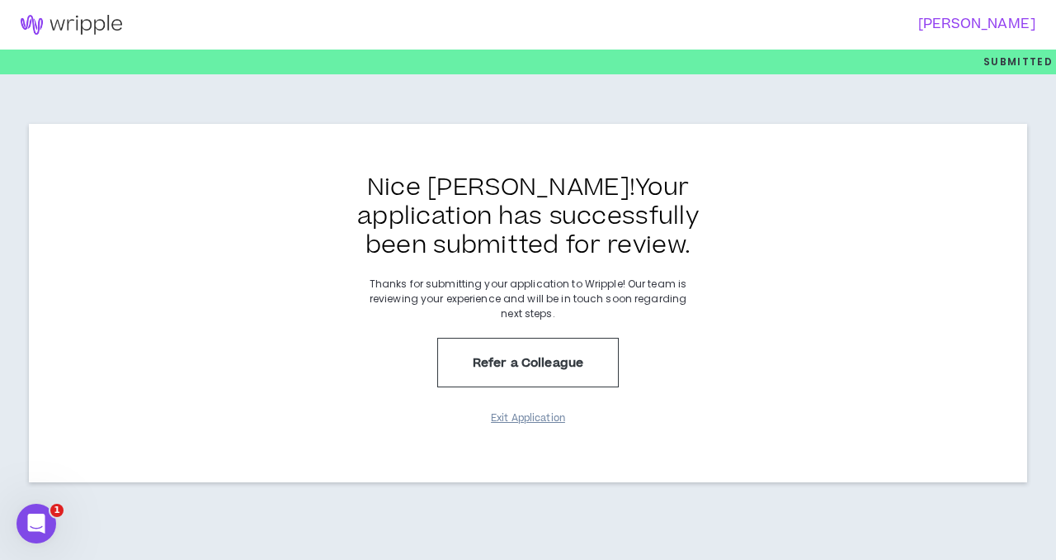
click at [527, 413] on button "Exit Application" at bounding box center [528, 418] width 83 height 29
